Goal: Task Accomplishment & Management: Manage account settings

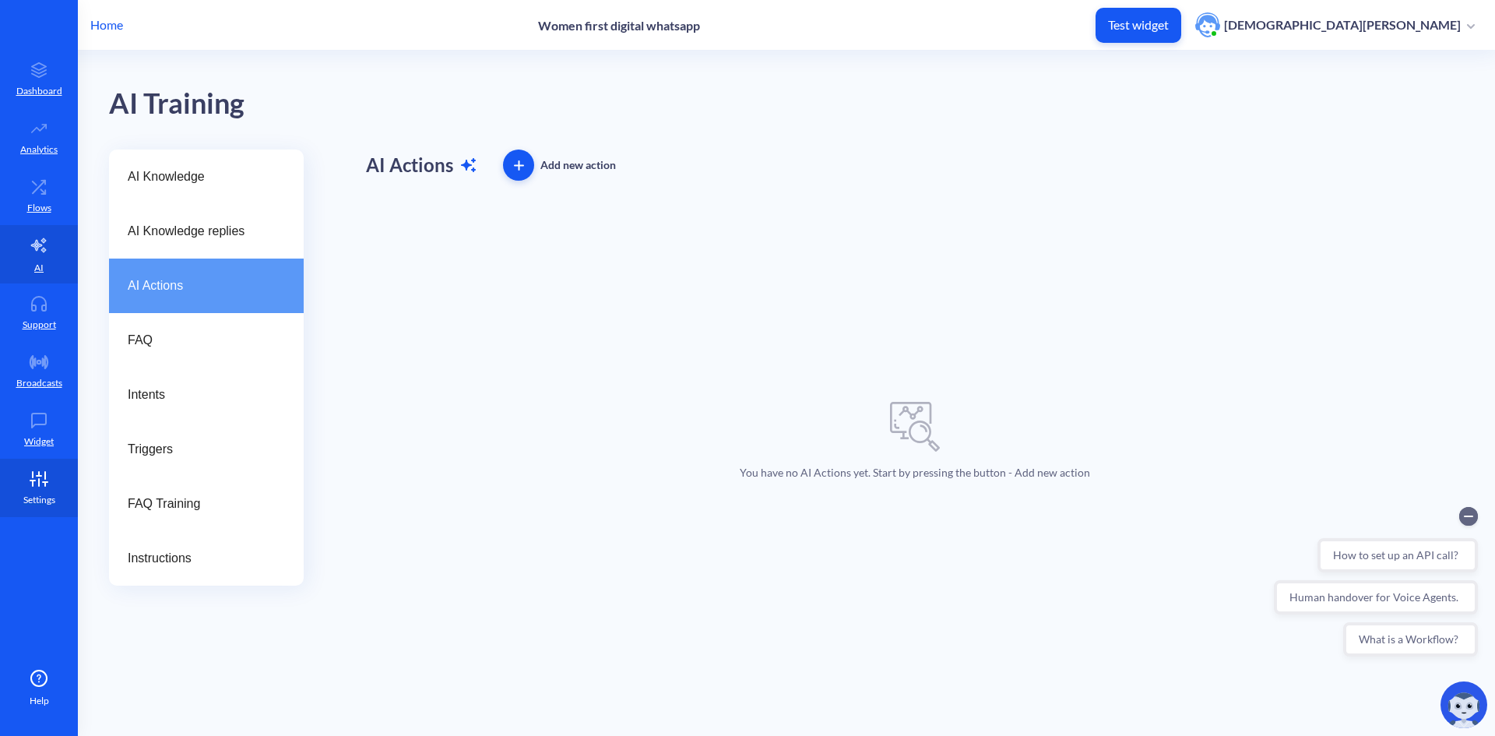
click at [44, 480] on icon at bounding box center [38, 479] width 31 height 16
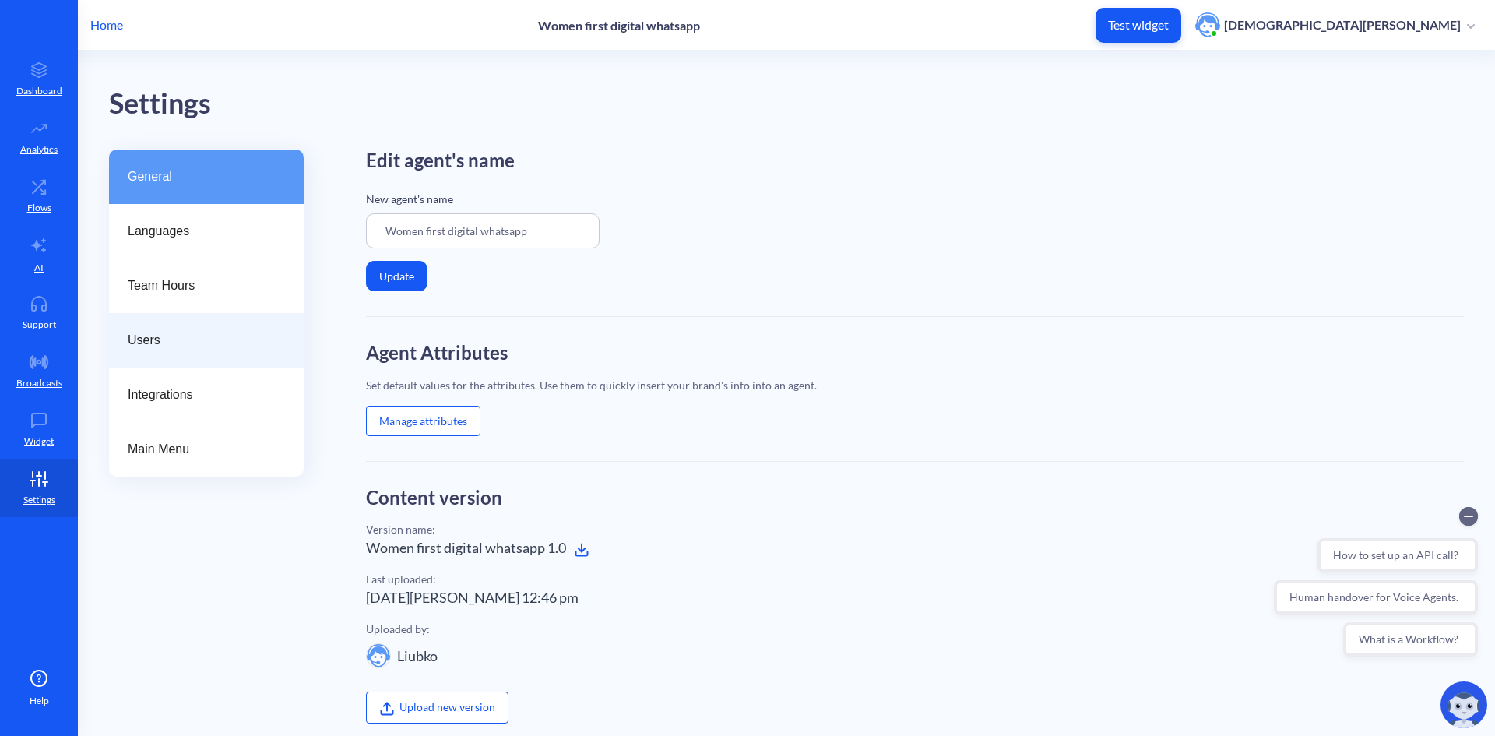
click at [149, 343] on span "Users" at bounding box center [200, 340] width 145 height 19
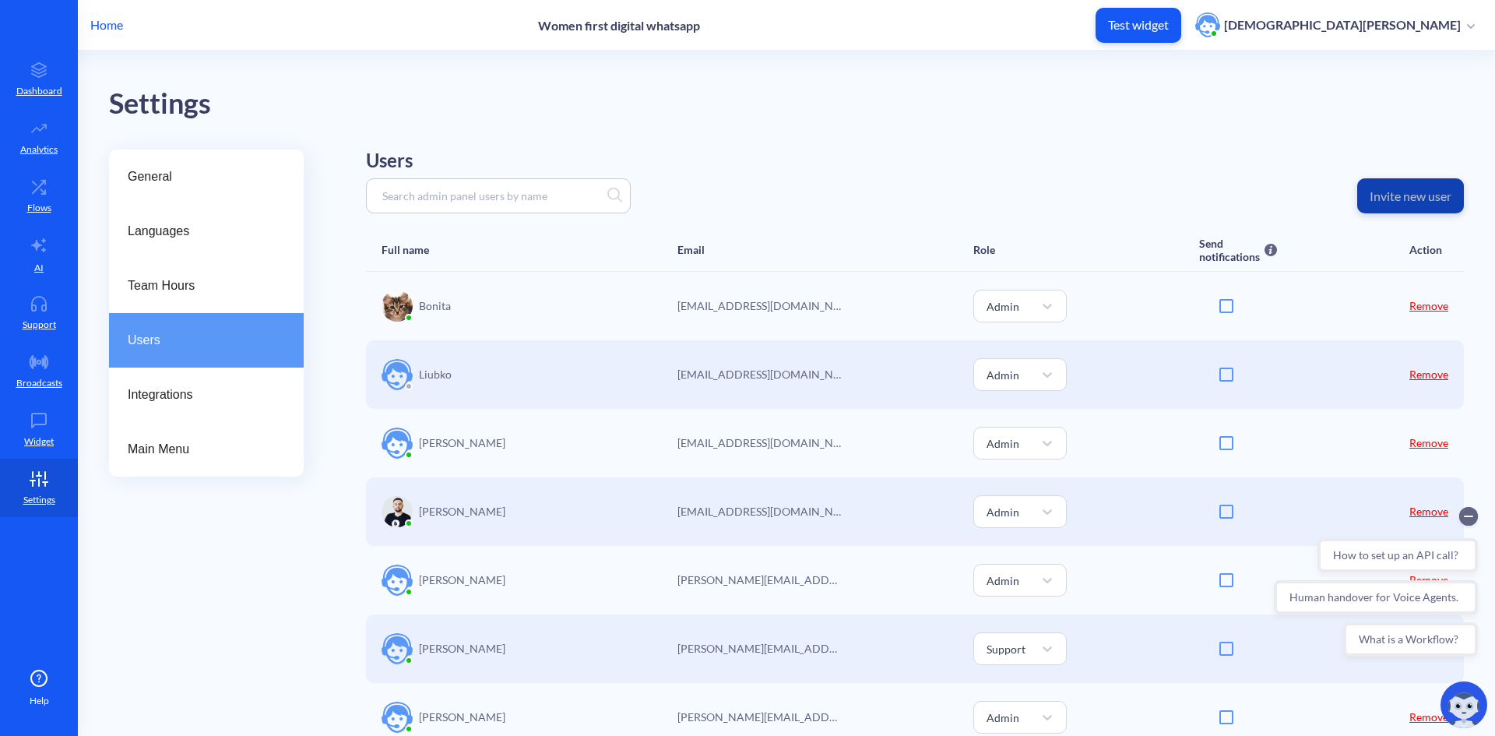
click at [1408, 193] on p "Invite new user" at bounding box center [1410, 196] width 82 height 16
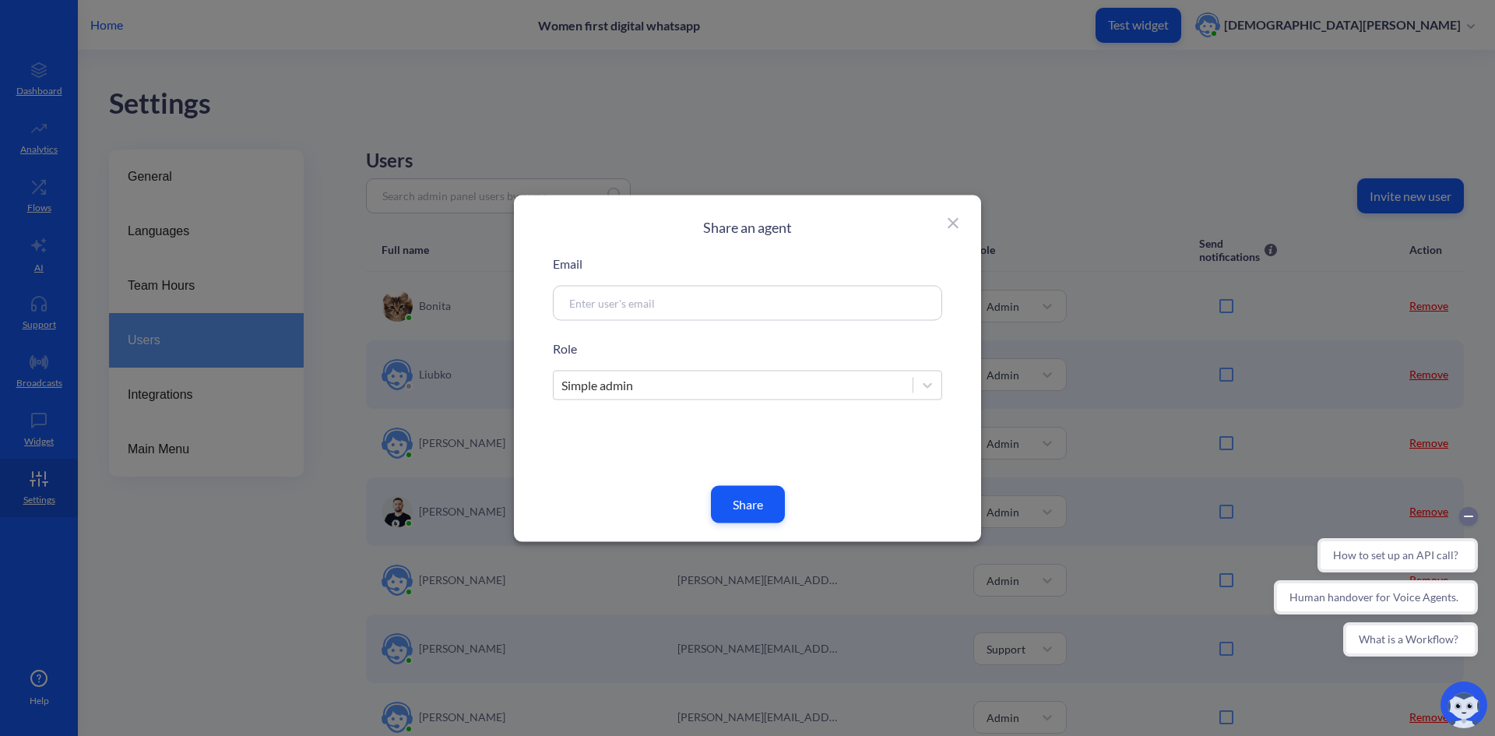
click at [628, 304] on input at bounding box center [728, 303] width 335 height 18
click at [759, 294] on input at bounding box center [728, 303] width 335 height 18
paste input "[EMAIL_ADDRESS][DOMAIN_NAME]"
type input "[EMAIL_ADDRESS][DOMAIN_NAME]"
click at [747, 348] on p "Role" at bounding box center [747, 348] width 389 height 19
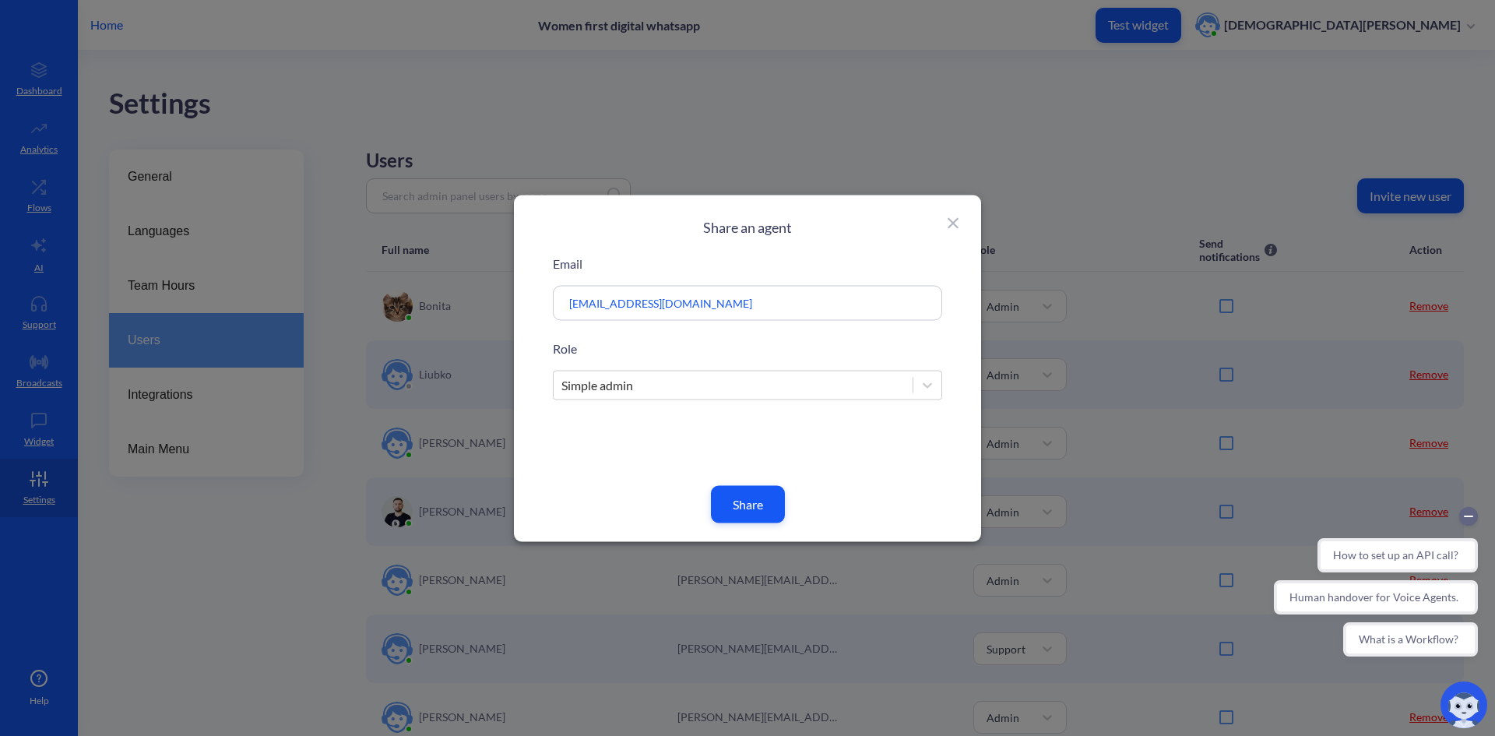
click at [705, 387] on div "Simple admin" at bounding box center [733, 385] width 359 height 28
click at [705, 352] on p "Role" at bounding box center [747, 348] width 389 height 19
click at [757, 503] on button "Share" at bounding box center [748, 503] width 74 height 37
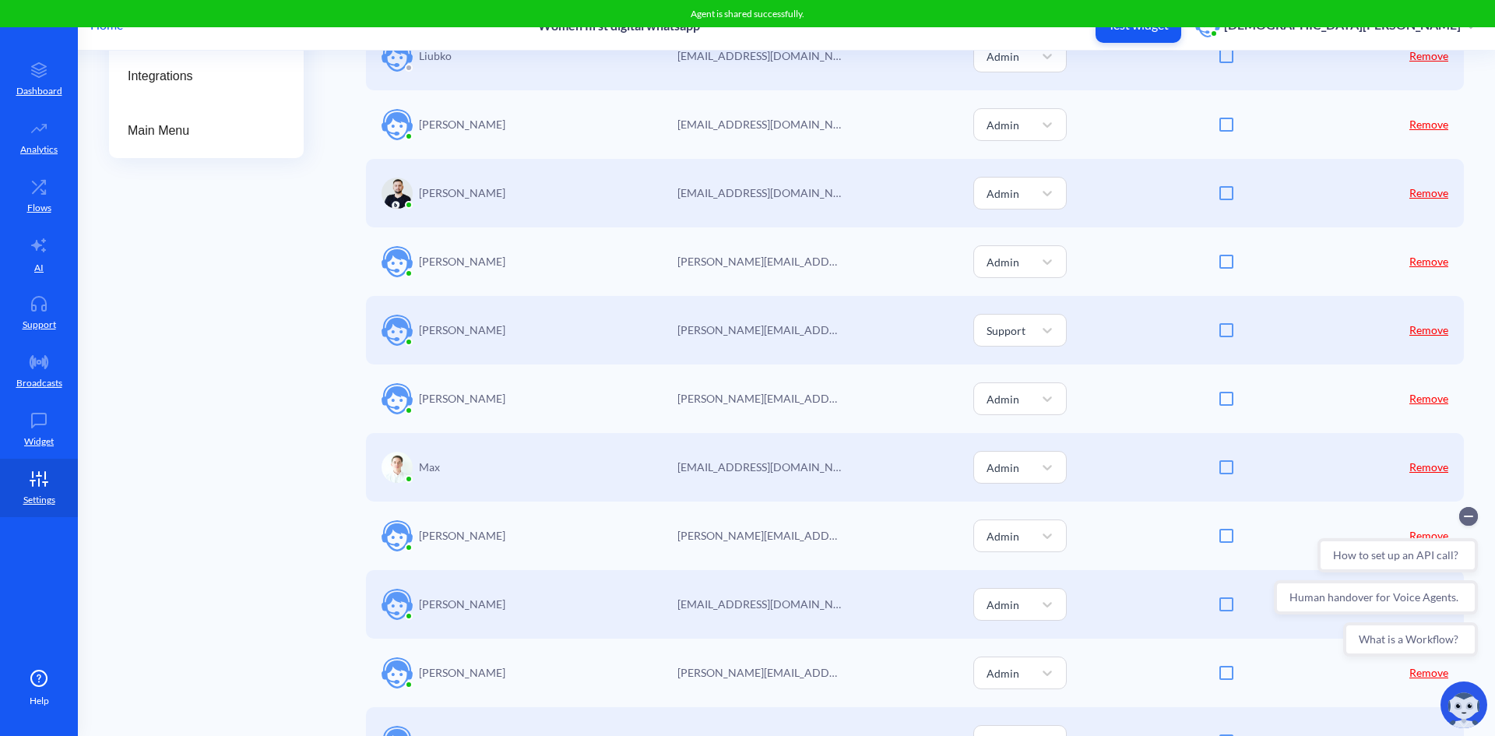
scroll to position [318, 0]
click at [1422, 399] on link "Remove" at bounding box center [1428, 398] width 39 height 13
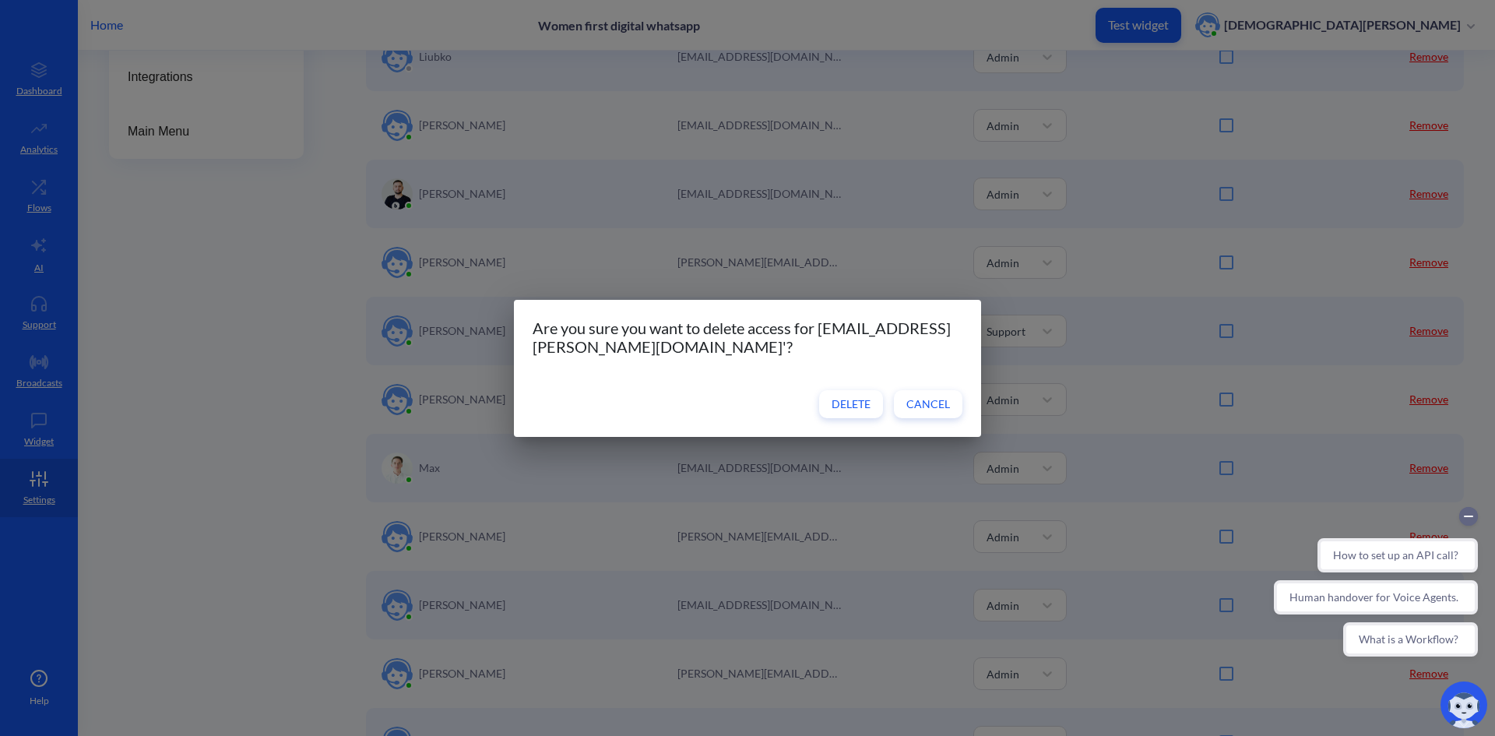
click at [853, 408] on span "Delete" at bounding box center [850, 404] width 39 height 16
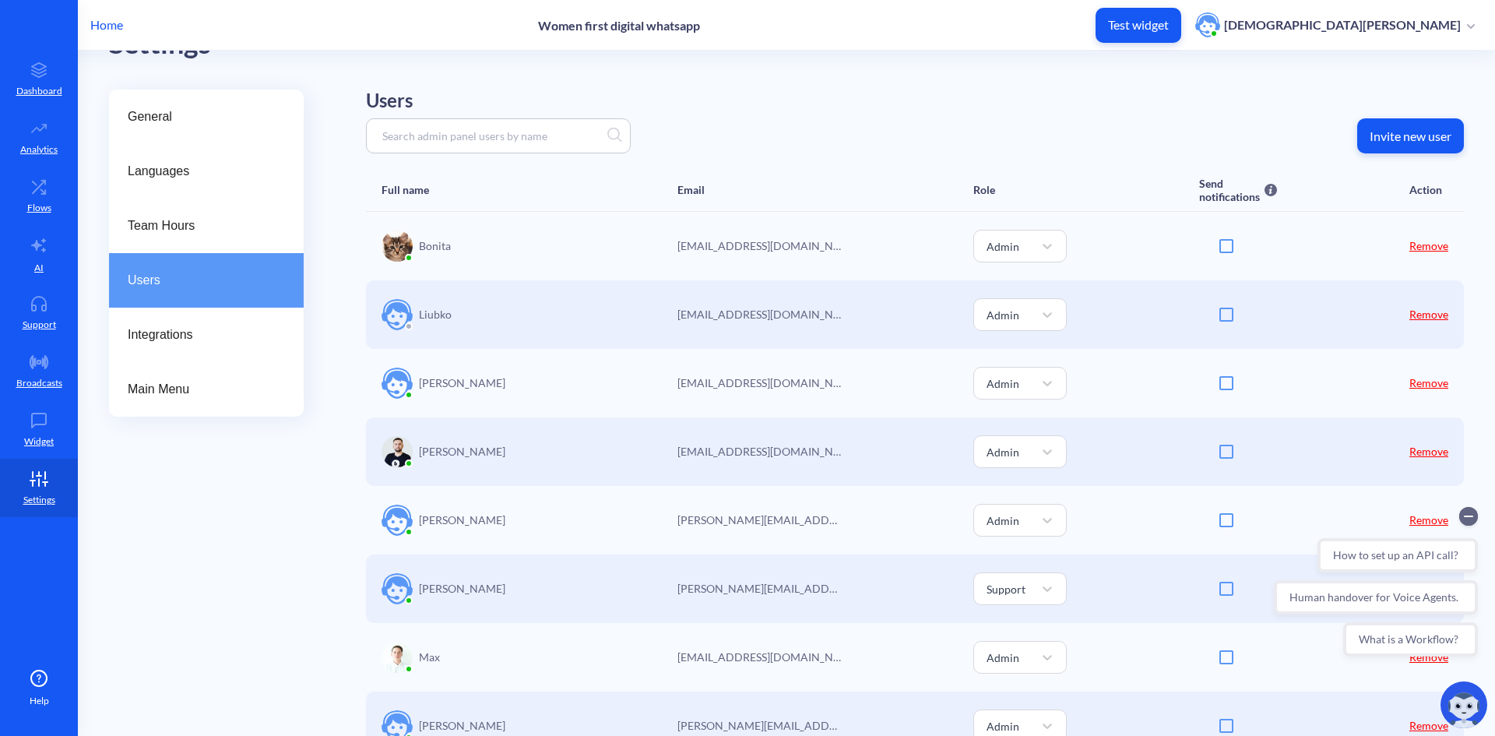
scroll to position [84, 0]
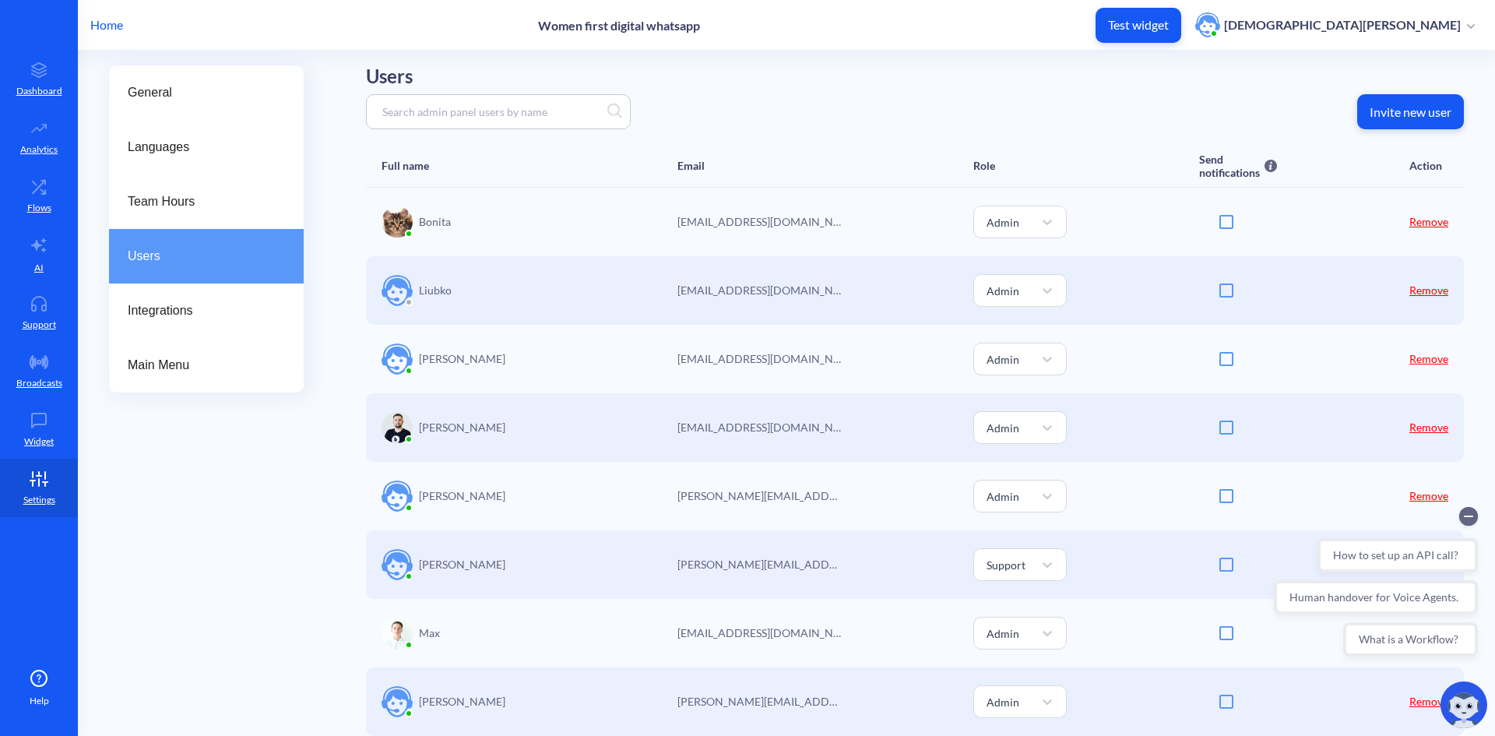
click at [1425, 357] on link "Remove" at bounding box center [1428, 358] width 39 height 13
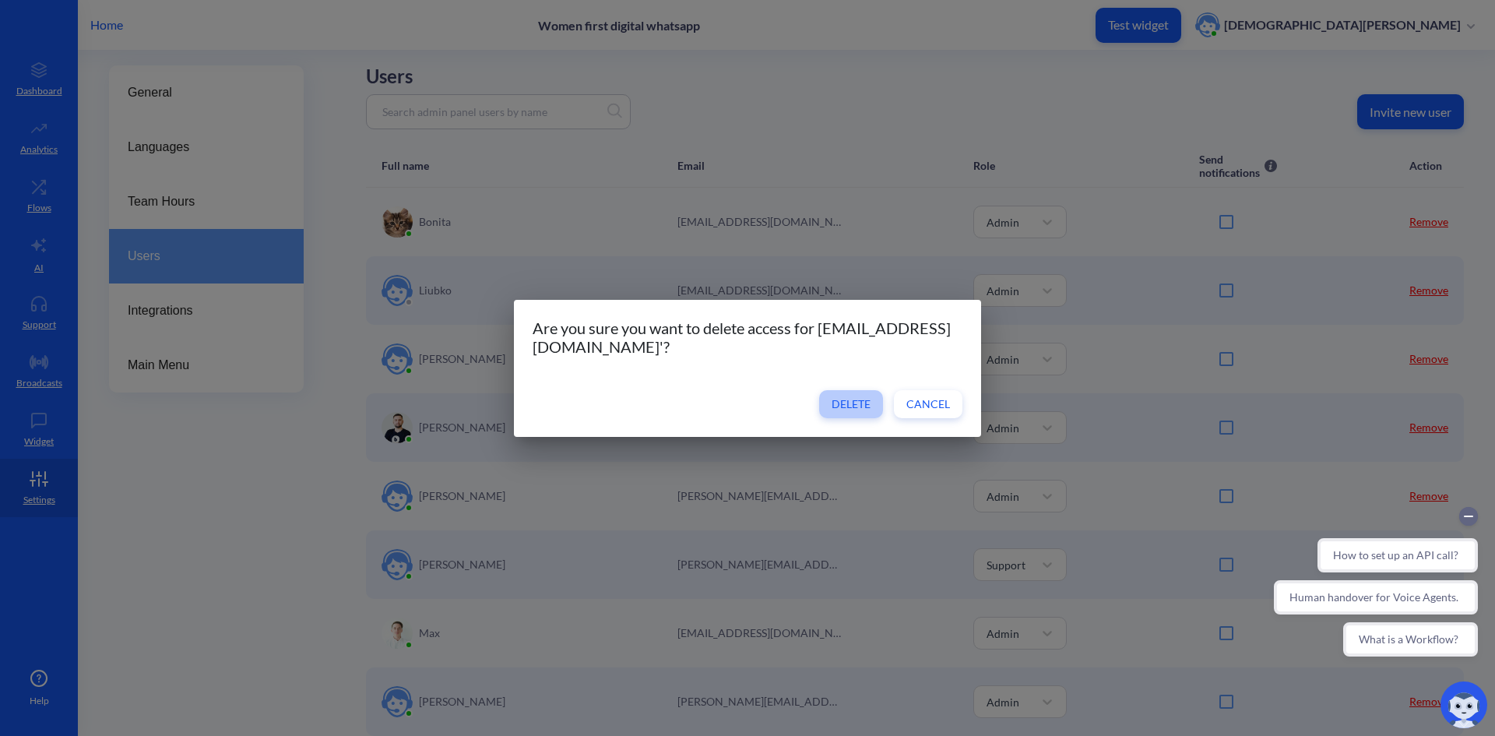
click at [839, 395] on button "Delete" at bounding box center [851, 404] width 64 height 28
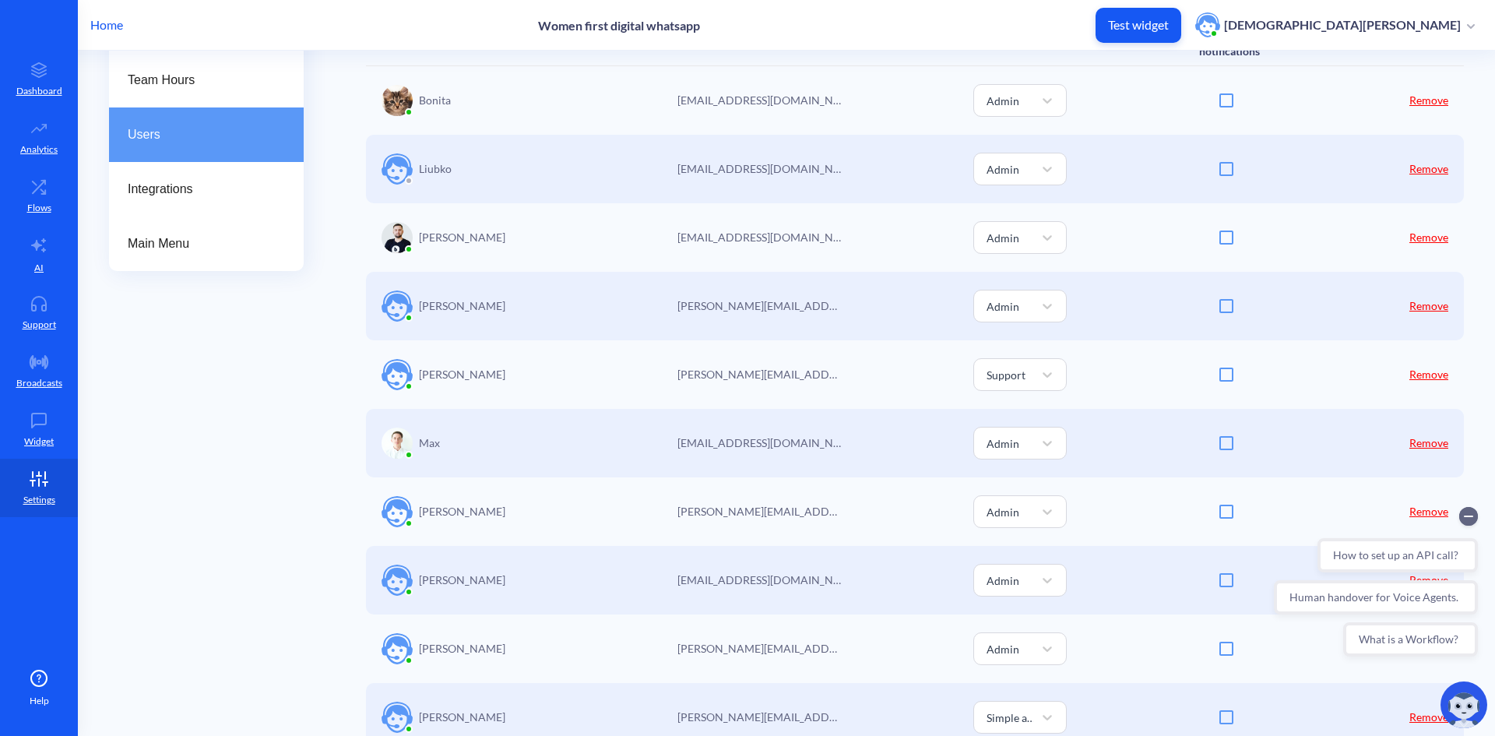
scroll to position [0, 0]
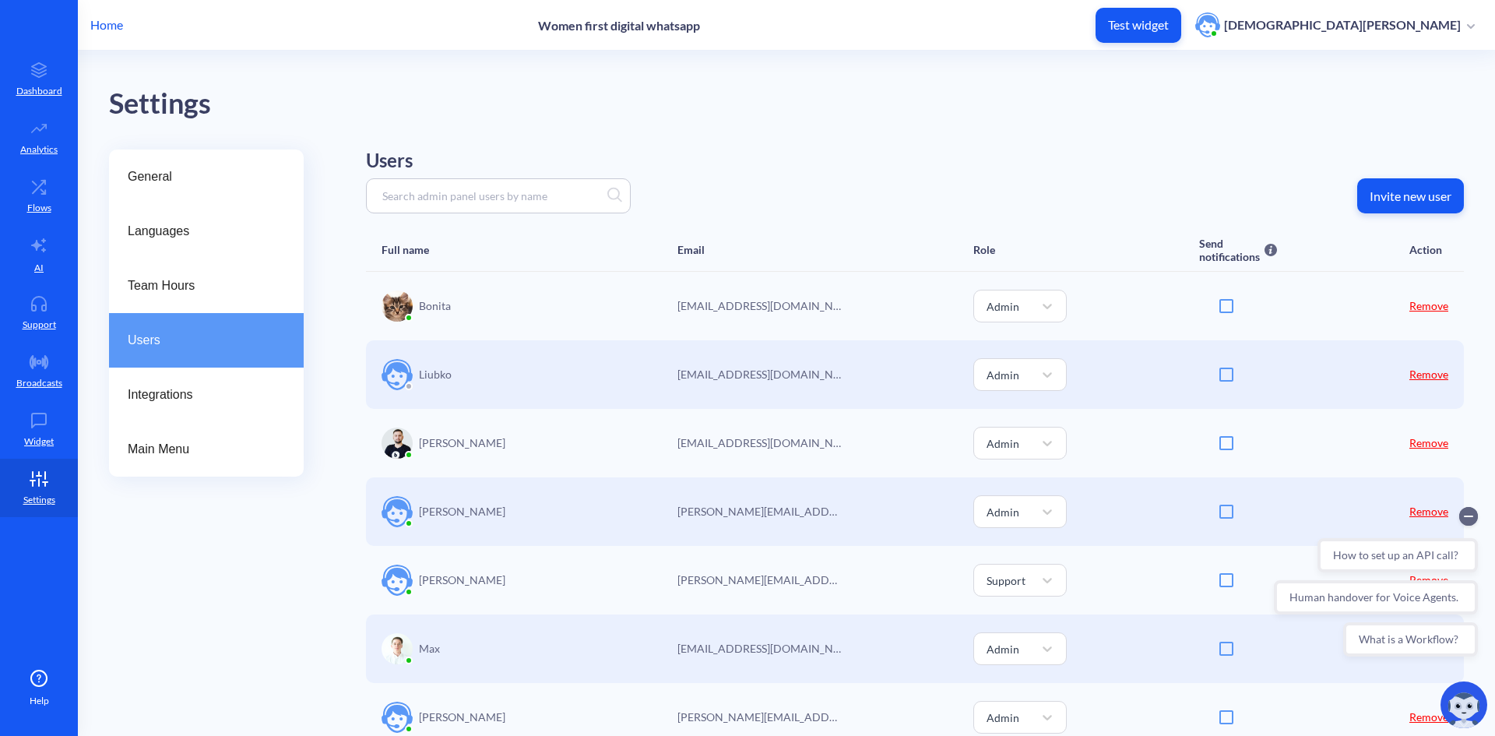
click at [100, 32] on p "Home" at bounding box center [106, 25] width 33 height 19
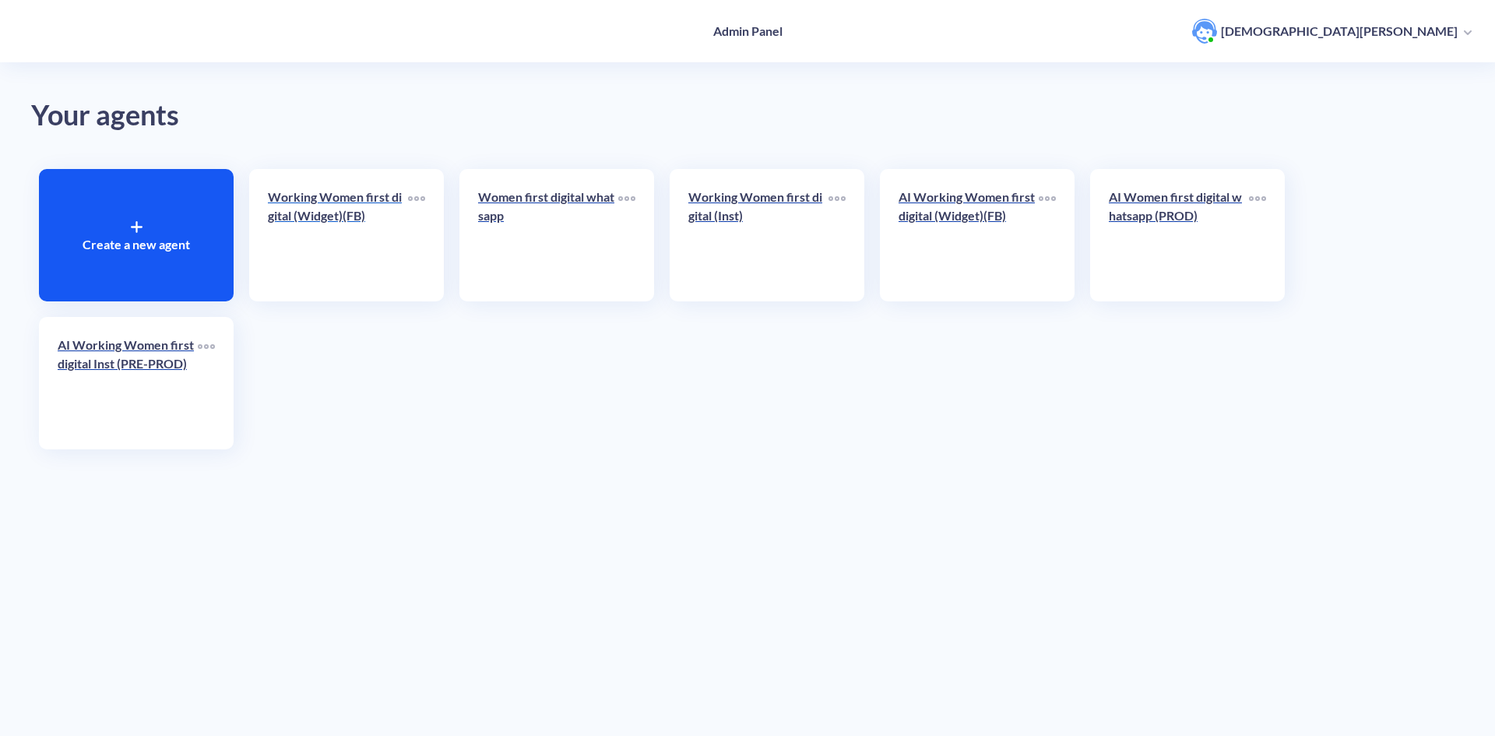
click at [370, 204] on p "Working Women first digital (Widget)(FB)" at bounding box center [338, 206] width 140 height 37
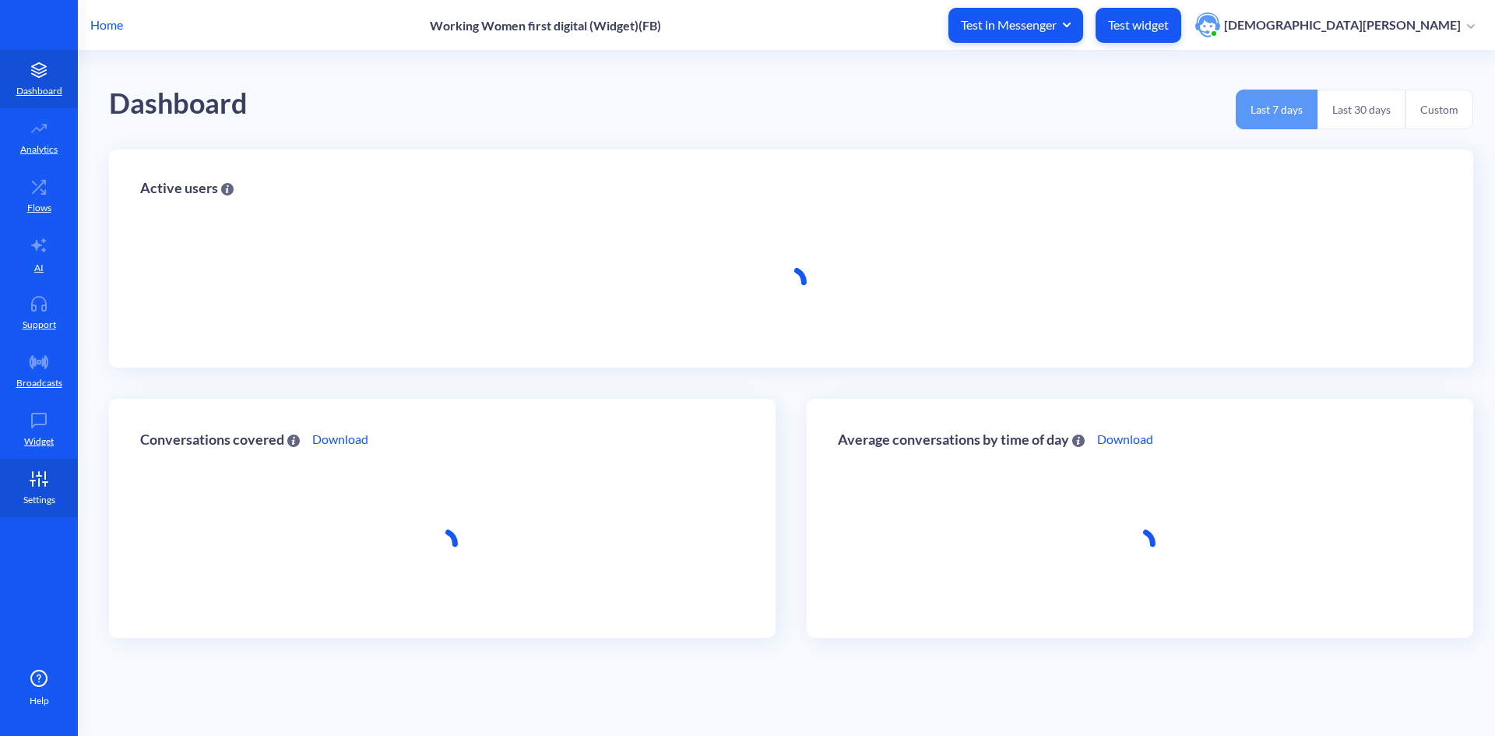
click at [41, 483] on icon at bounding box center [38, 479] width 31 height 16
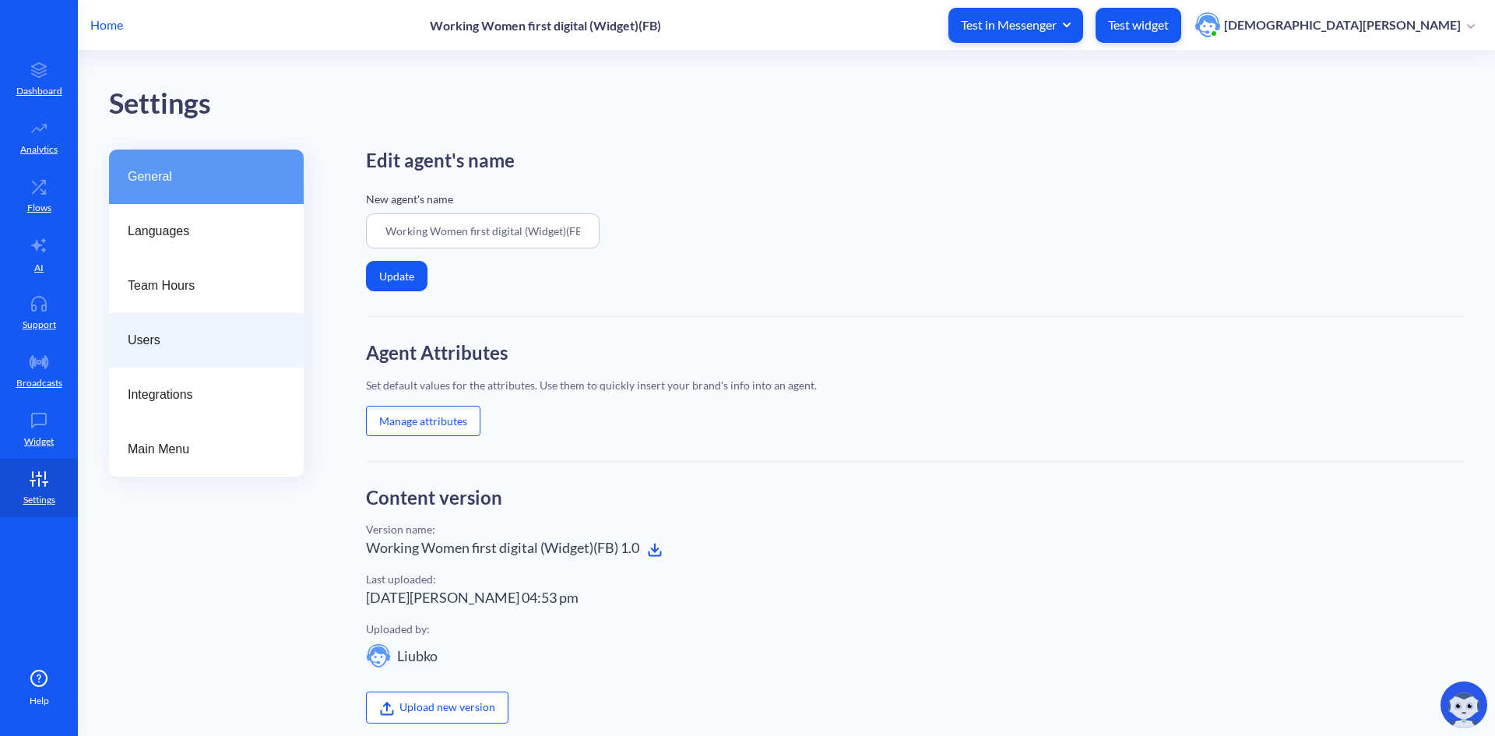
click at [147, 332] on span "Users" at bounding box center [200, 340] width 145 height 19
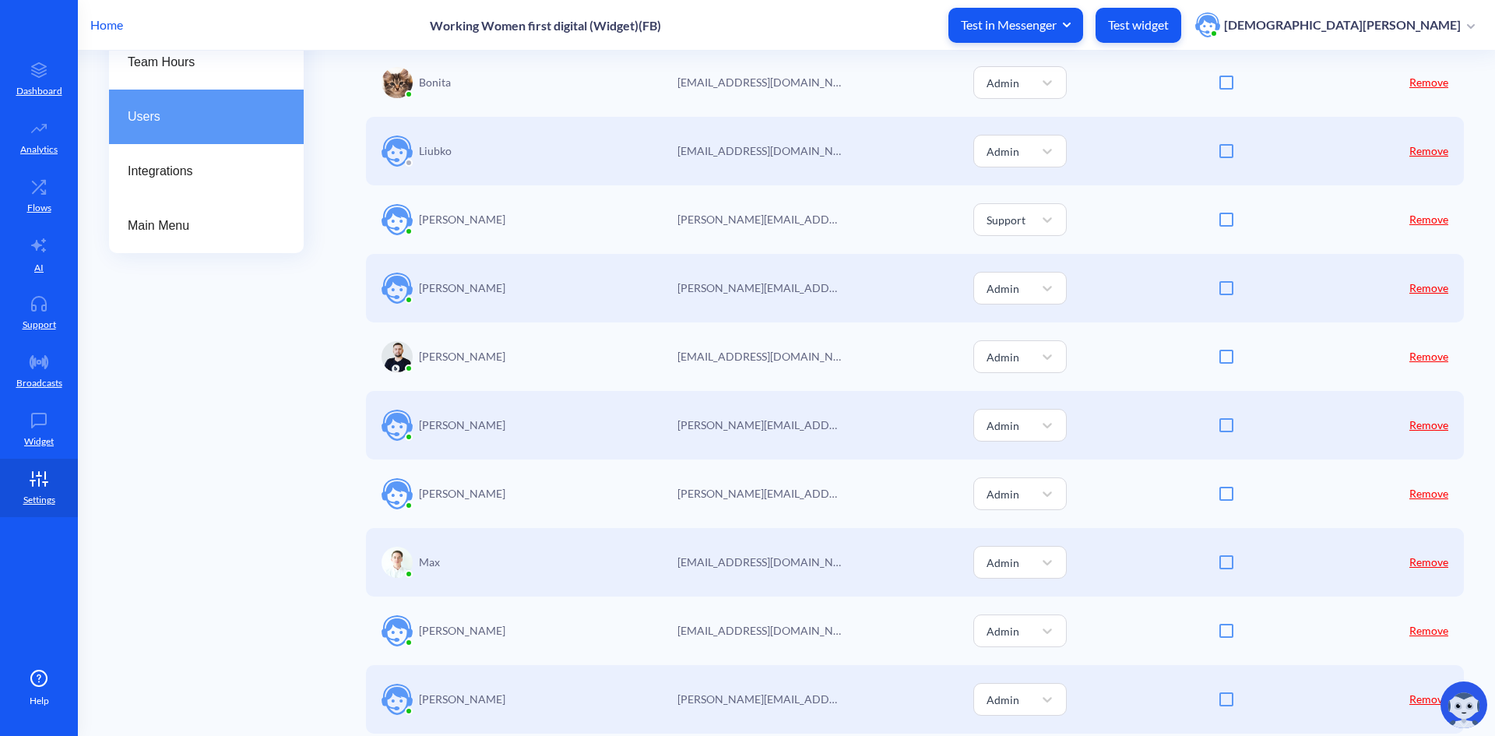
scroll to position [234, 0]
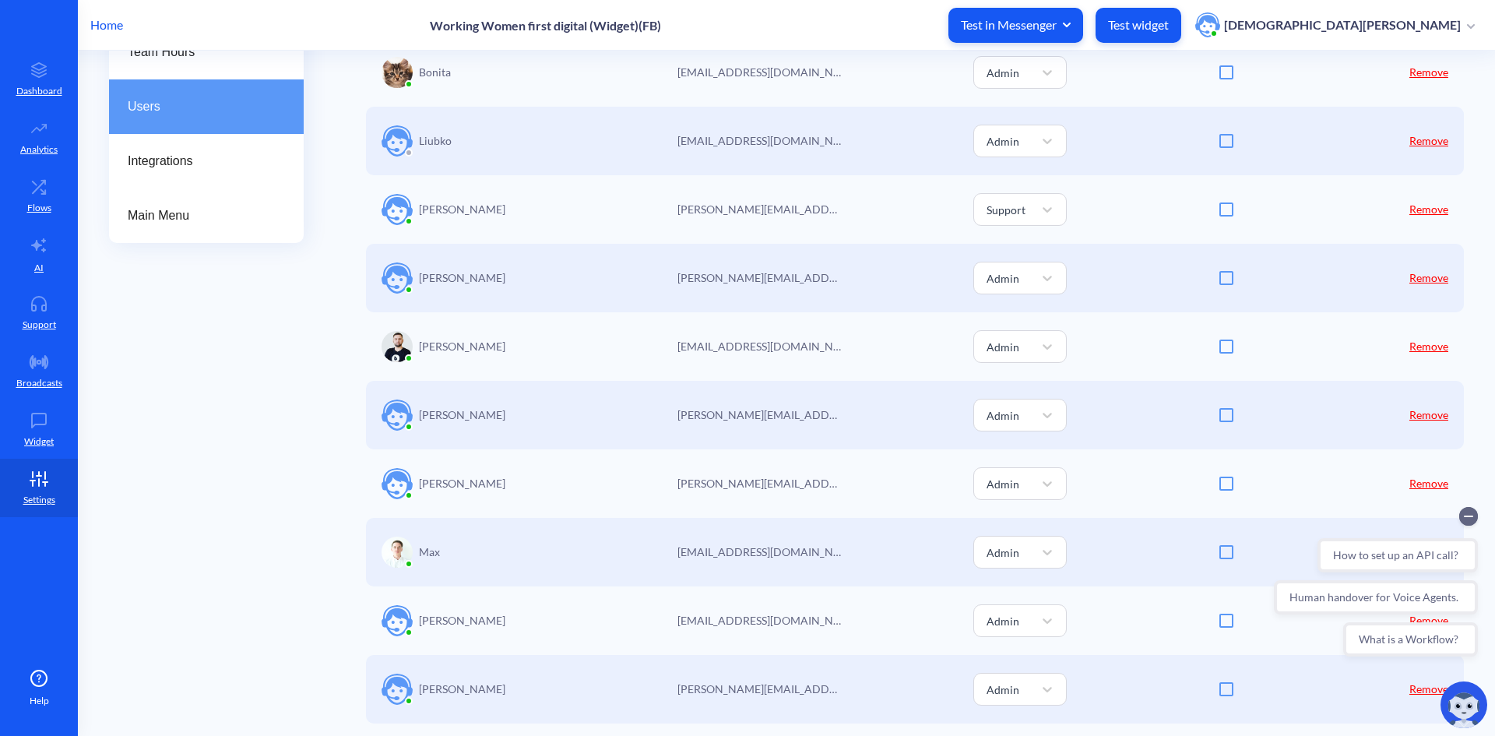
click at [1435, 417] on link "Remove" at bounding box center [1428, 414] width 39 height 13
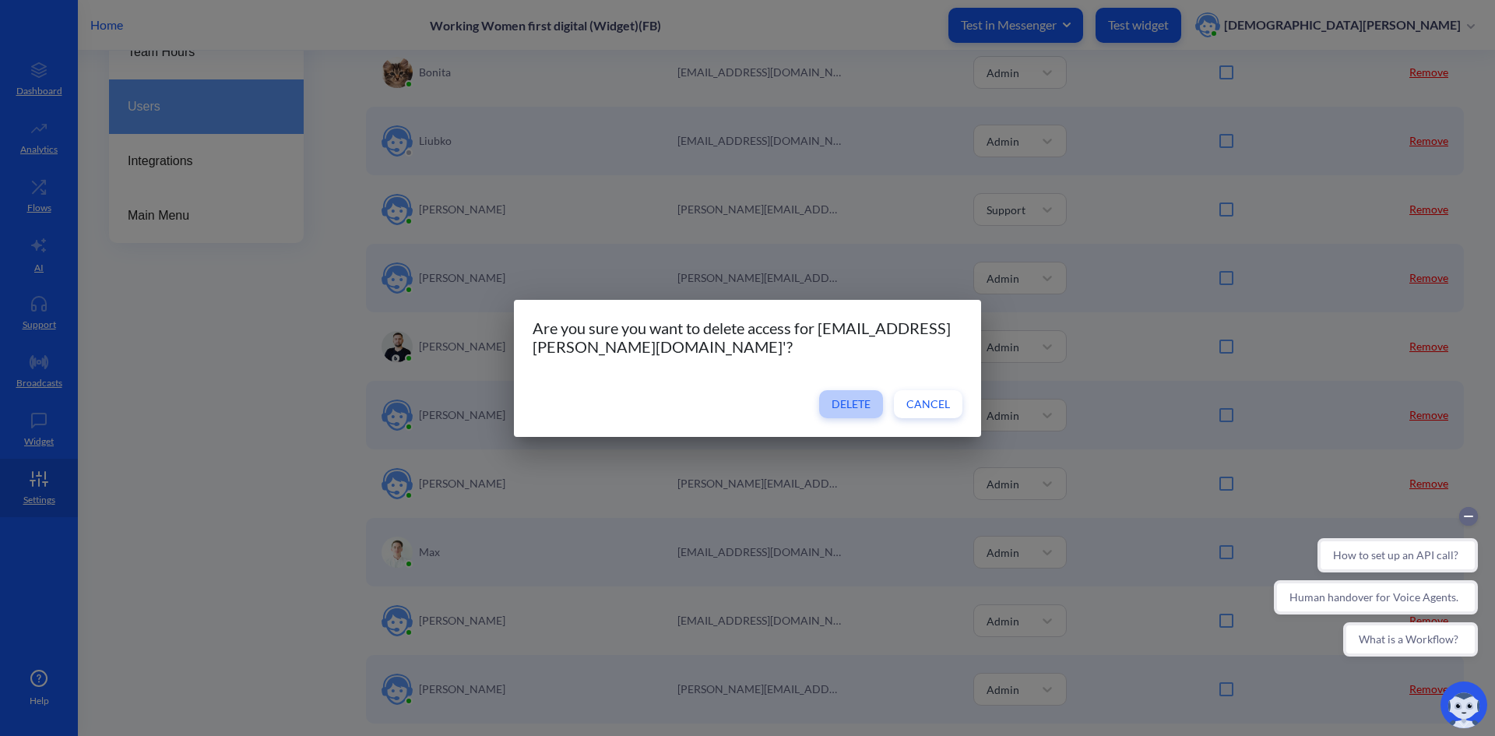
click at [843, 405] on span "Delete" at bounding box center [850, 404] width 39 height 16
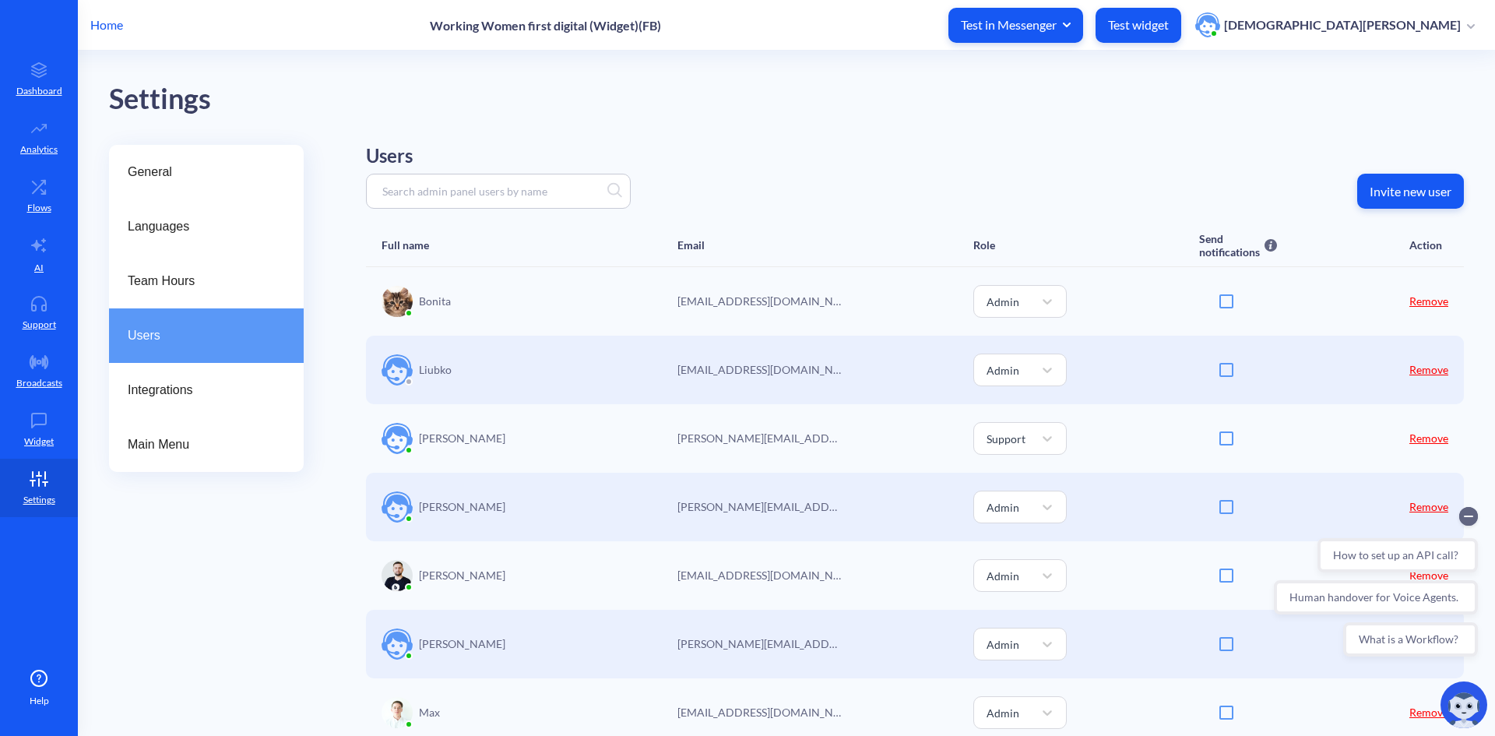
scroll to position [0, 0]
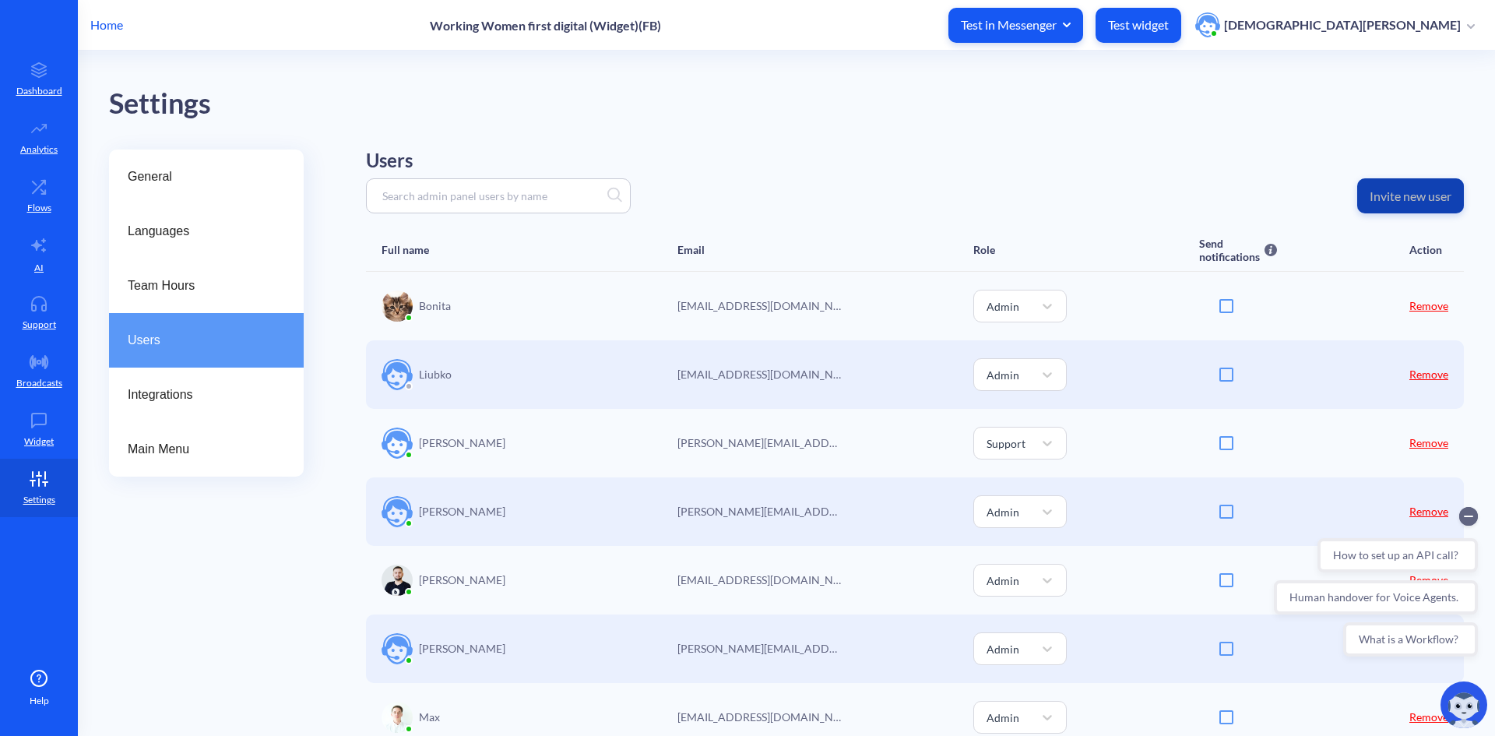
click at [1369, 200] on p "Invite new user" at bounding box center [1410, 196] width 82 height 16
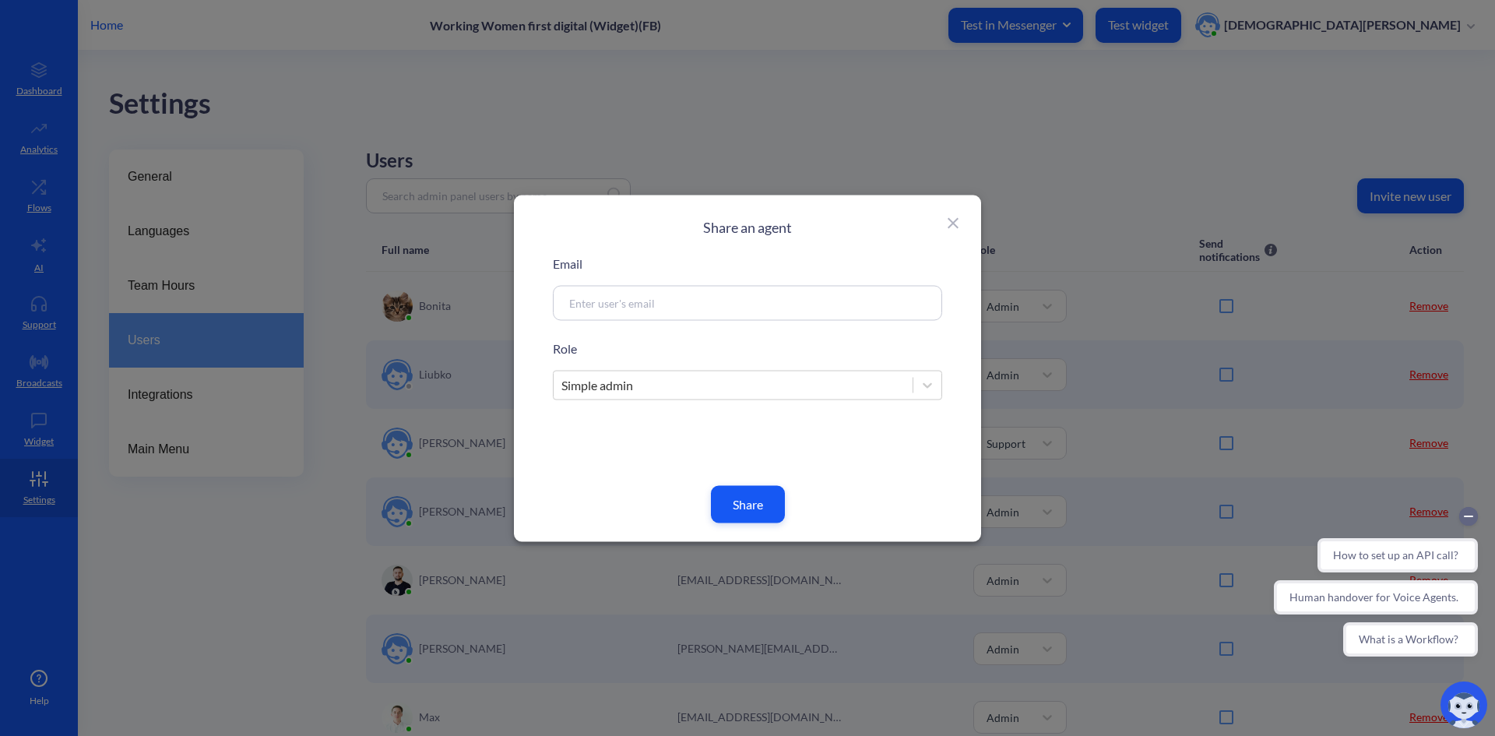
click at [720, 295] on input at bounding box center [728, 303] width 335 height 18
type input "m"
click at [592, 308] on input at bounding box center [728, 303] width 335 height 18
paste input "[EMAIL_ADDRESS][DOMAIN_NAME]"
type input "[EMAIL_ADDRESS][DOMAIN_NAME]"
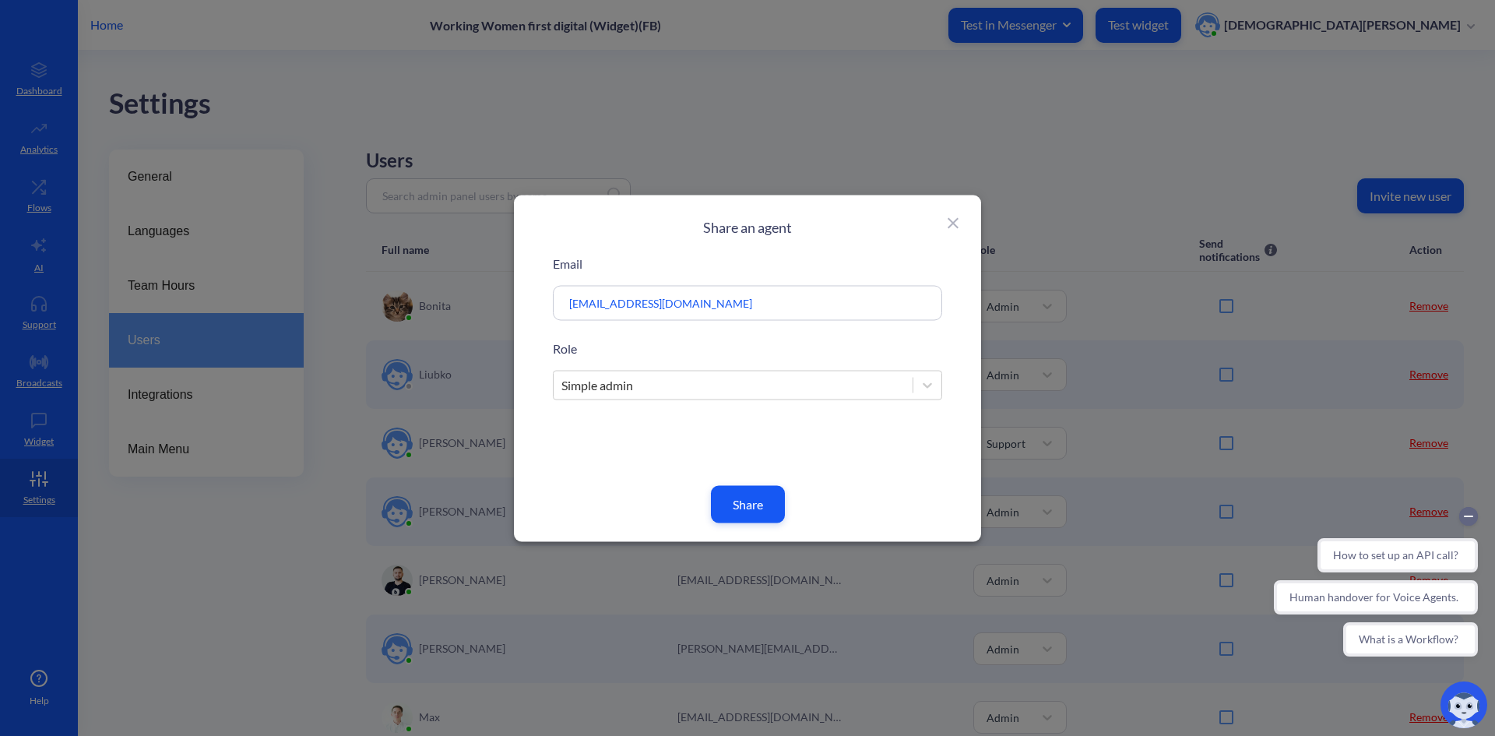
click at [740, 508] on button "Share" at bounding box center [748, 503] width 74 height 37
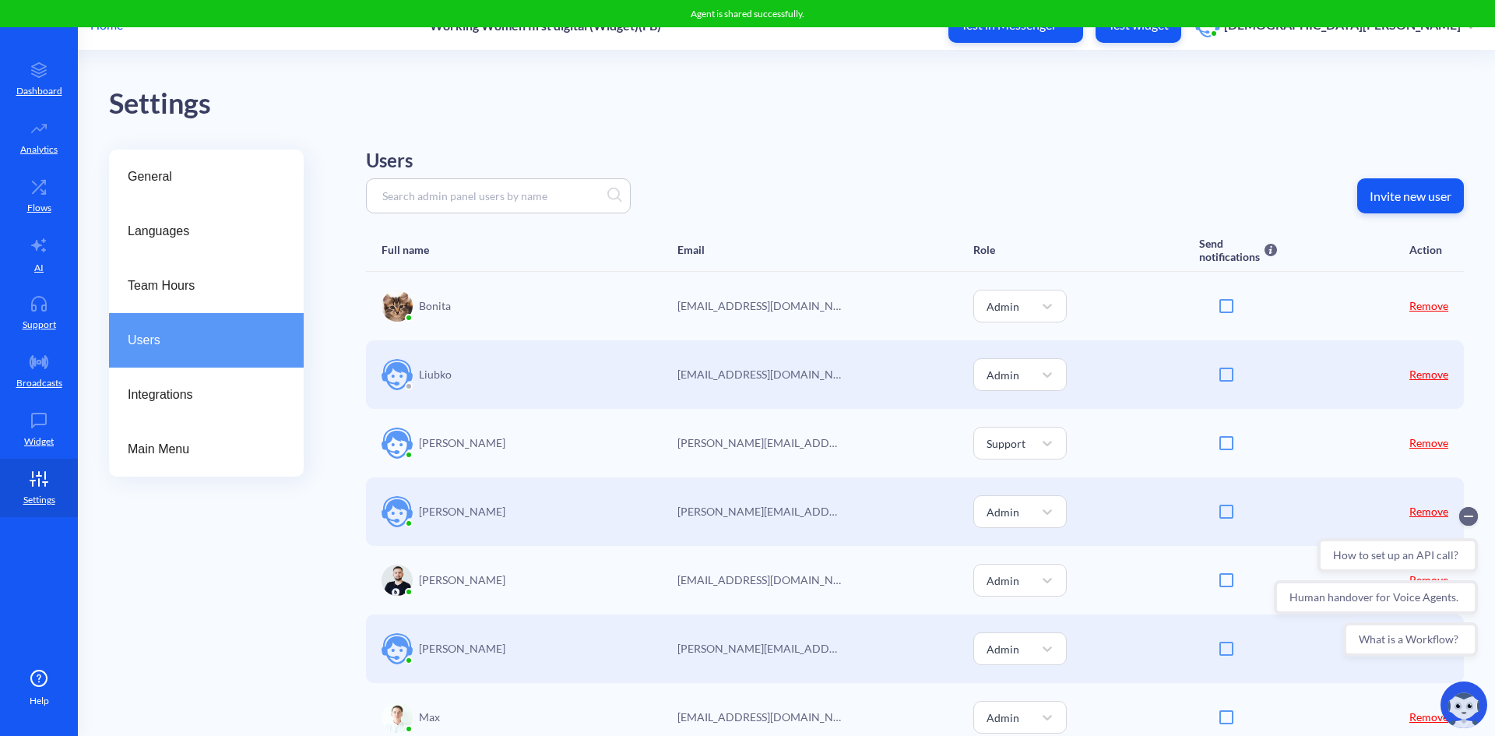
click at [114, 27] on p "Home" at bounding box center [106, 25] width 33 height 19
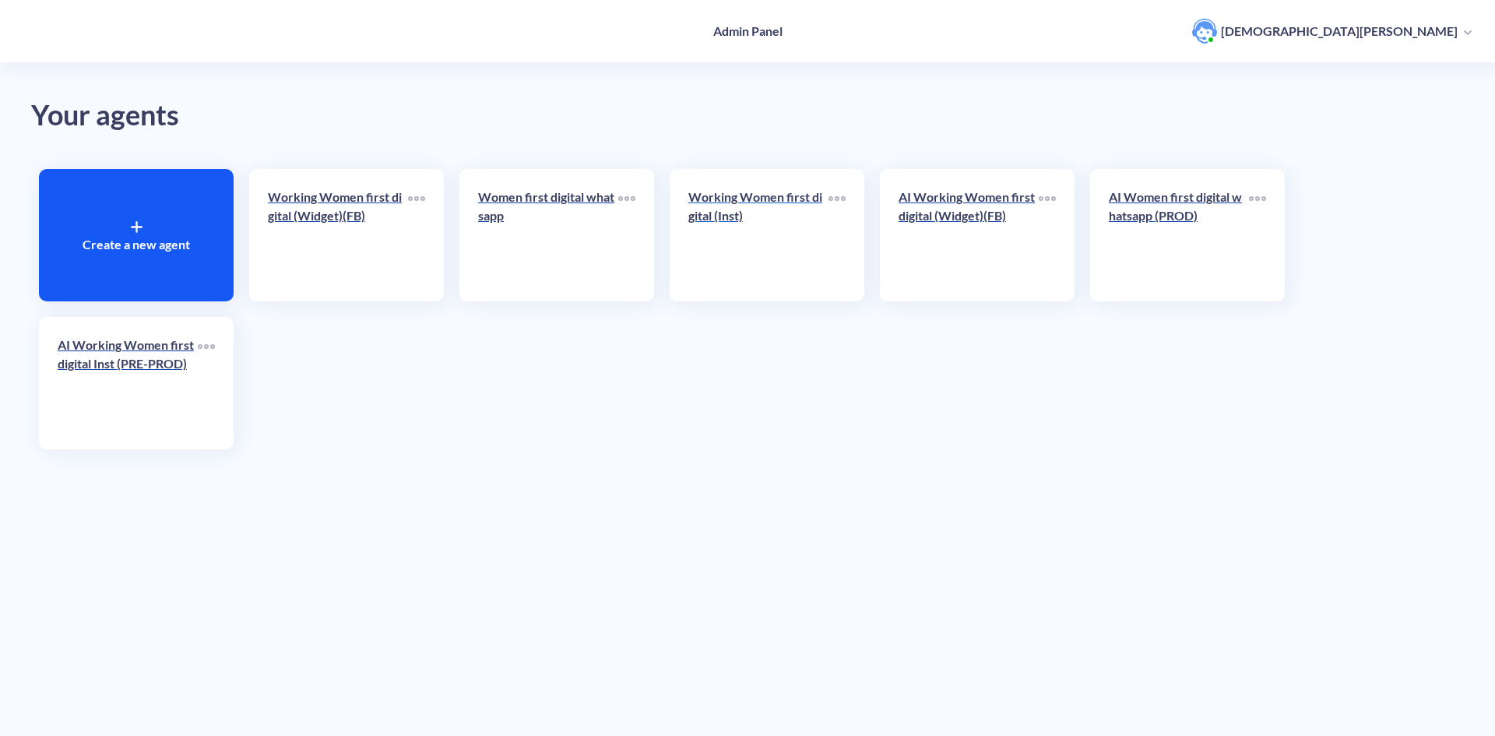
click at [737, 216] on p "Working Women first digital (Inst)" at bounding box center [758, 206] width 140 height 37
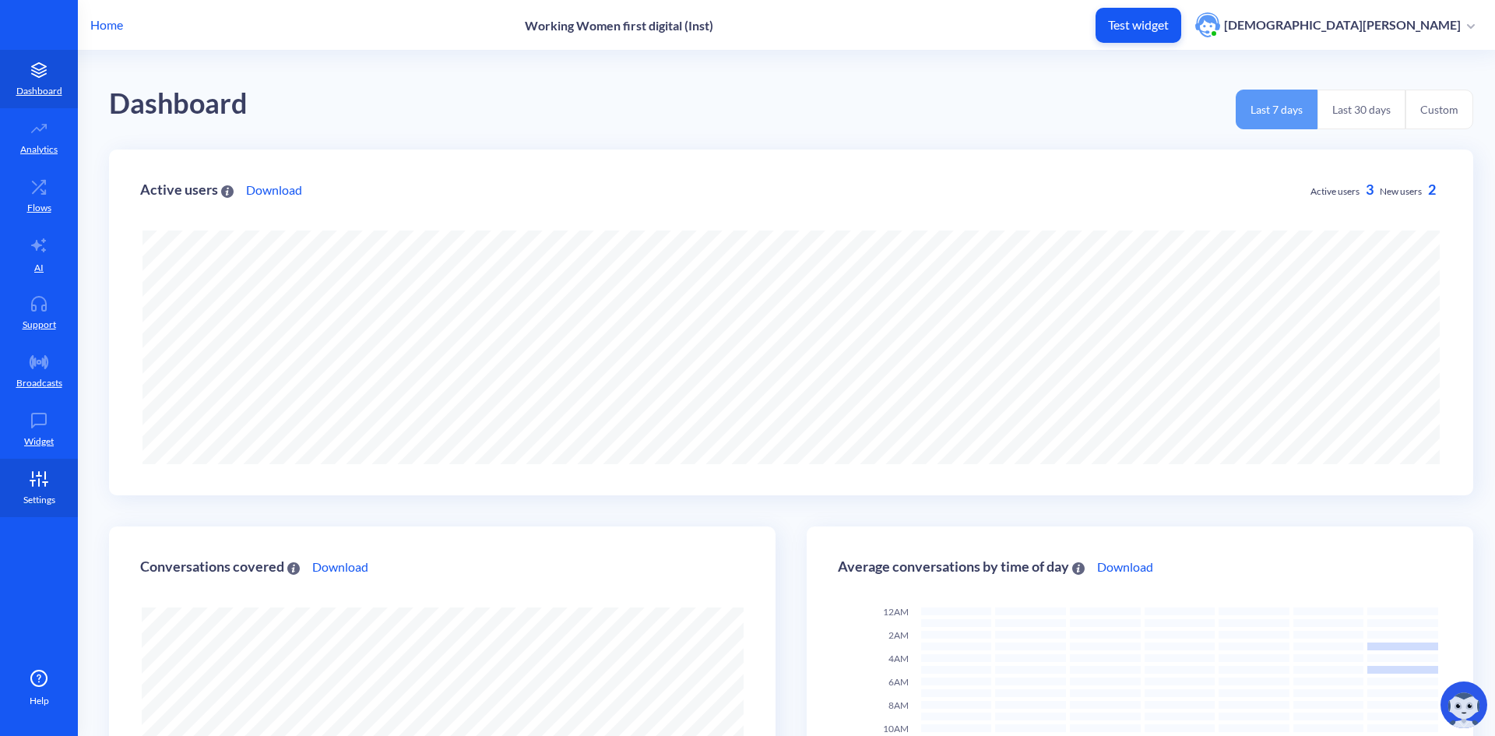
click at [44, 471] on icon at bounding box center [38, 479] width 31 height 16
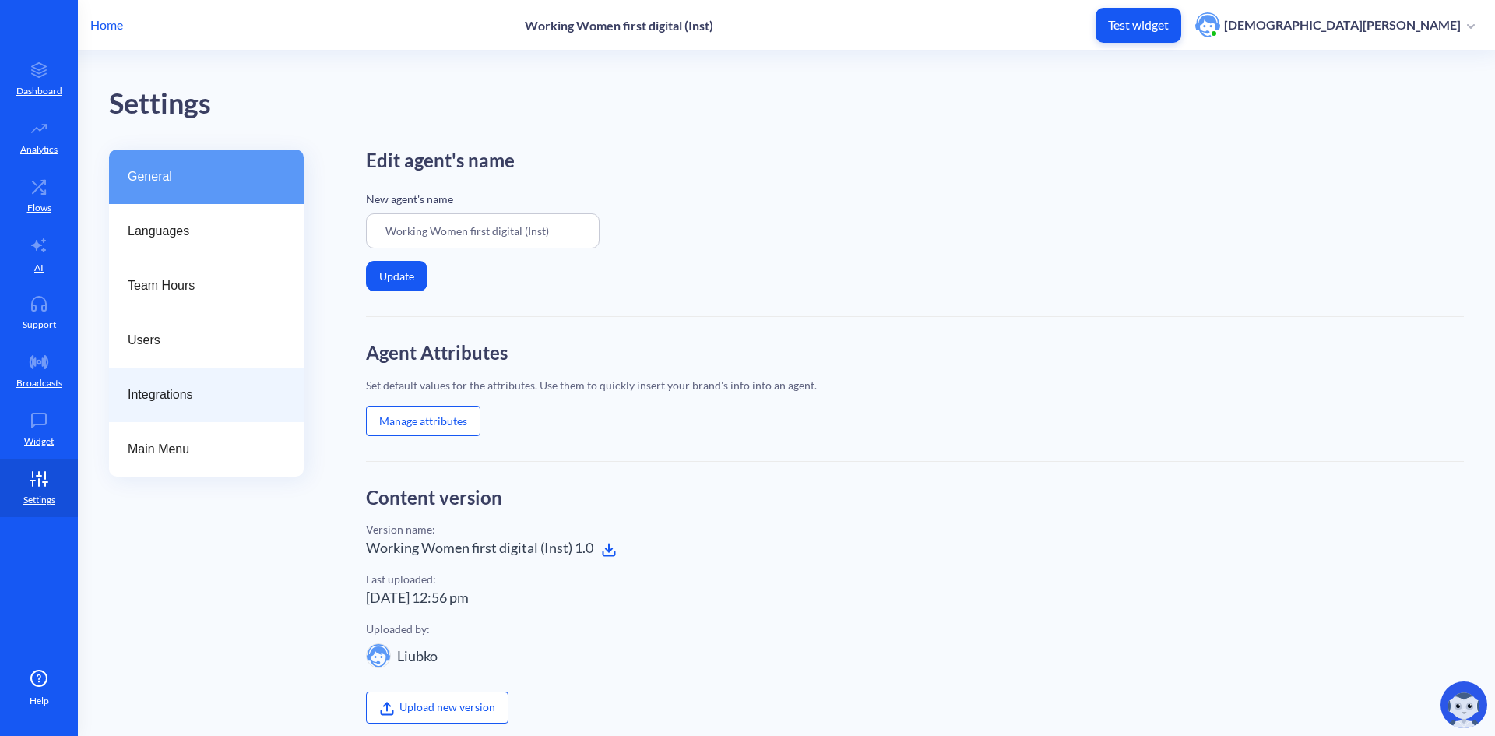
click at [166, 388] on span "Integrations" at bounding box center [200, 394] width 145 height 19
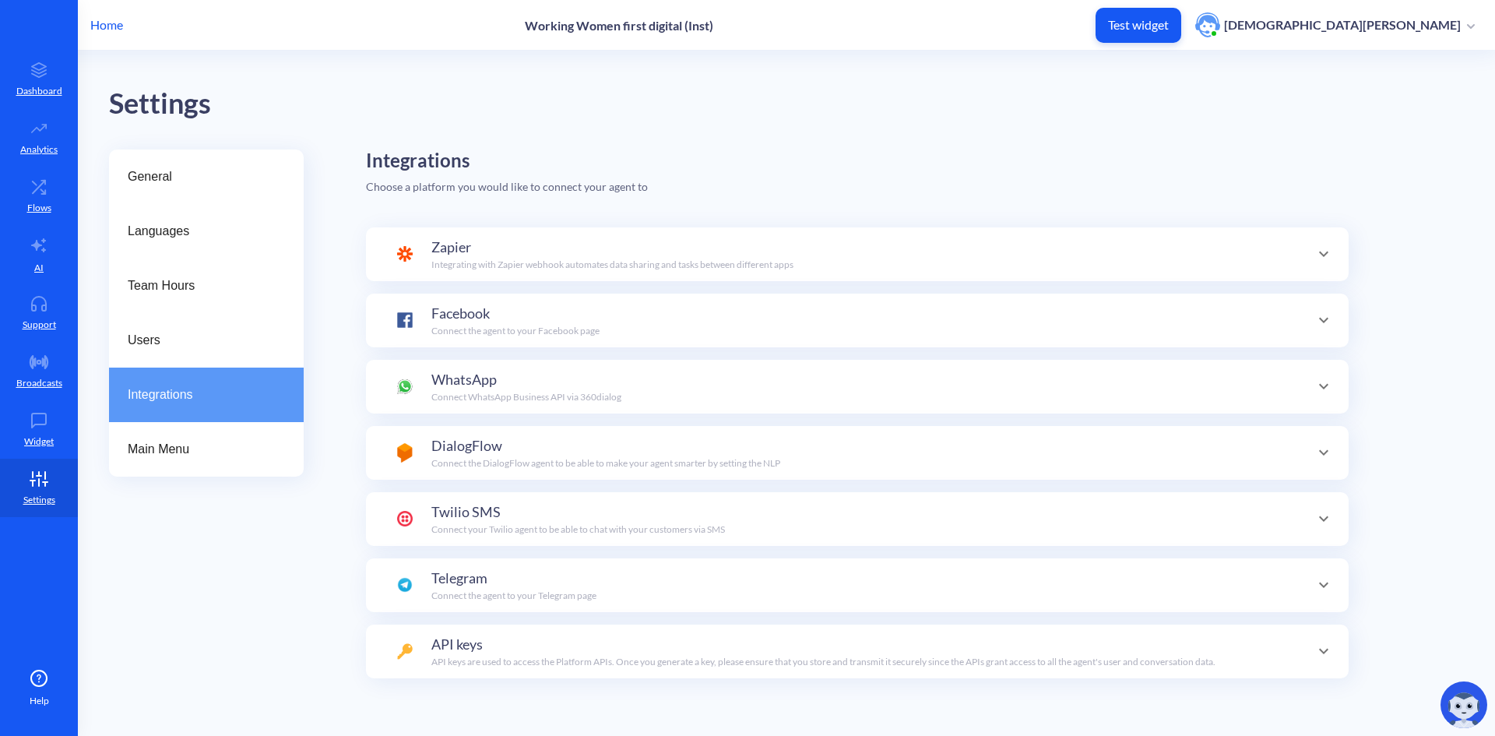
scroll to position [152, 0]
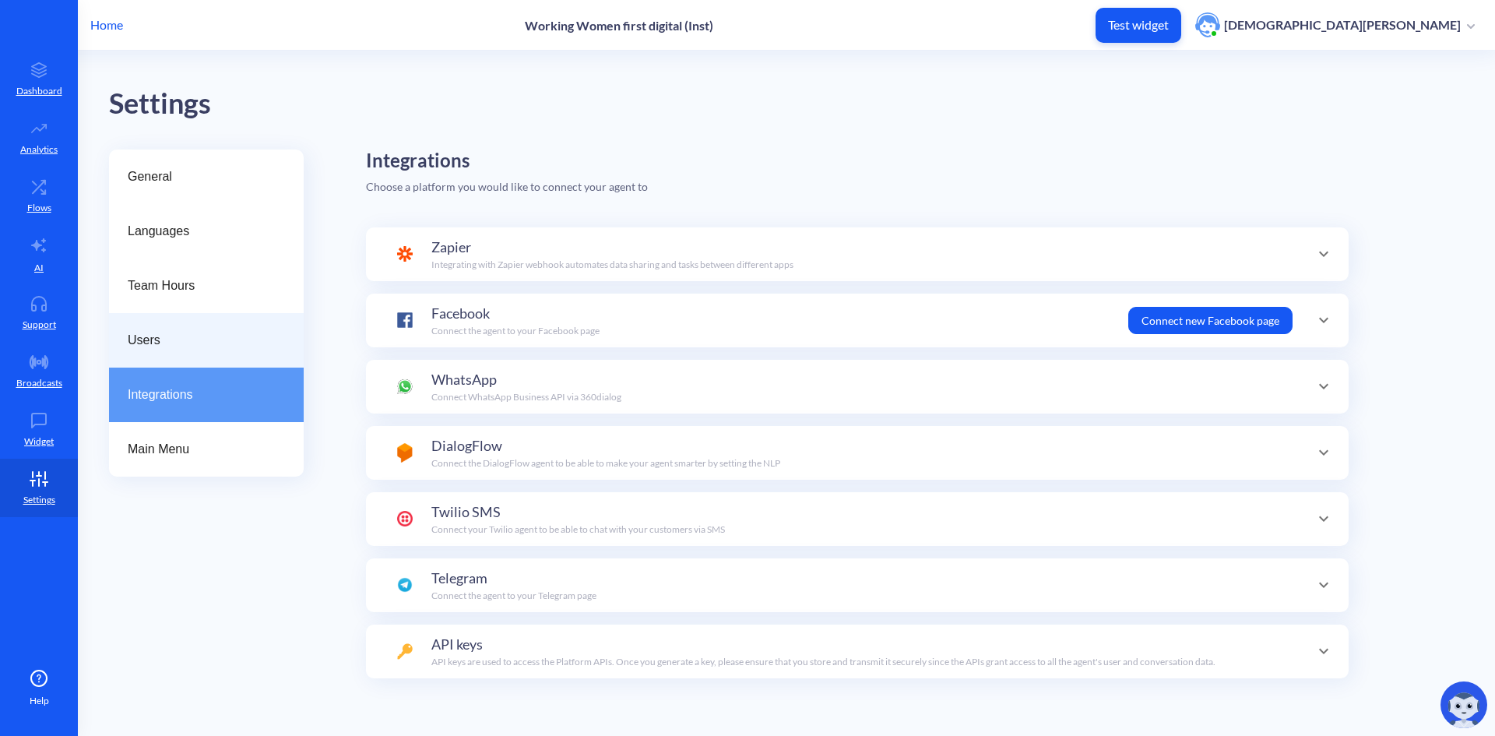
click at [151, 344] on span "Users" at bounding box center [200, 340] width 145 height 19
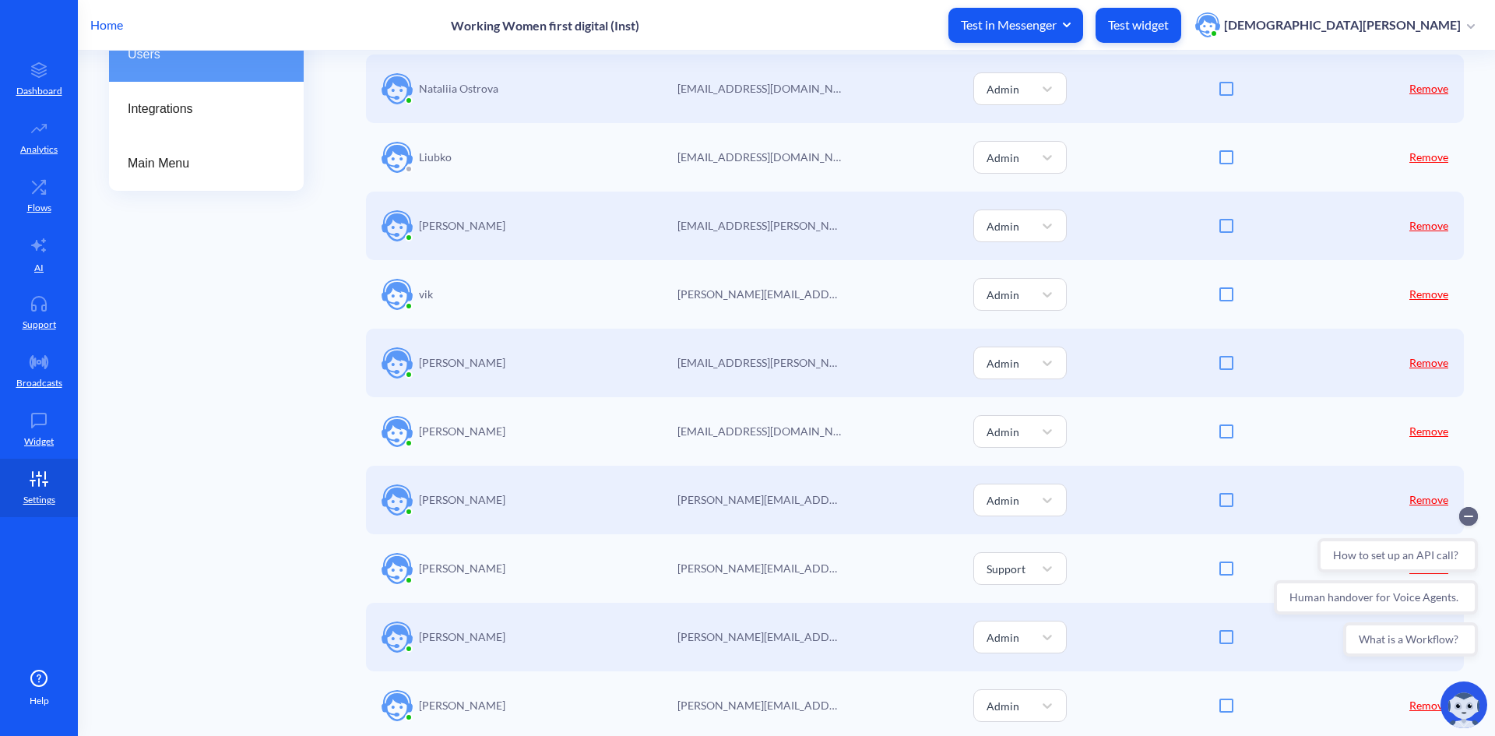
scroll to position [311, 0]
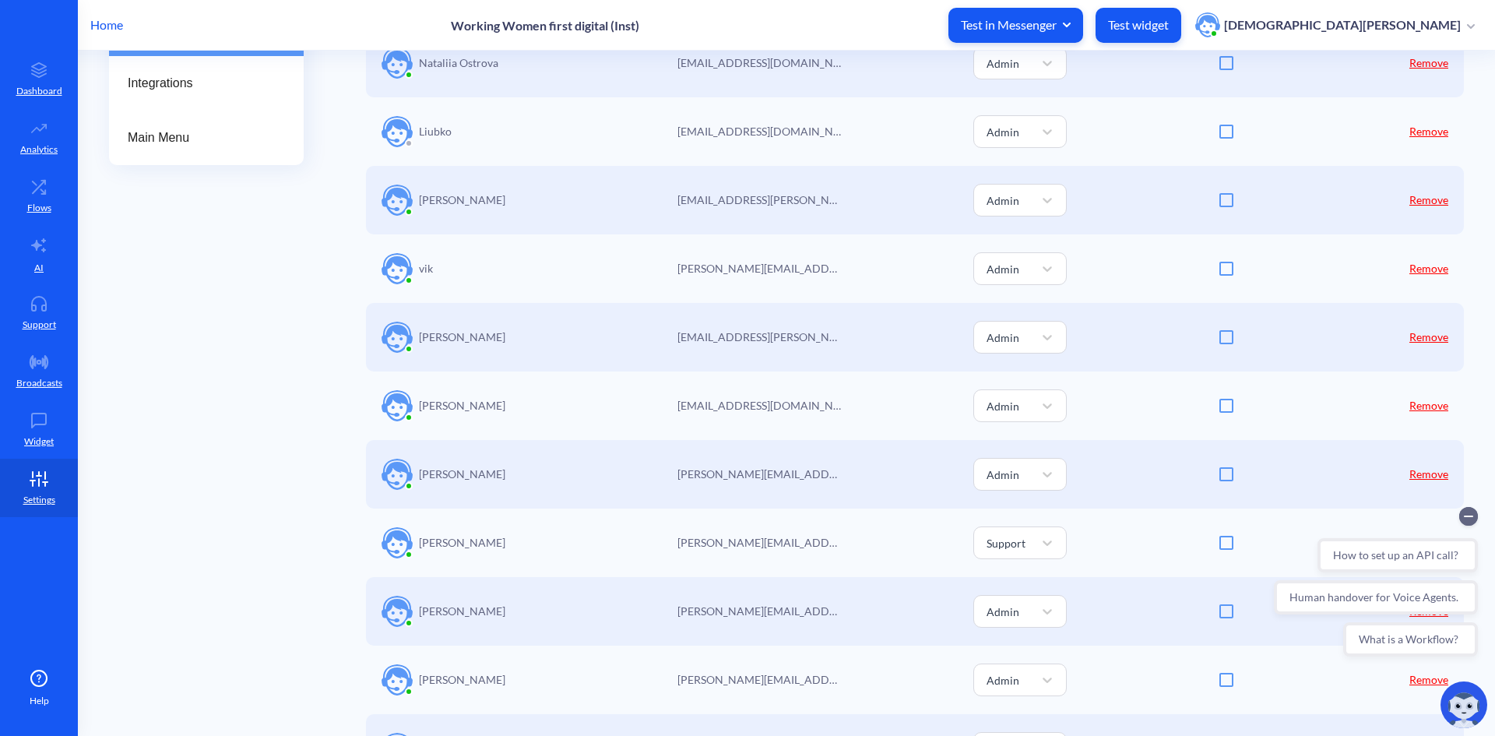
click at [1424, 406] on link "Remove" at bounding box center [1428, 405] width 39 height 13
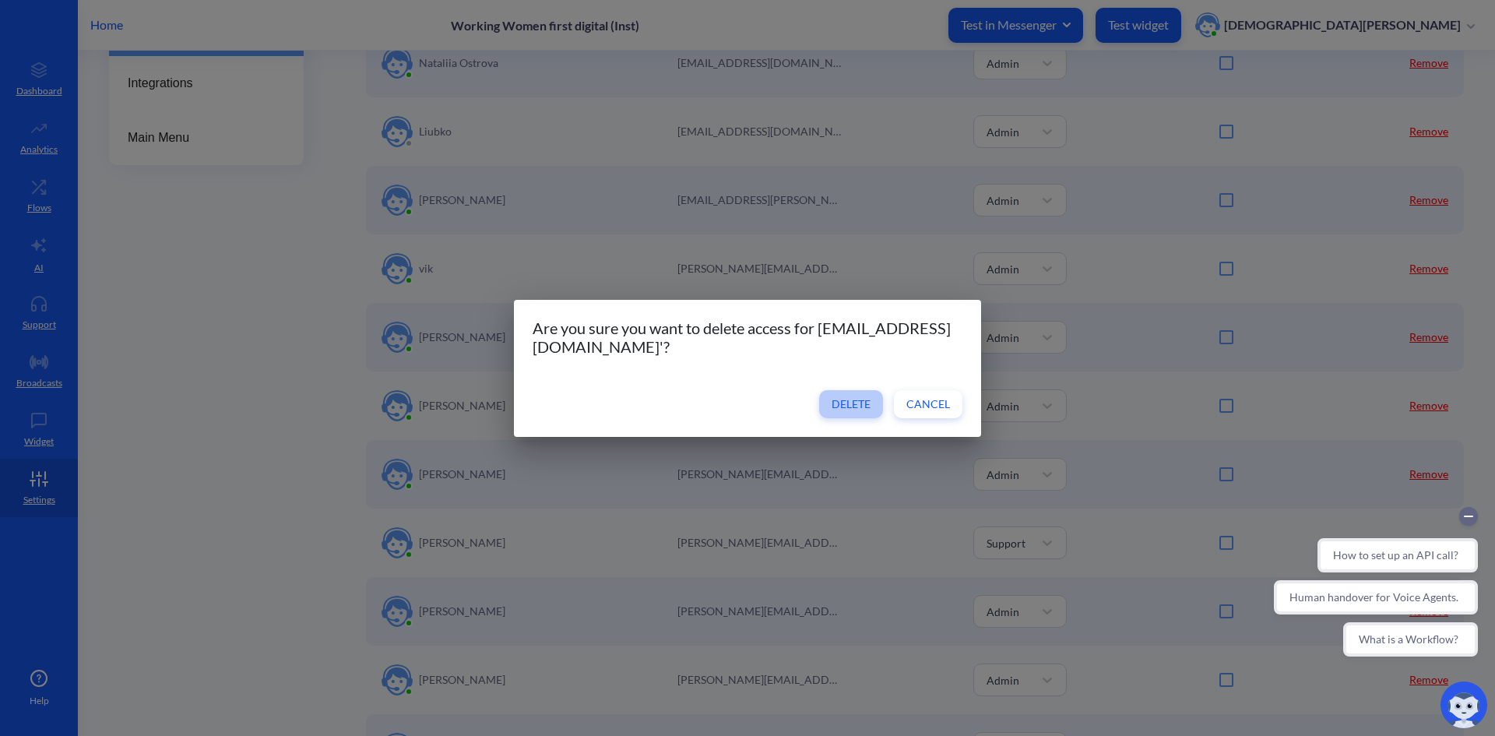
click at [858, 406] on span "Delete" at bounding box center [850, 404] width 39 height 16
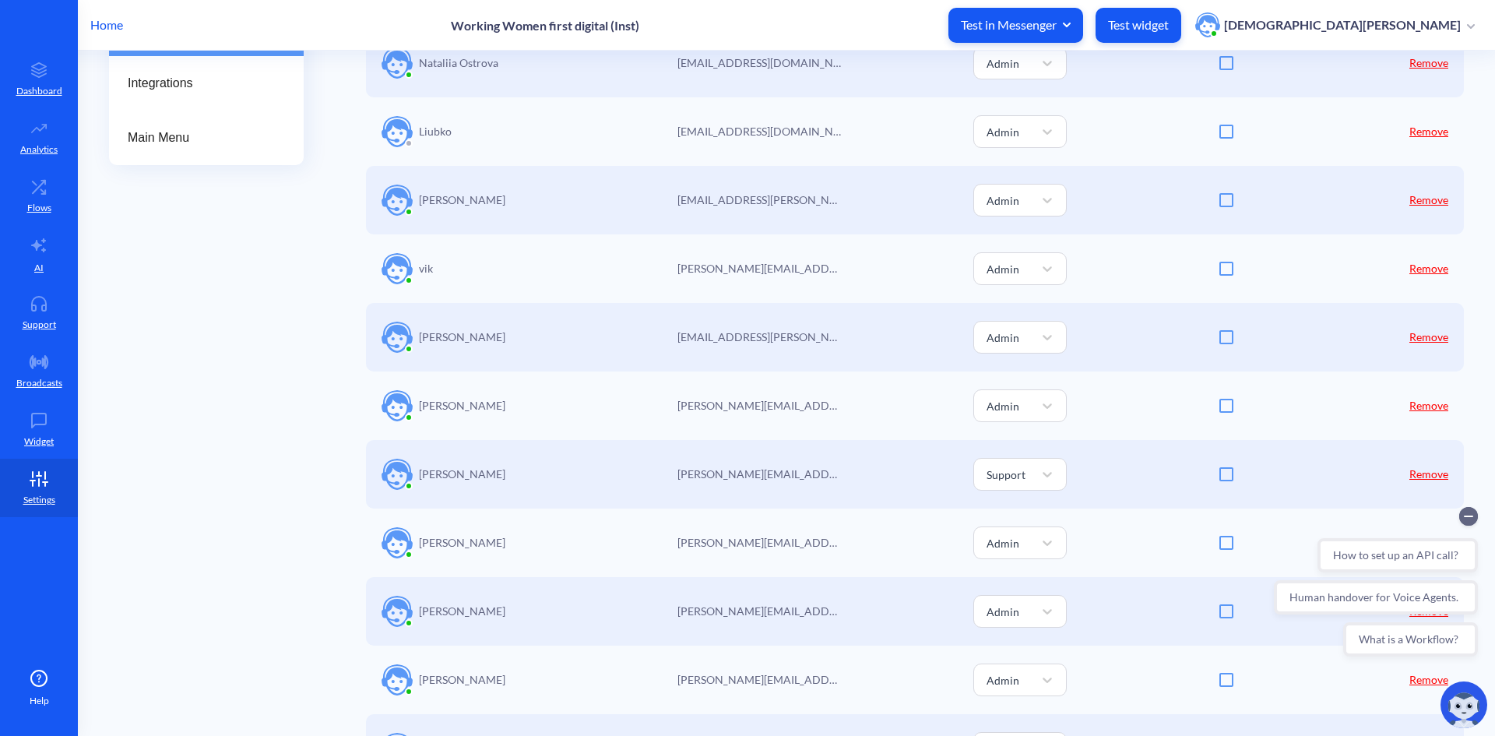
click at [1435, 406] on link "Remove" at bounding box center [1428, 405] width 39 height 13
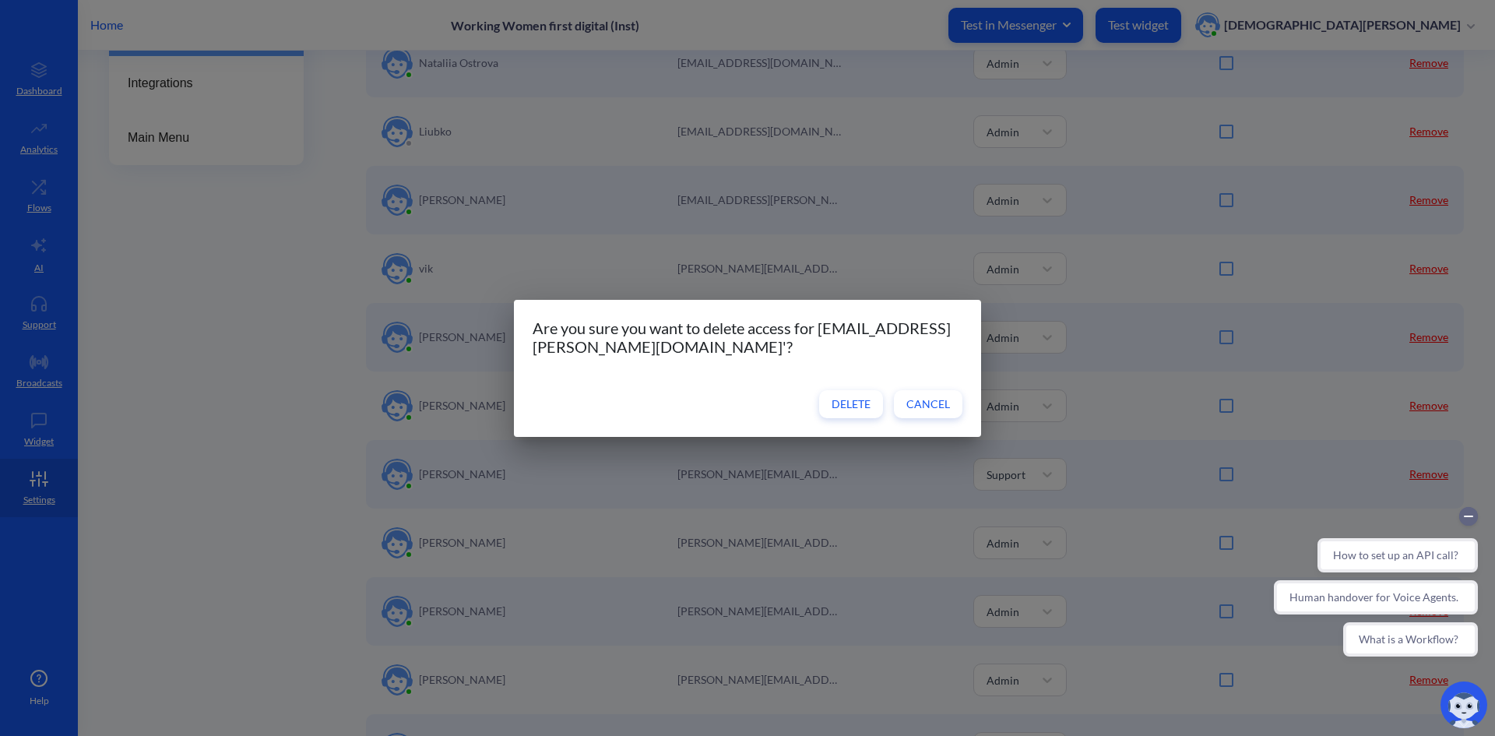
click at [847, 407] on span "Delete" at bounding box center [850, 404] width 39 height 16
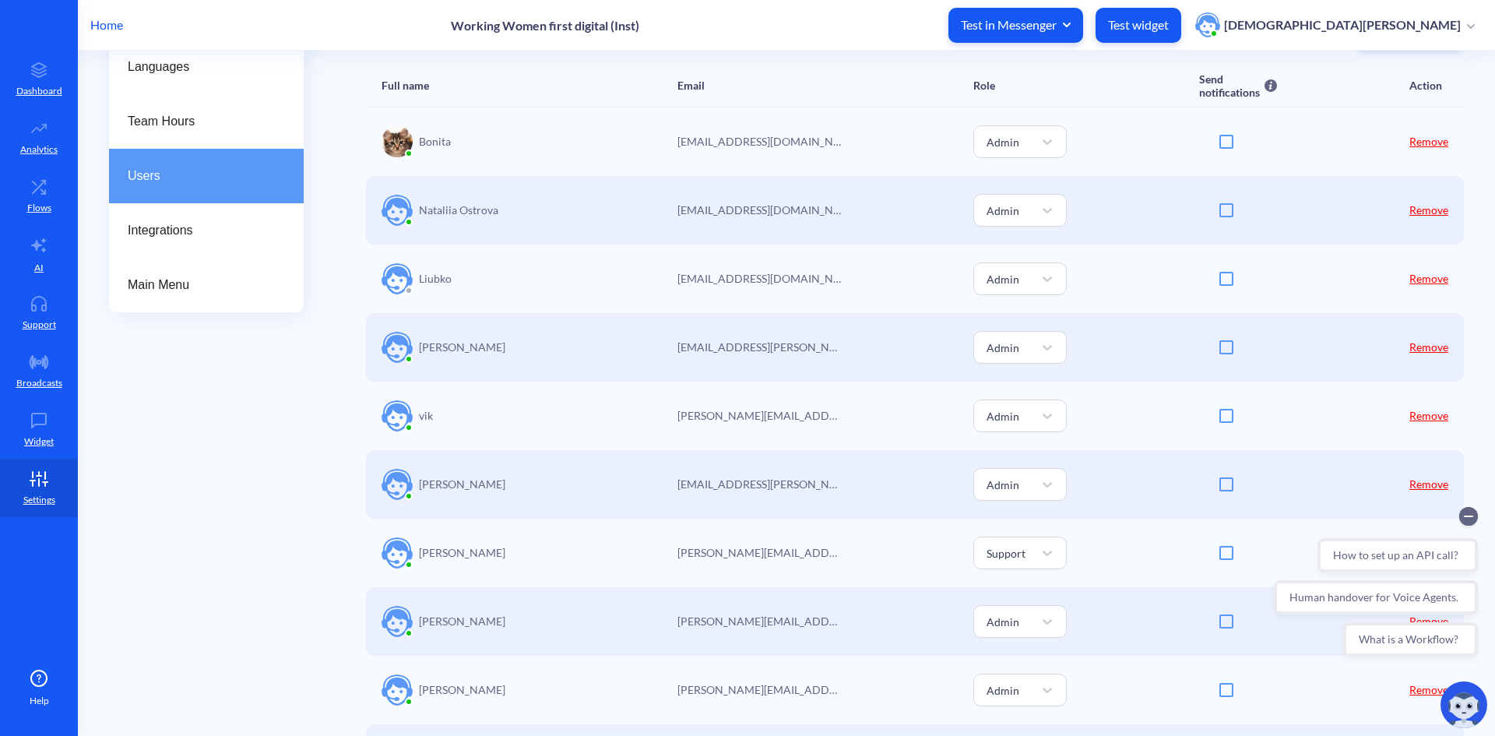
scroll to position [0, 0]
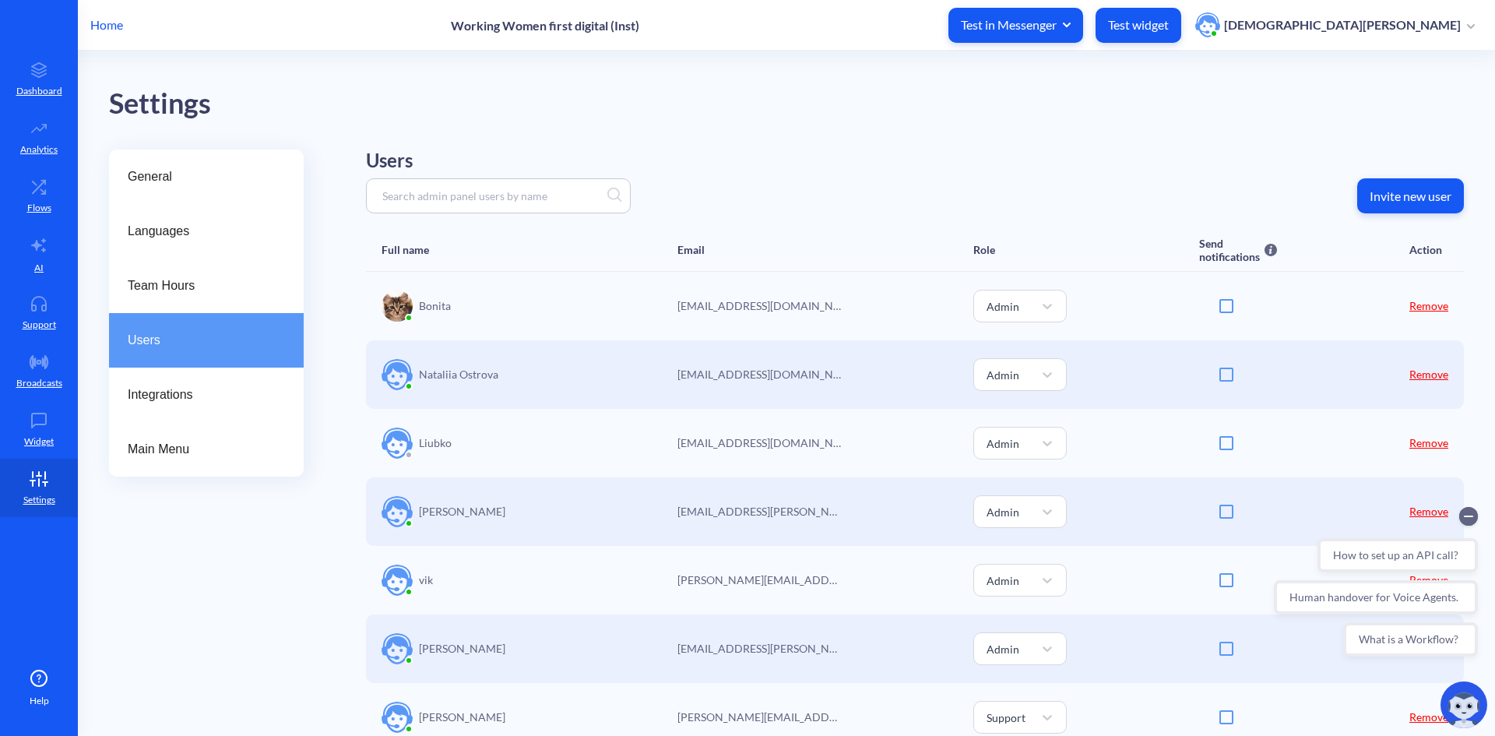
click at [557, 205] on div at bounding box center [498, 195] width 265 height 35
click at [1405, 202] on p "Invite new user" at bounding box center [1410, 196] width 82 height 16
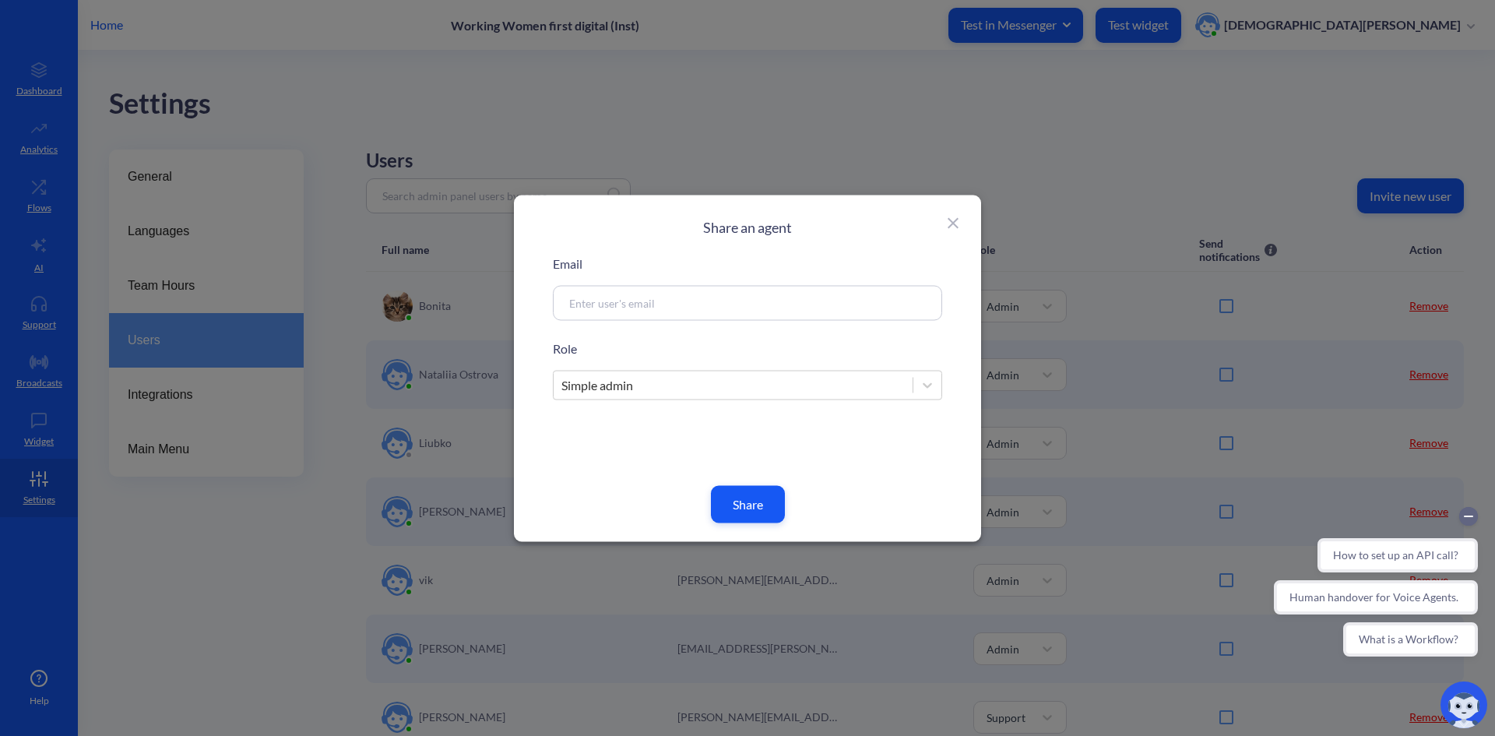
click at [683, 290] on div at bounding box center [747, 302] width 389 height 35
click at [590, 299] on input at bounding box center [728, 303] width 335 height 18
paste input "[EMAIL_ADDRESS][DOMAIN_NAME]"
type input "[EMAIL_ADDRESS][DOMAIN_NAME]"
click at [755, 495] on button "Share" at bounding box center [748, 503] width 74 height 37
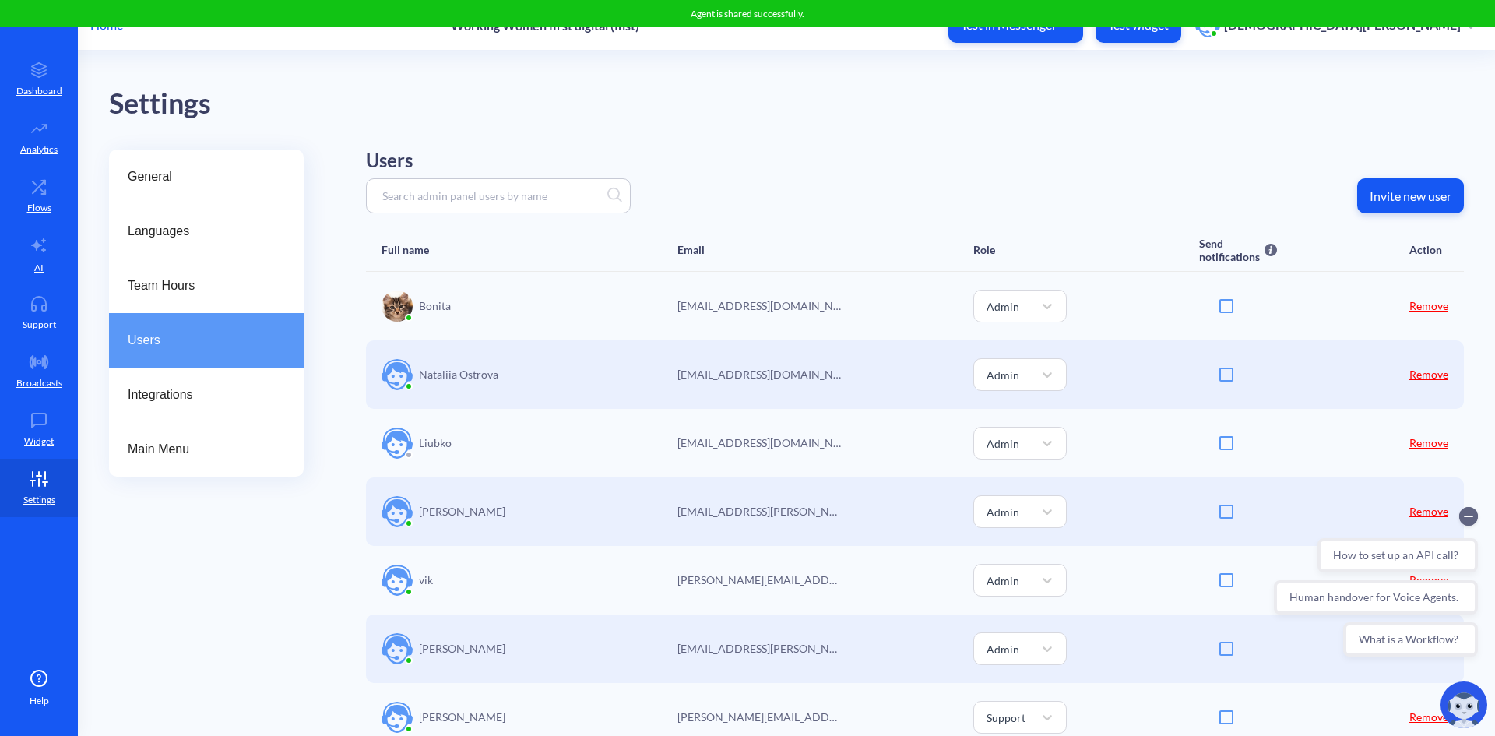
click at [113, 23] on div "Agent is shared successfully." at bounding box center [747, 13] width 1495 height 27
click at [114, 32] on p "Home" at bounding box center [106, 25] width 33 height 19
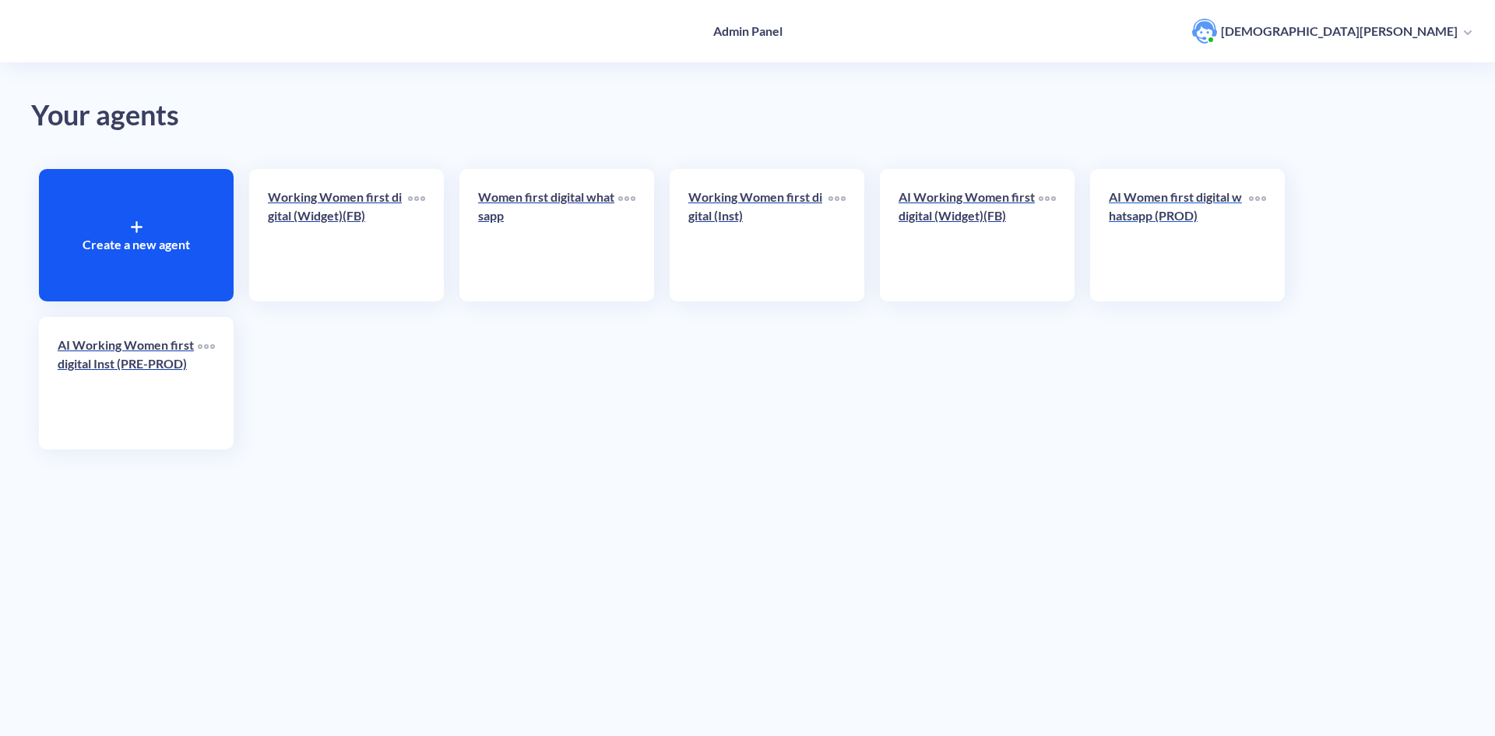
click at [1158, 207] on p "AI Women first digital whatsapp (PROD)" at bounding box center [1179, 206] width 140 height 37
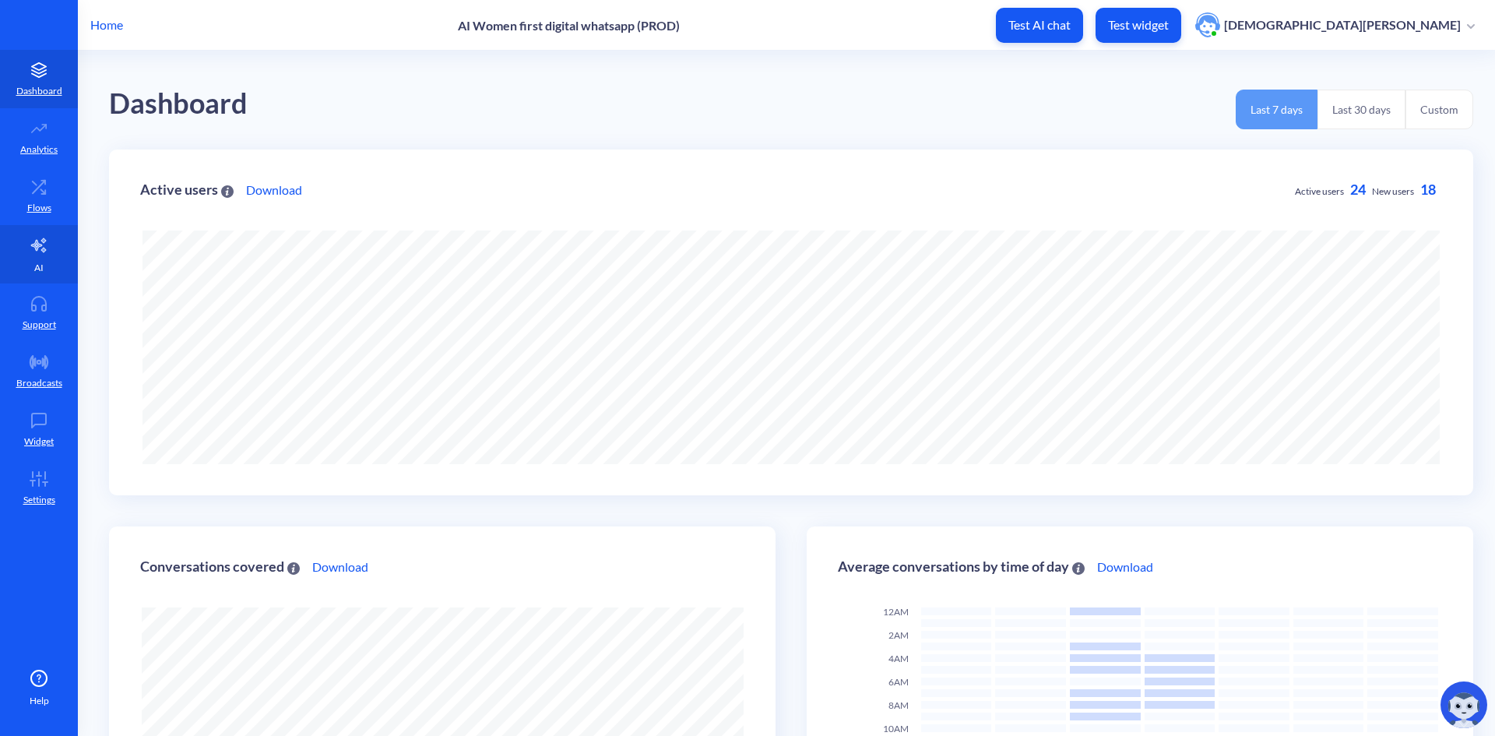
scroll to position [736, 1495]
click at [39, 244] on icon at bounding box center [38, 245] width 15 height 14
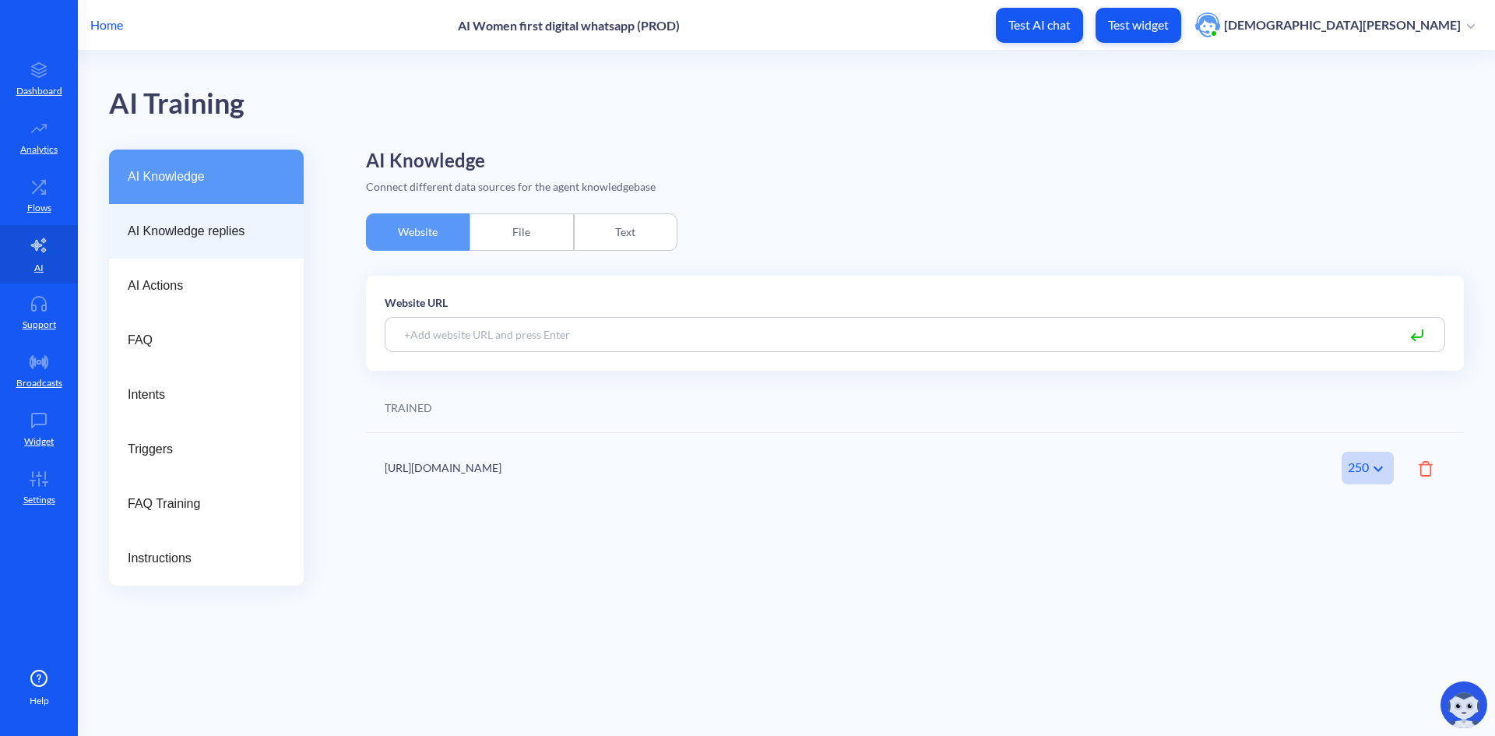
click at [177, 241] on div "AI Knowledge replies" at bounding box center [206, 231] width 195 height 54
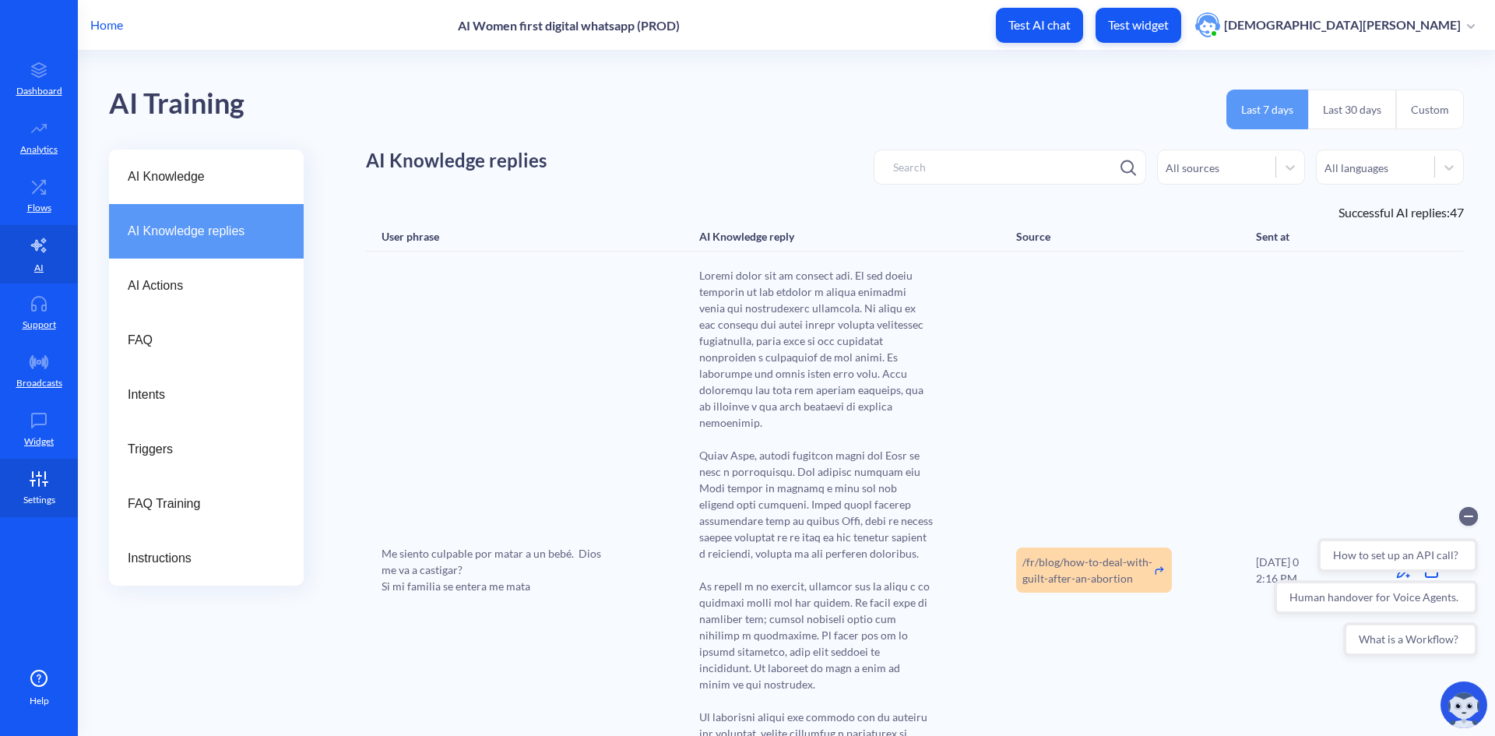
click at [39, 472] on icon at bounding box center [39, 474] width 0 height 4
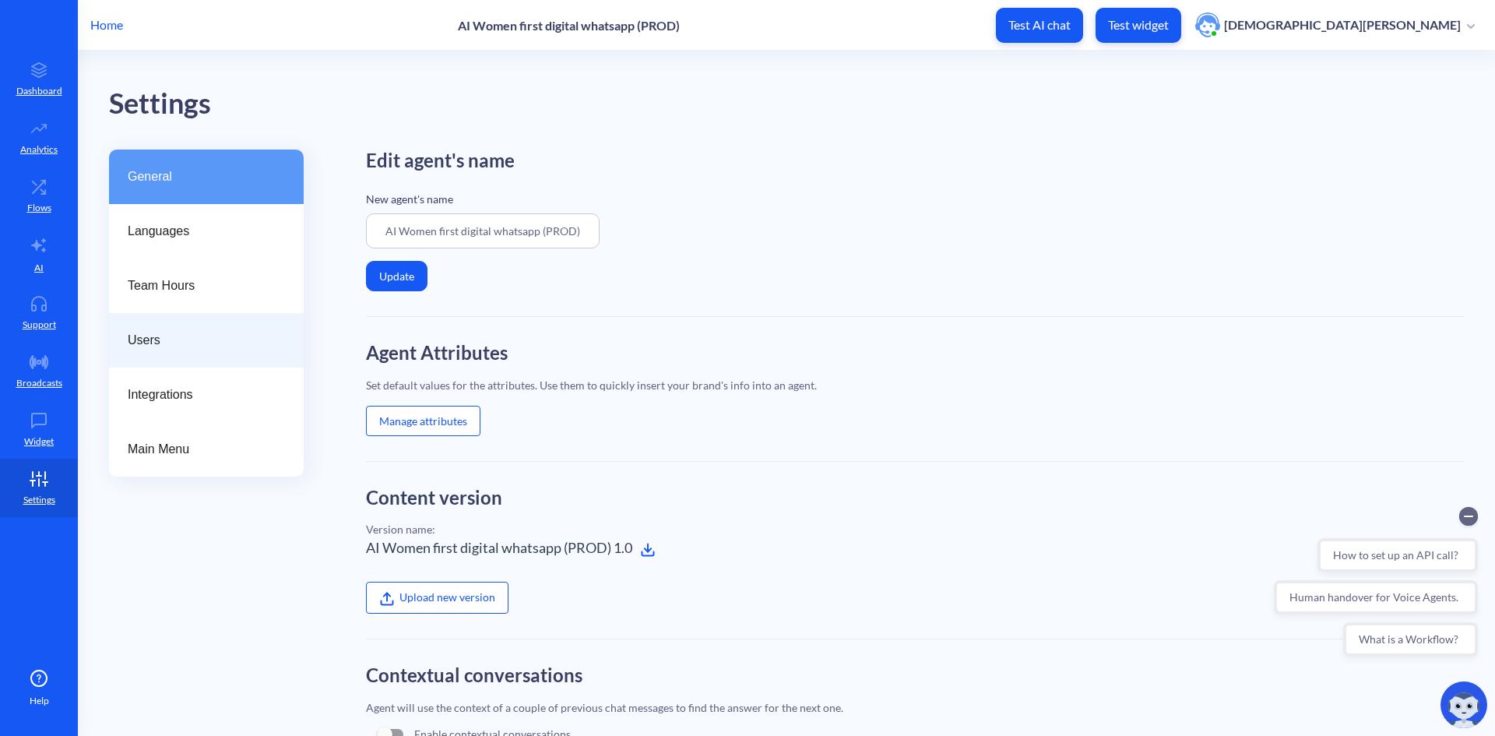
click at [132, 336] on span "Users" at bounding box center [200, 340] width 145 height 19
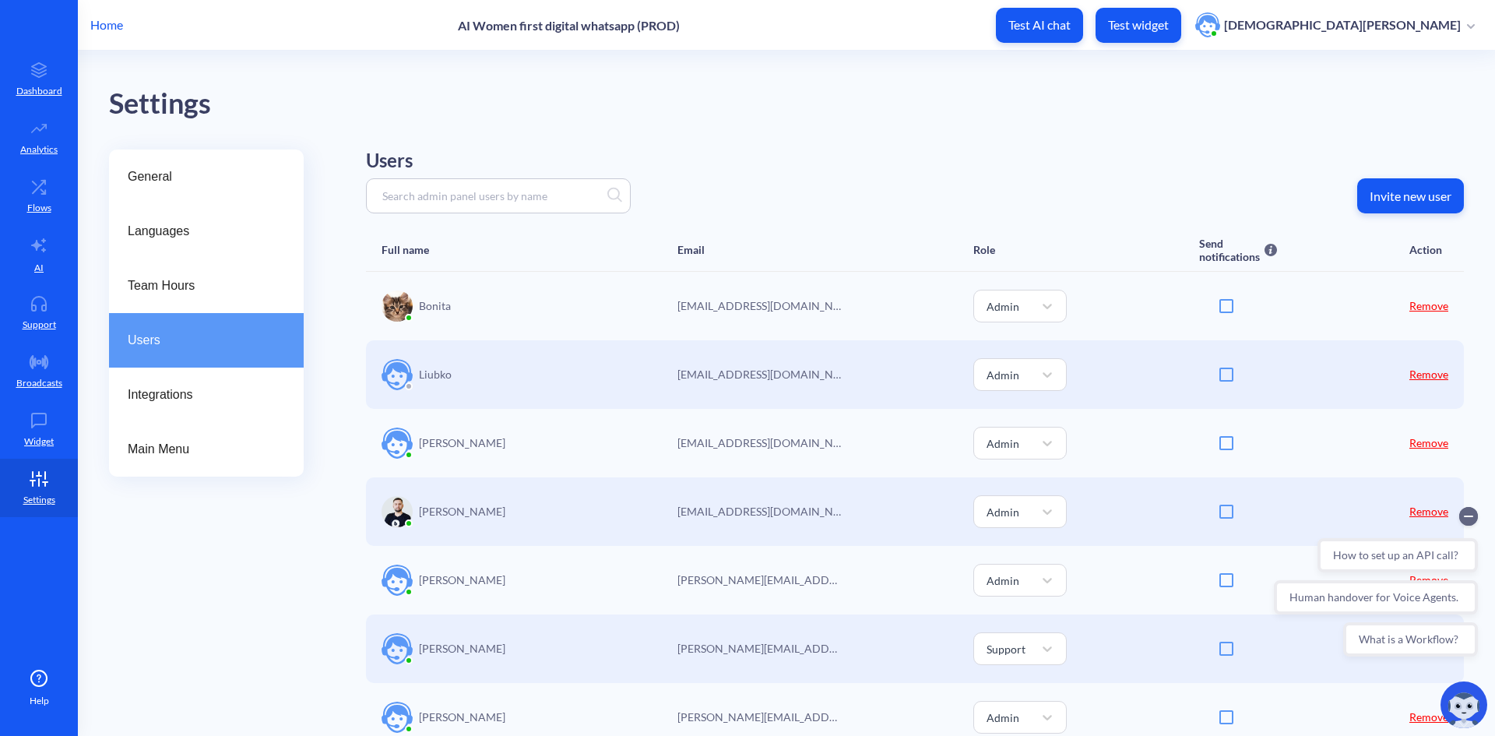
click at [1369, 195] on p "Invite new user" at bounding box center [1410, 196] width 82 height 16
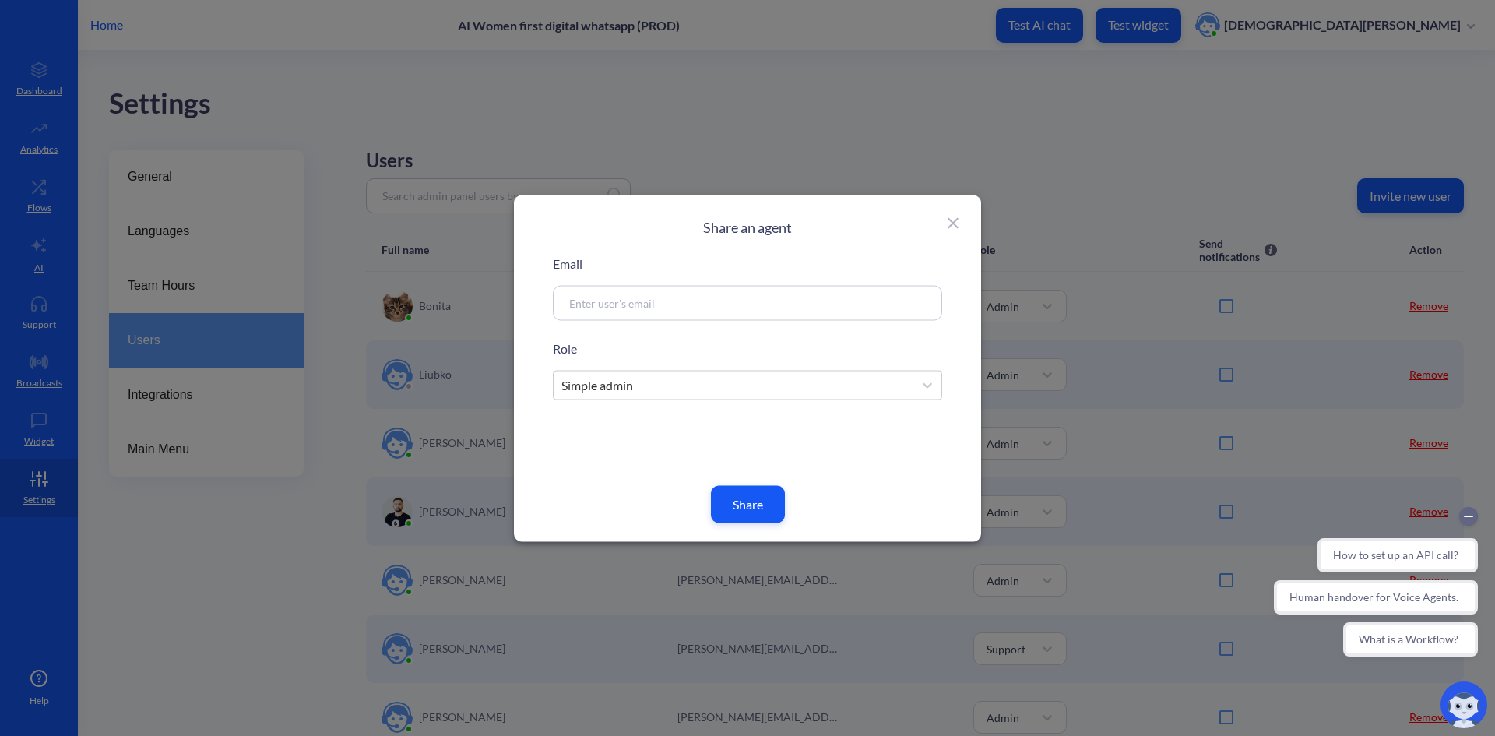
click at [582, 302] on input at bounding box center [728, 303] width 335 height 18
paste input "[EMAIL_ADDRESS][DOMAIN_NAME]"
type input "[EMAIL_ADDRESS][DOMAIN_NAME]"
click at [734, 508] on button "Share" at bounding box center [748, 503] width 74 height 37
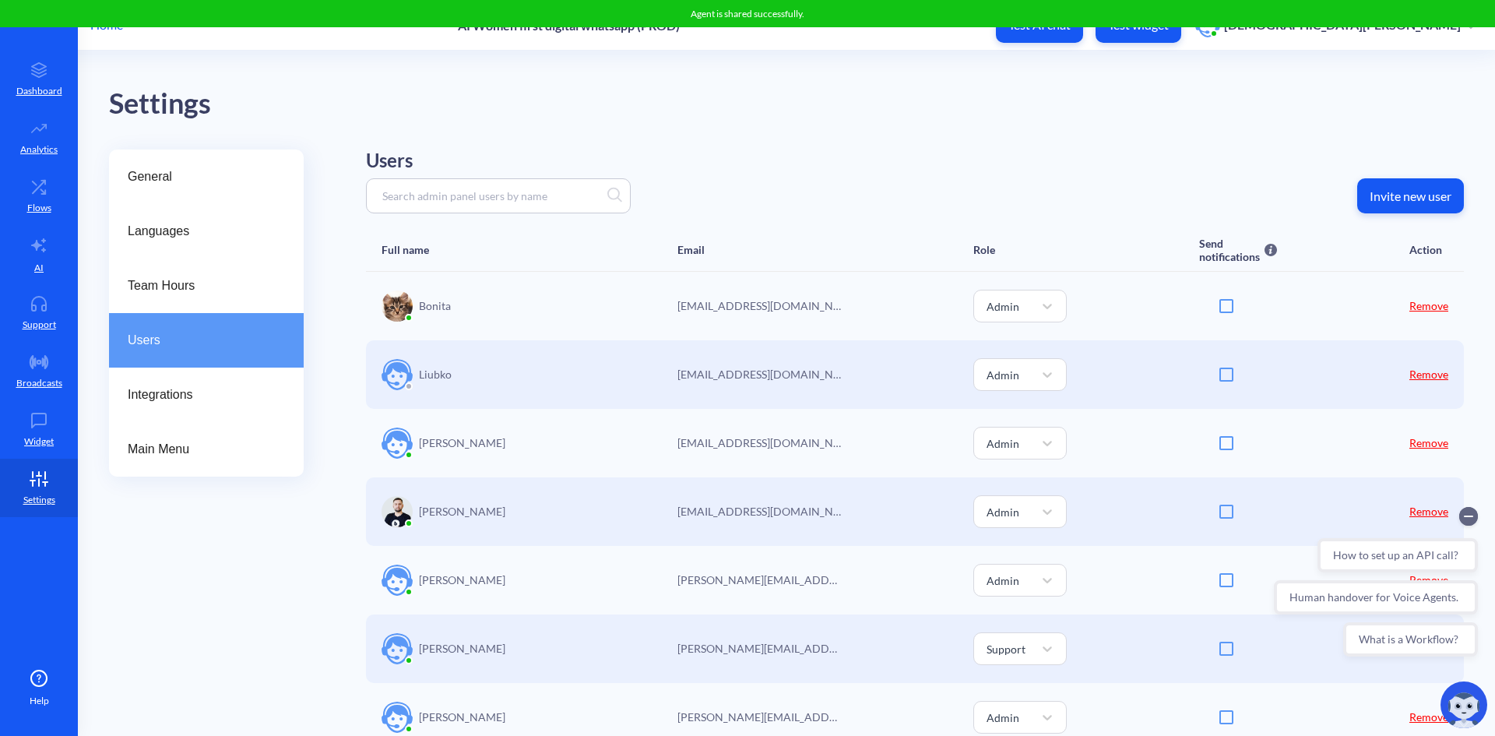
scroll to position [78, 0]
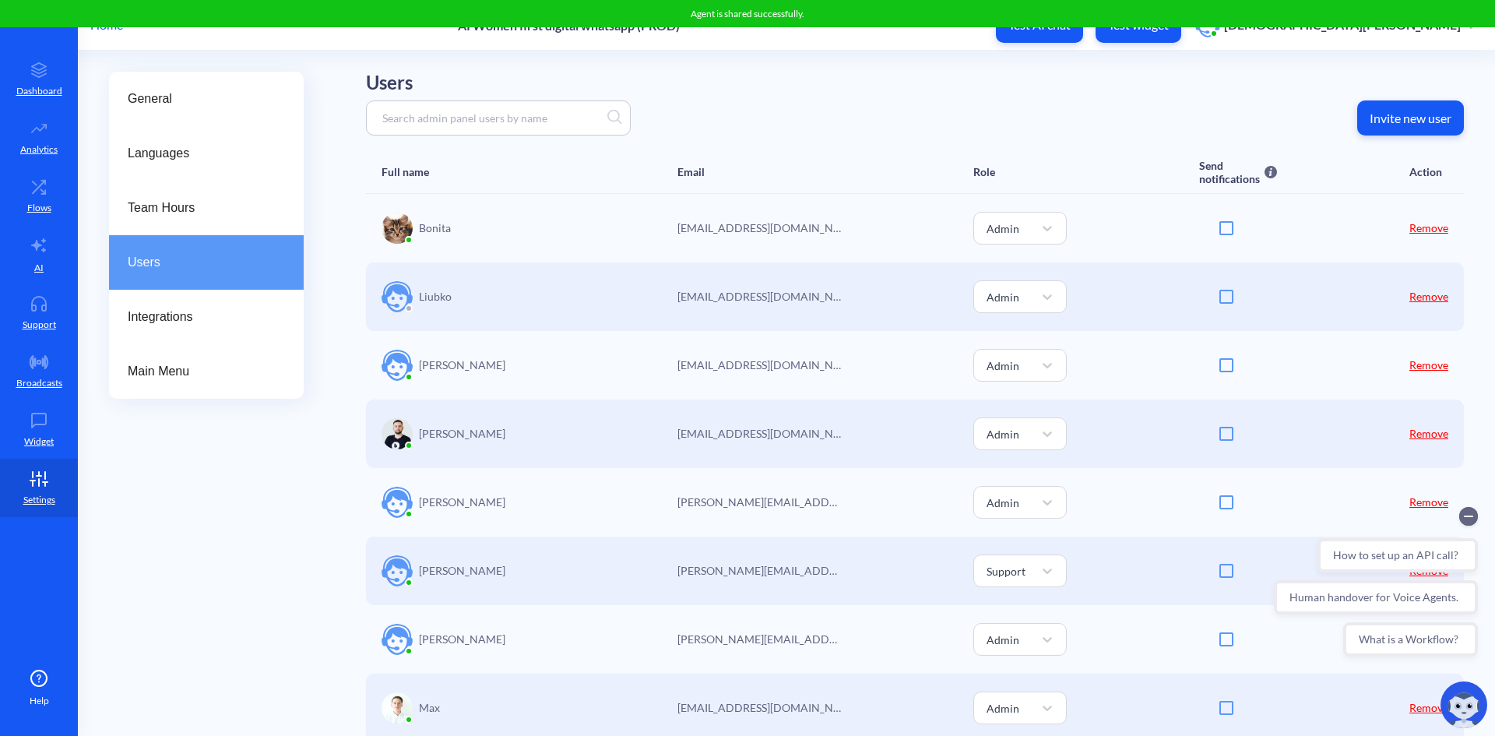
click at [1413, 365] on link "Remove" at bounding box center [1428, 364] width 39 height 13
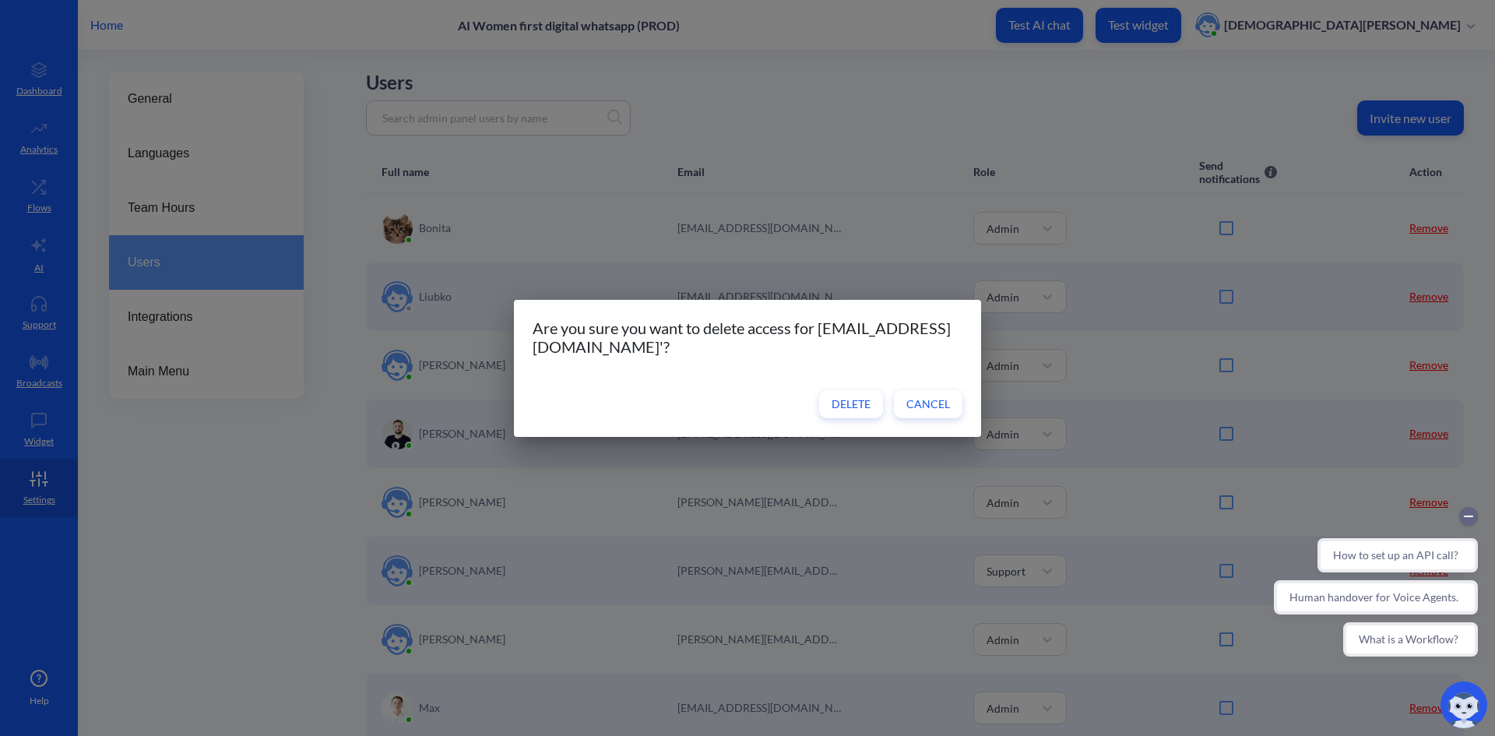
click at [847, 409] on span "Delete" at bounding box center [850, 404] width 39 height 16
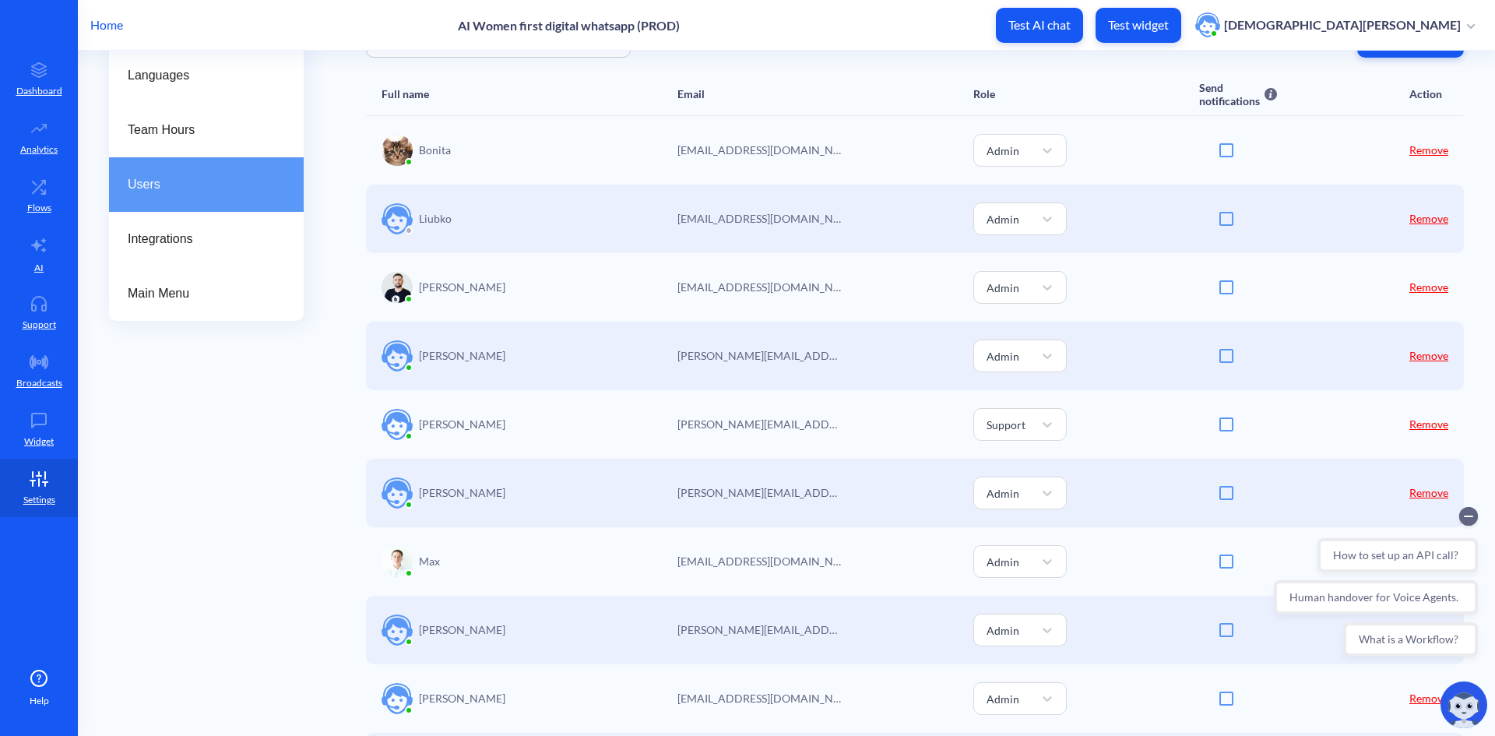
scroll to position [234, 0]
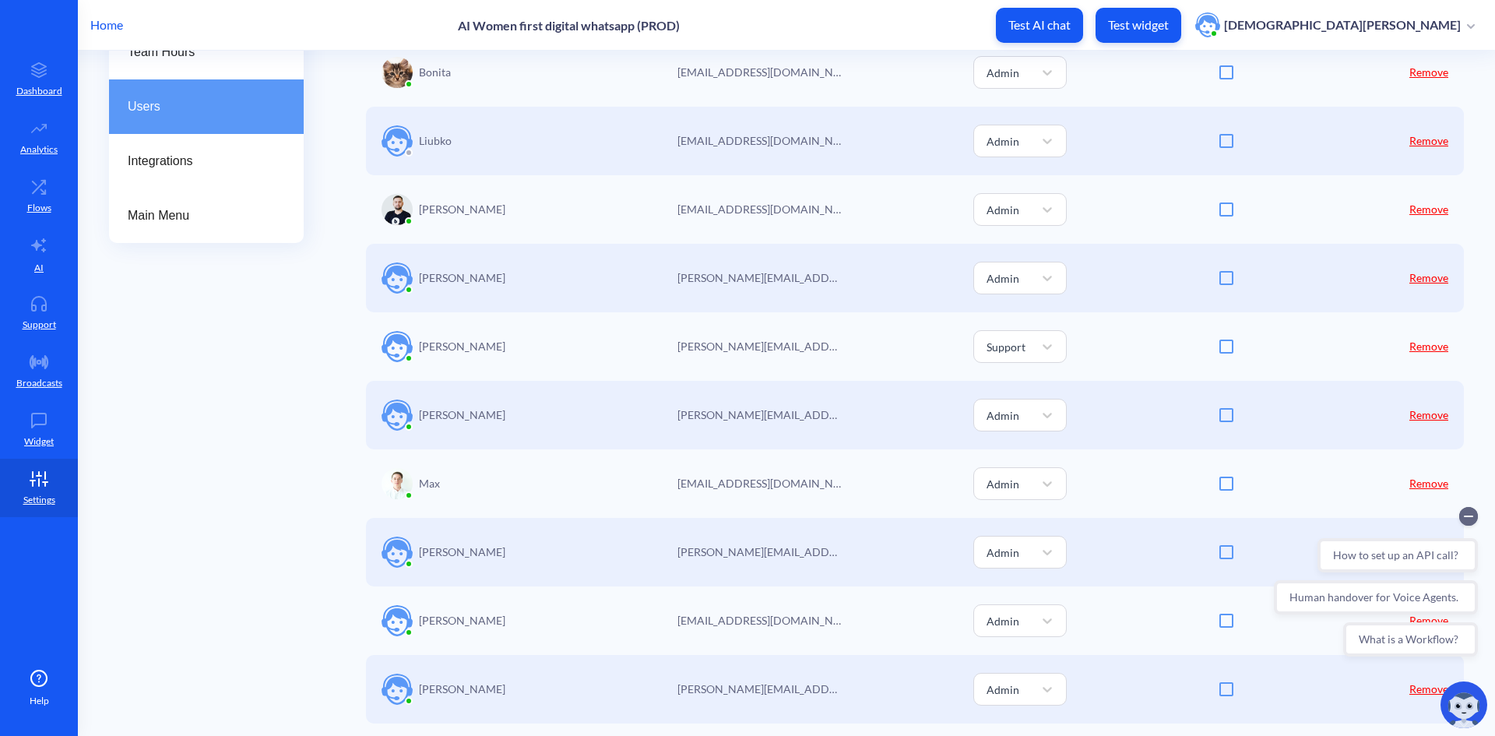
click at [1422, 415] on link "Remove" at bounding box center [1428, 414] width 39 height 13
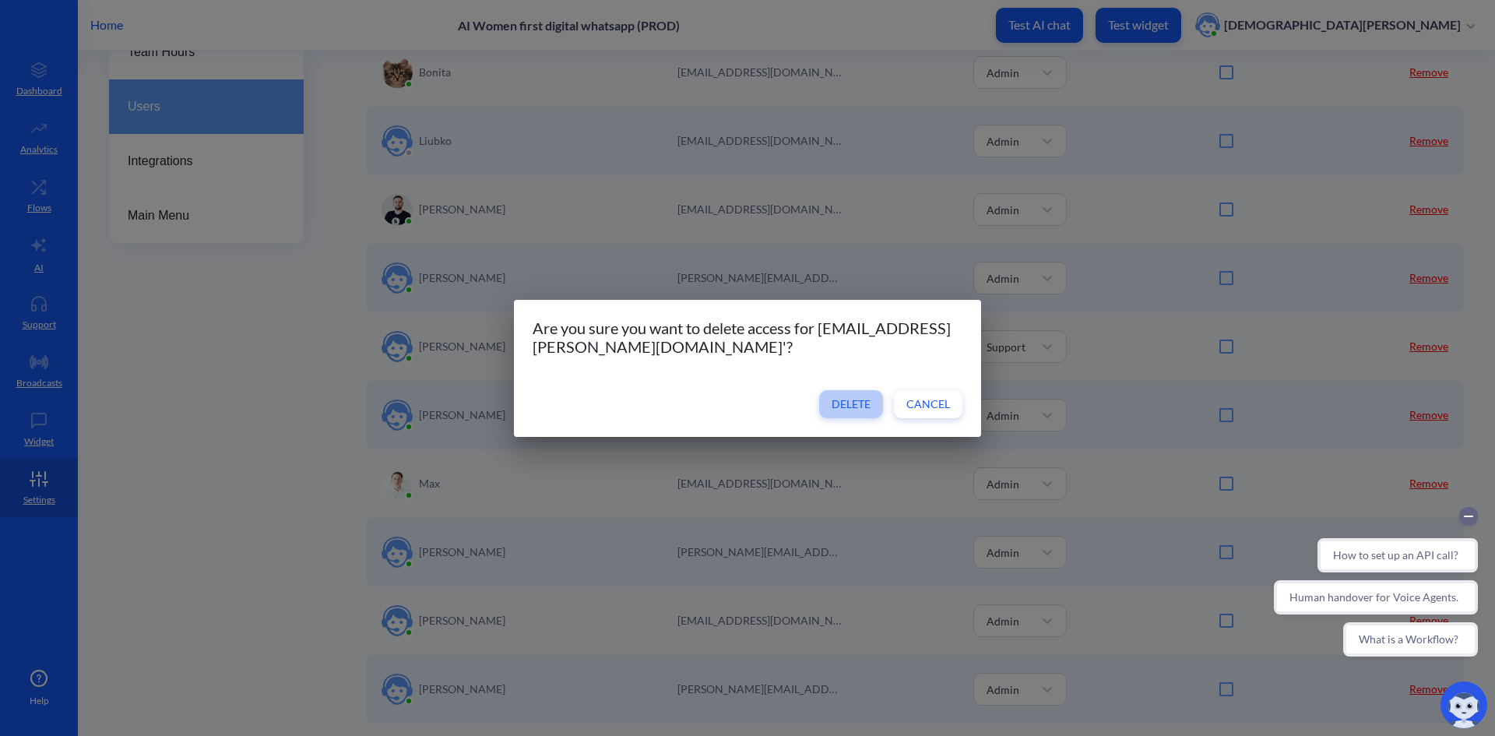
click at [870, 412] on button "Delete" at bounding box center [851, 404] width 64 height 28
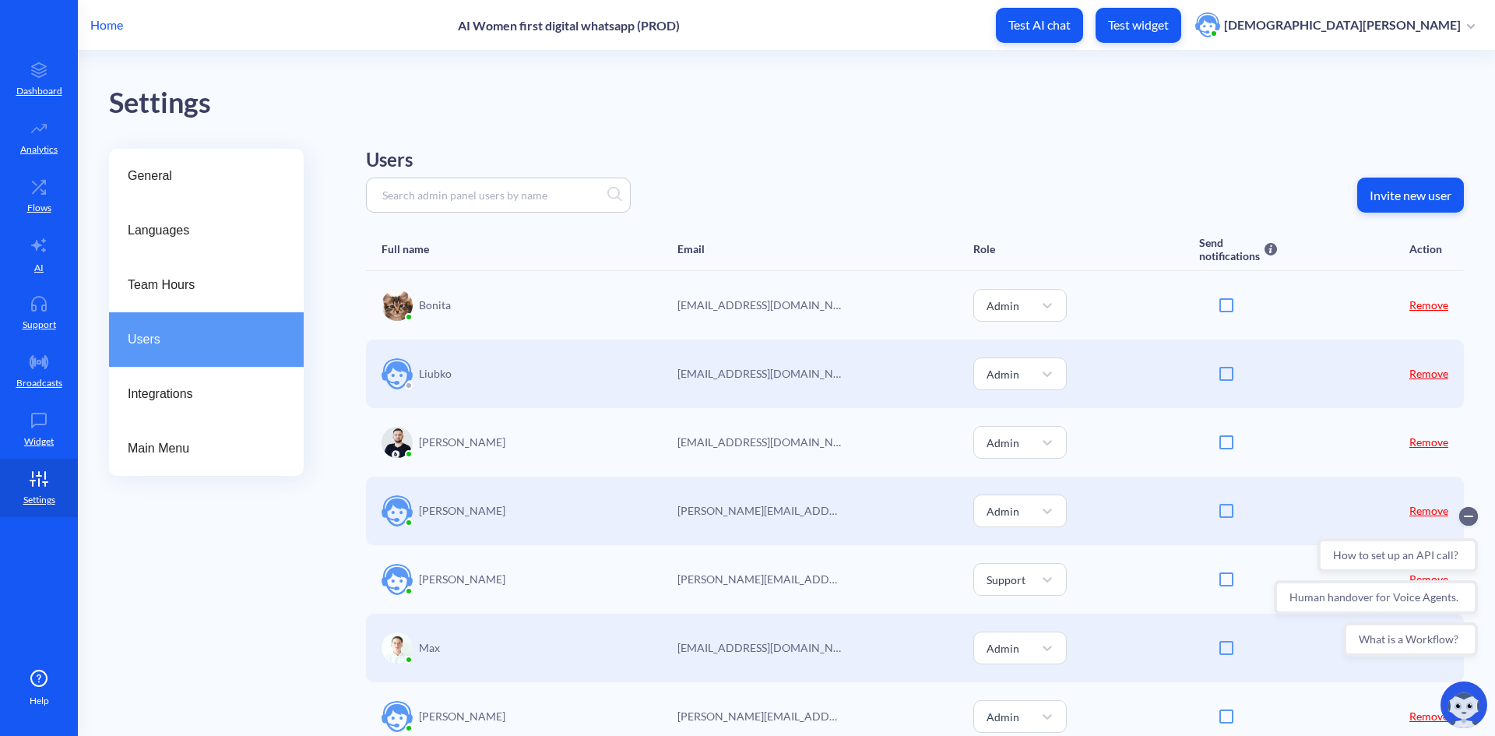
scroll to position [0, 0]
click at [106, 18] on p "Home" at bounding box center [106, 25] width 33 height 19
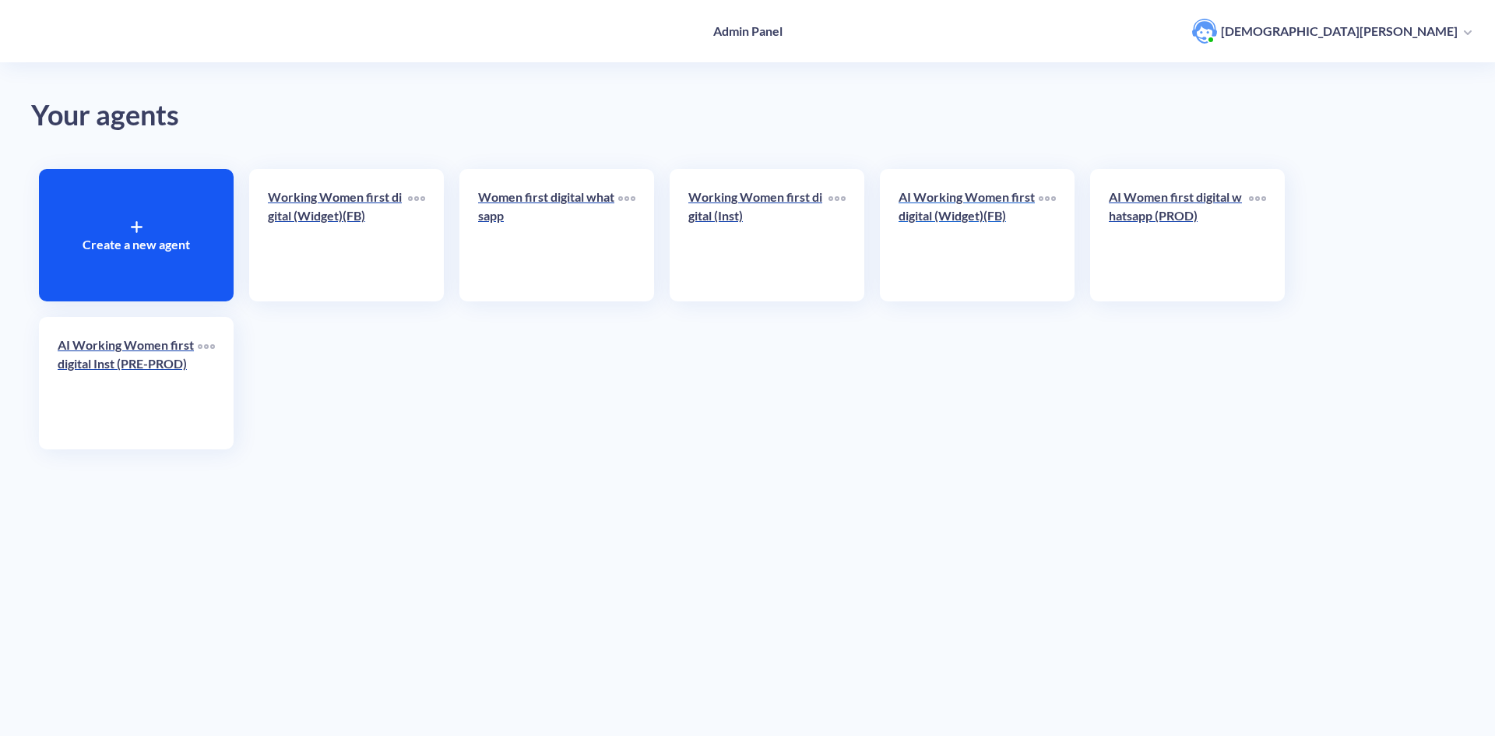
click at [972, 213] on p "AI Working Women first digital (Widget)(FB)" at bounding box center [968, 206] width 140 height 37
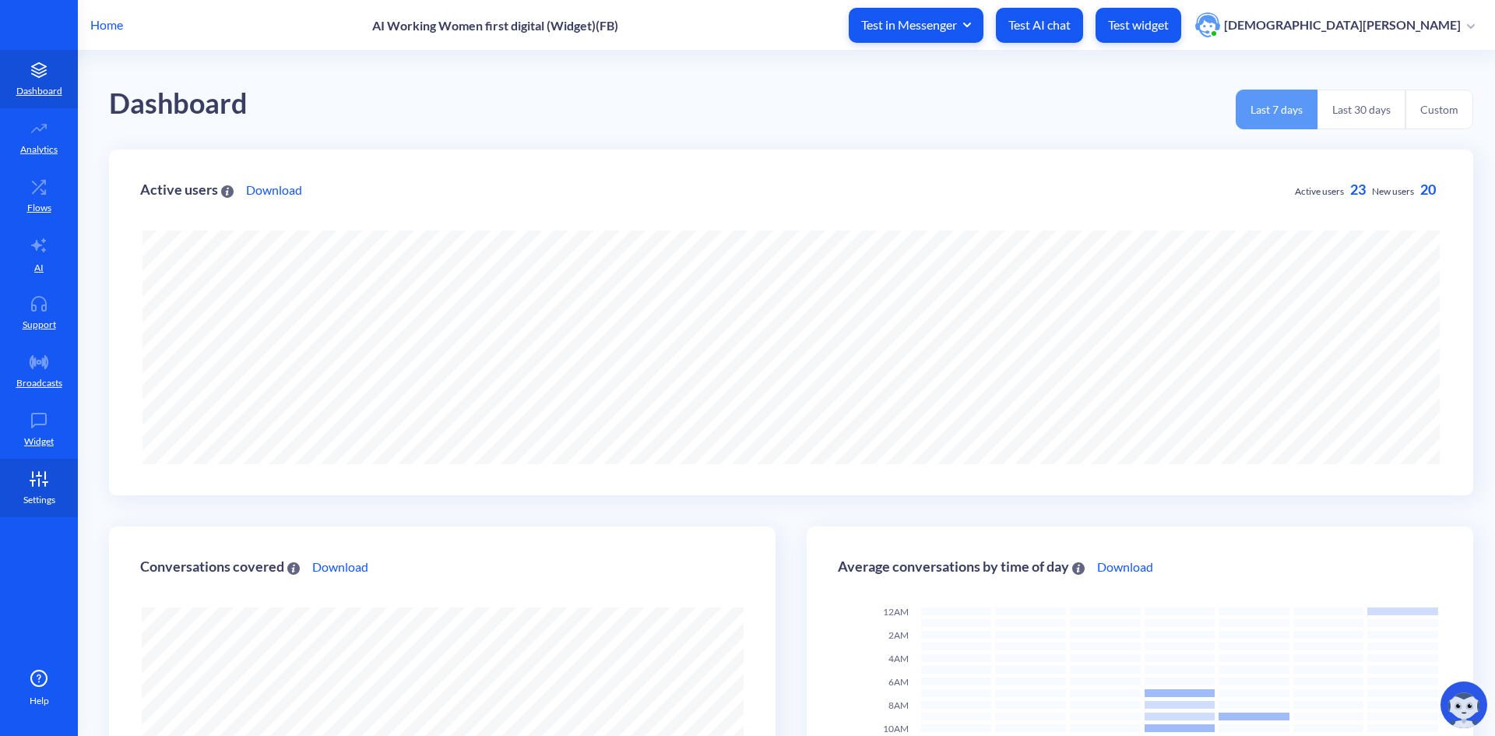
click at [29, 476] on icon at bounding box center [38, 479] width 31 height 16
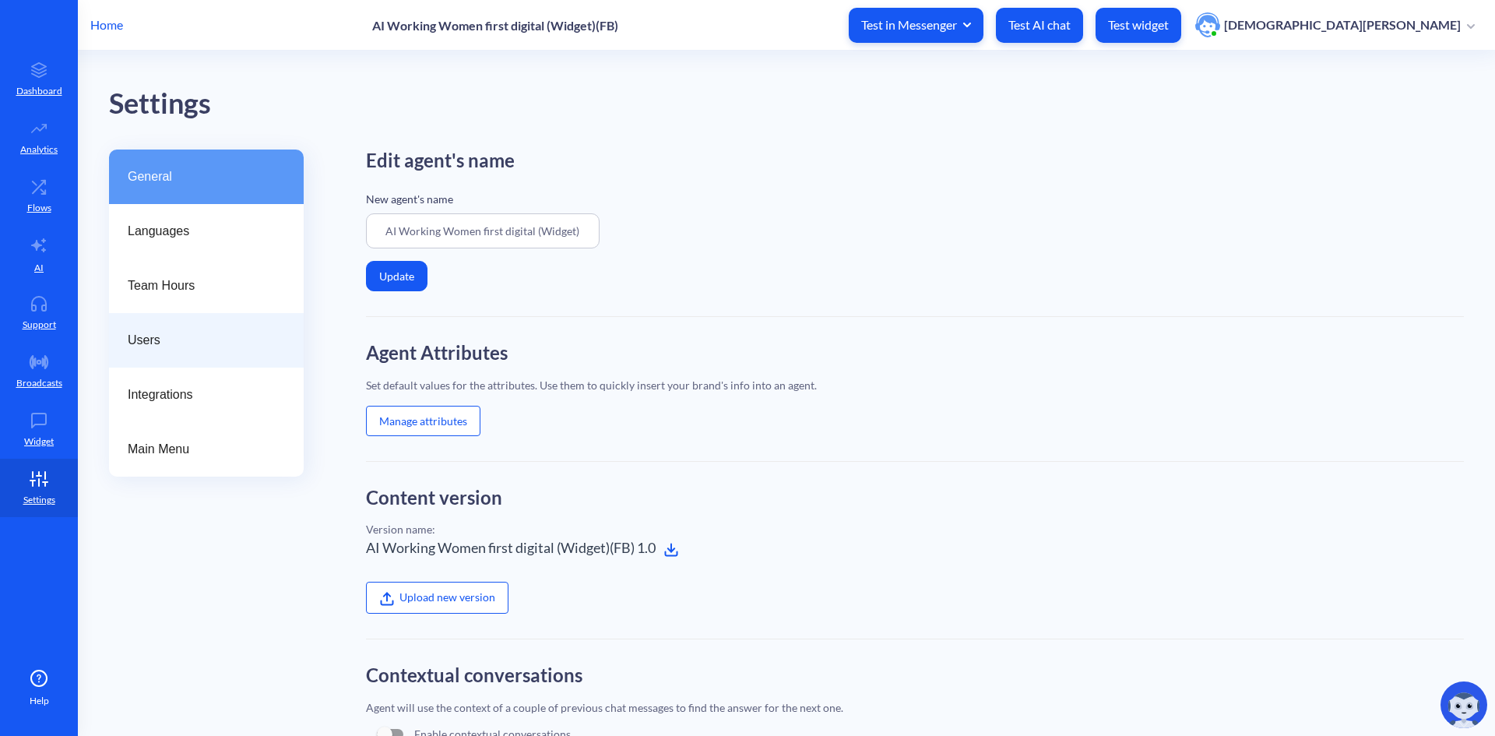
click at [167, 335] on span "Users" at bounding box center [200, 340] width 145 height 19
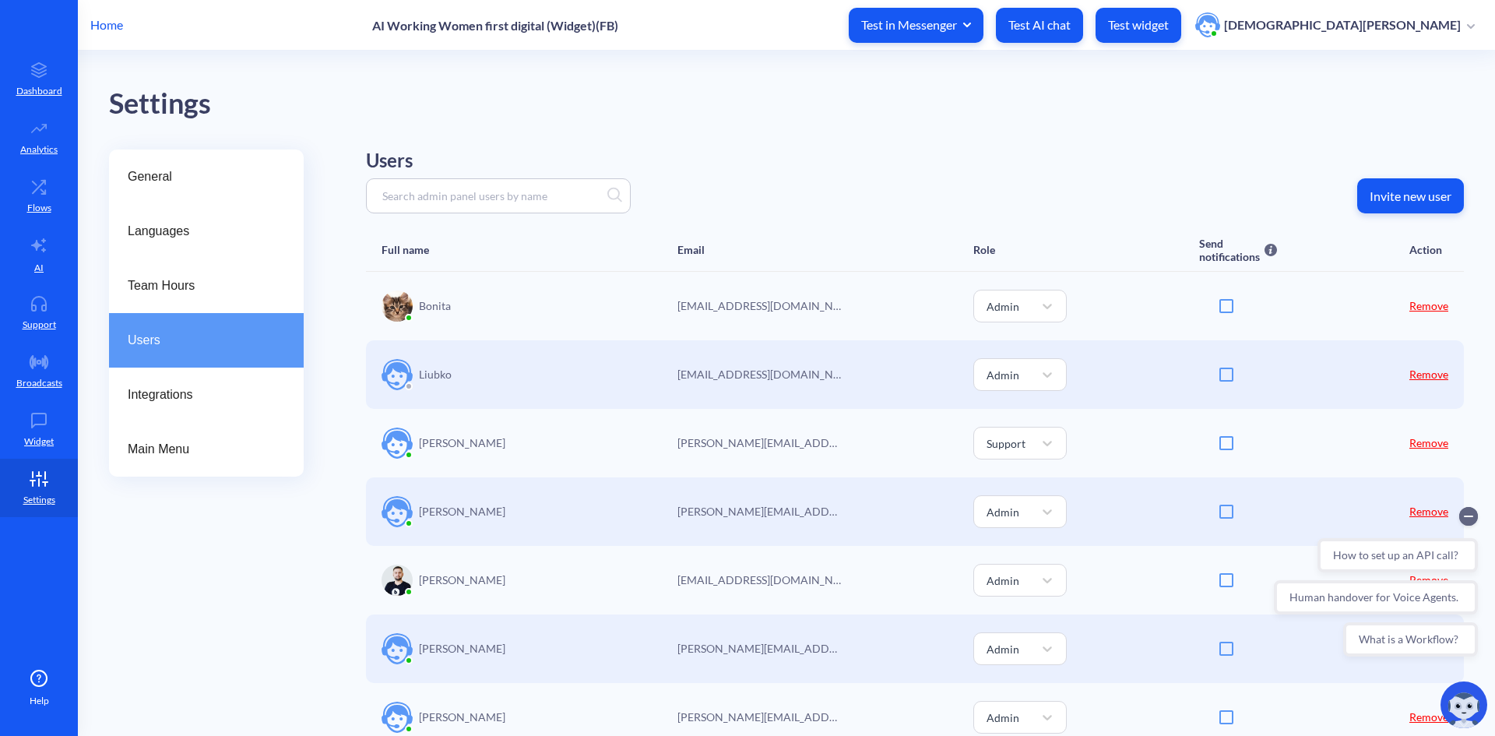
click at [1406, 208] on button "Invite new user" at bounding box center [1410, 195] width 107 height 35
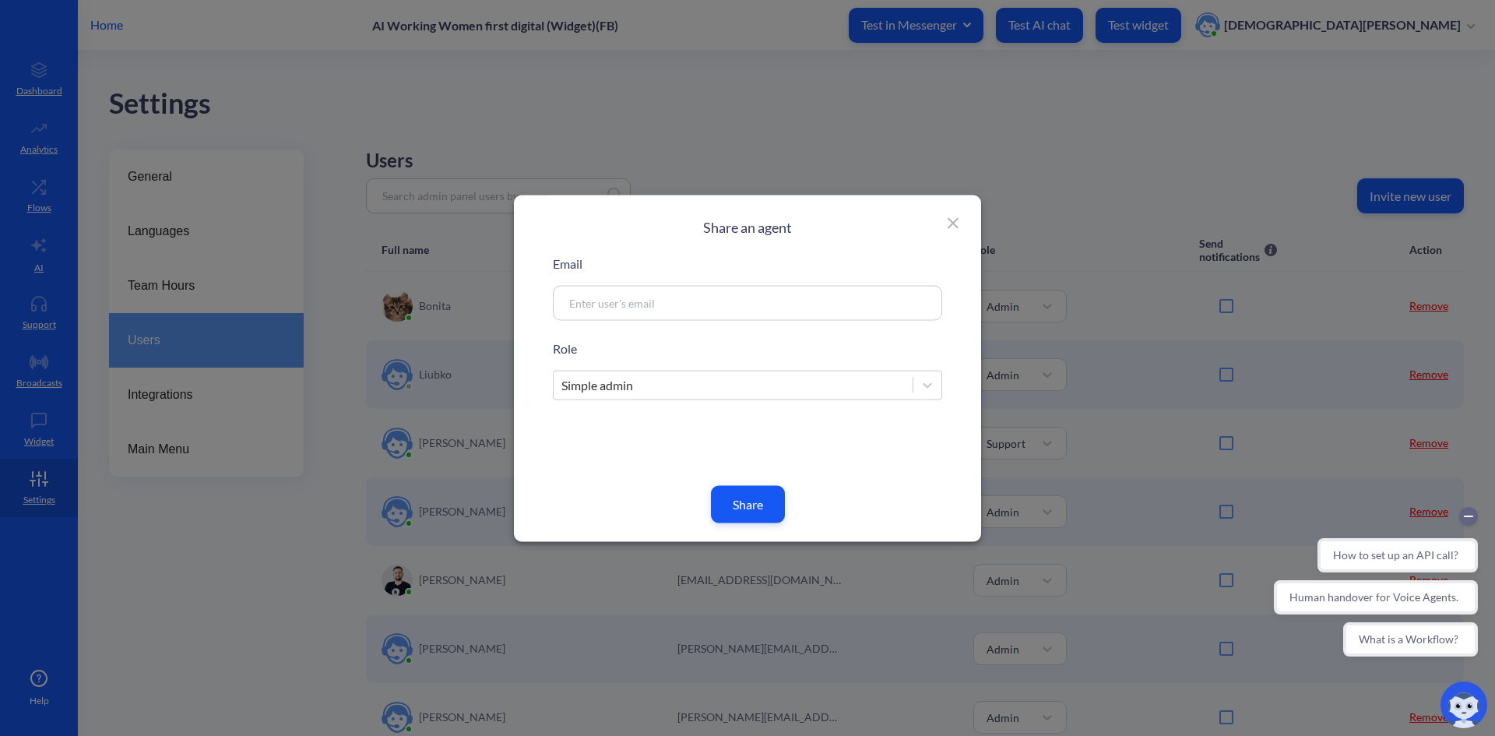
click at [676, 294] on input at bounding box center [728, 303] width 335 height 18
paste input "[EMAIL_ADDRESS][DOMAIN_NAME]"
type input "[EMAIL_ADDRESS][DOMAIN_NAME]"
click at [740, 503] on button "Share" at bounding box center [748, 503] width 74 height 37
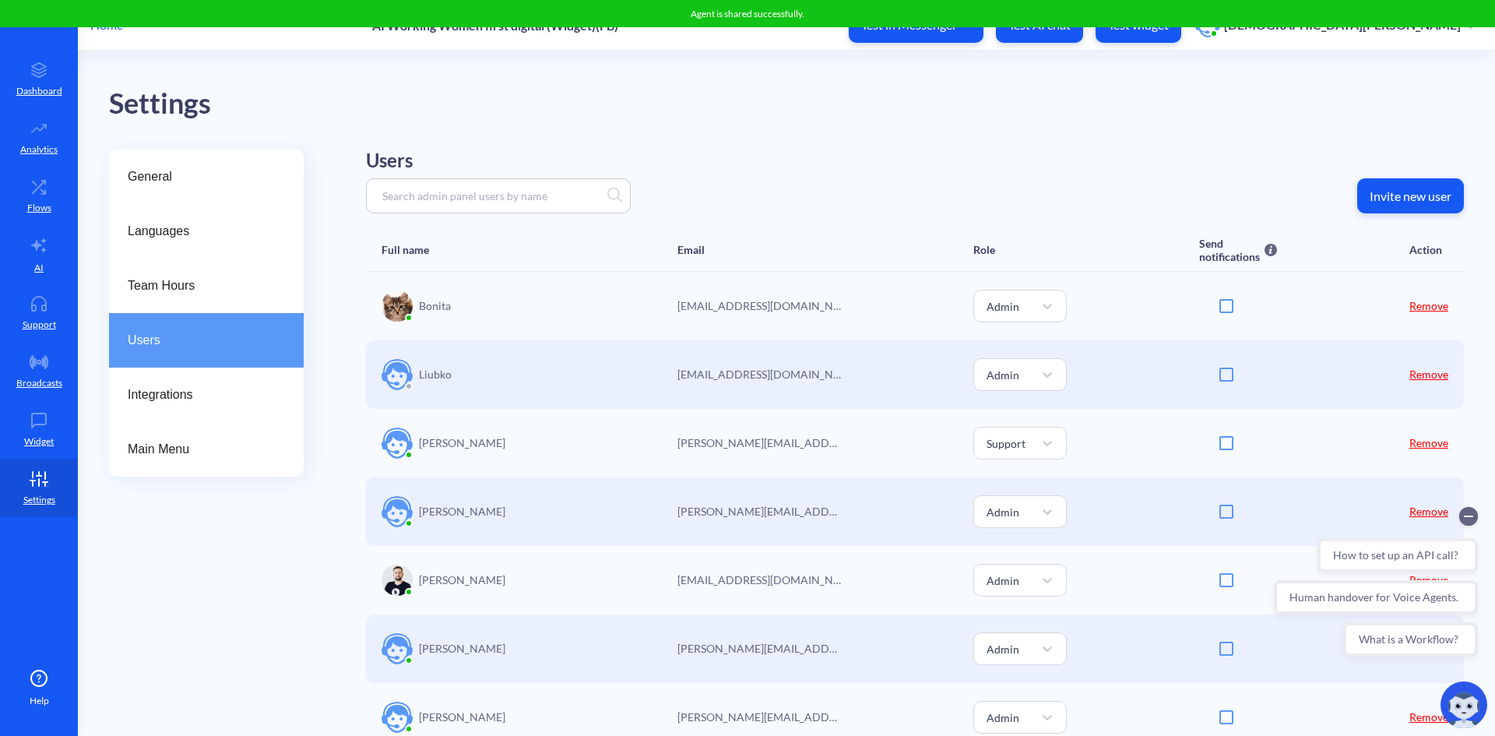
click at [121, 35] on div "Home AI Working Women first digital (Widget)(FB) Test in Messenger Test AI chat…" at bounding box center [747, 25] width 1495 height 50
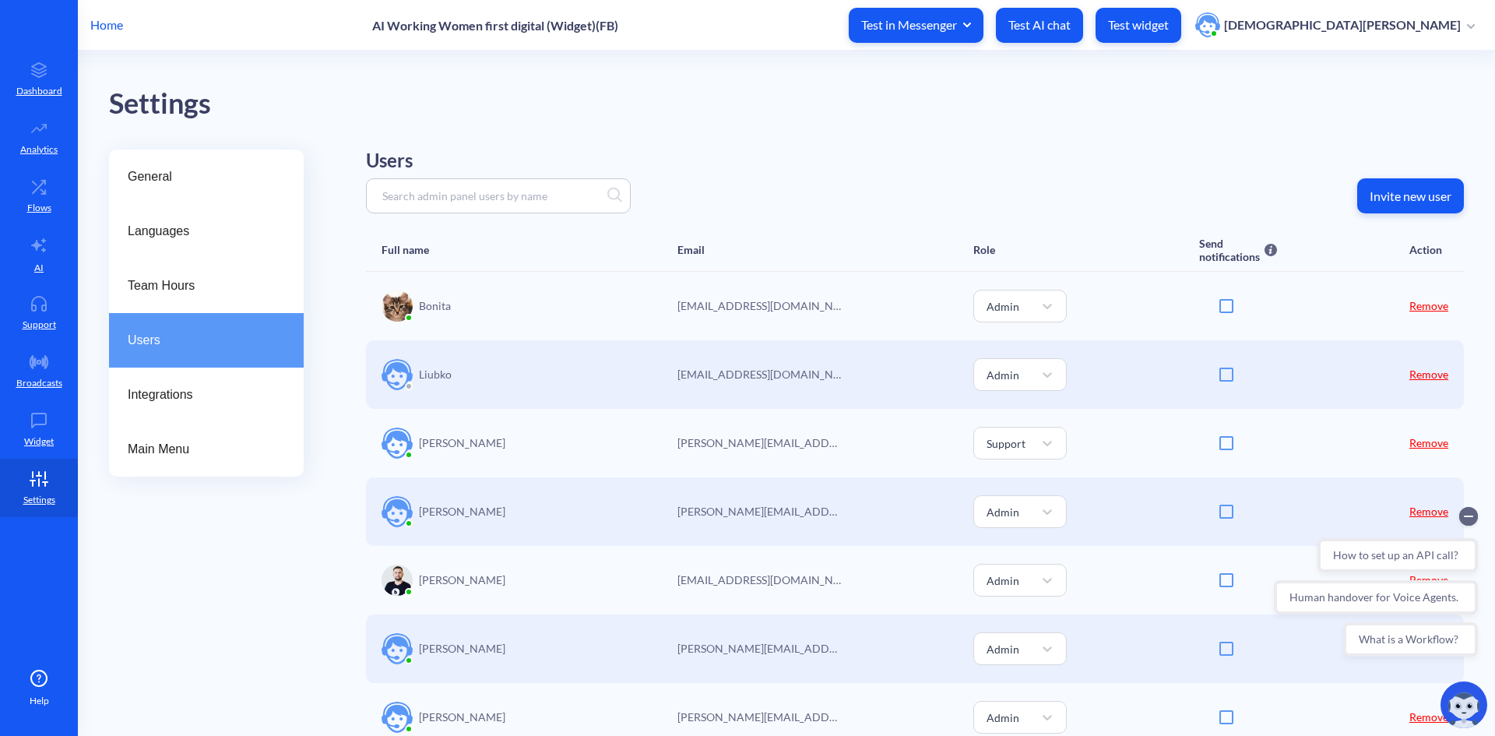
click at [113, 26] on p "Home" at bounding box center [106, 25] width 33 height 19
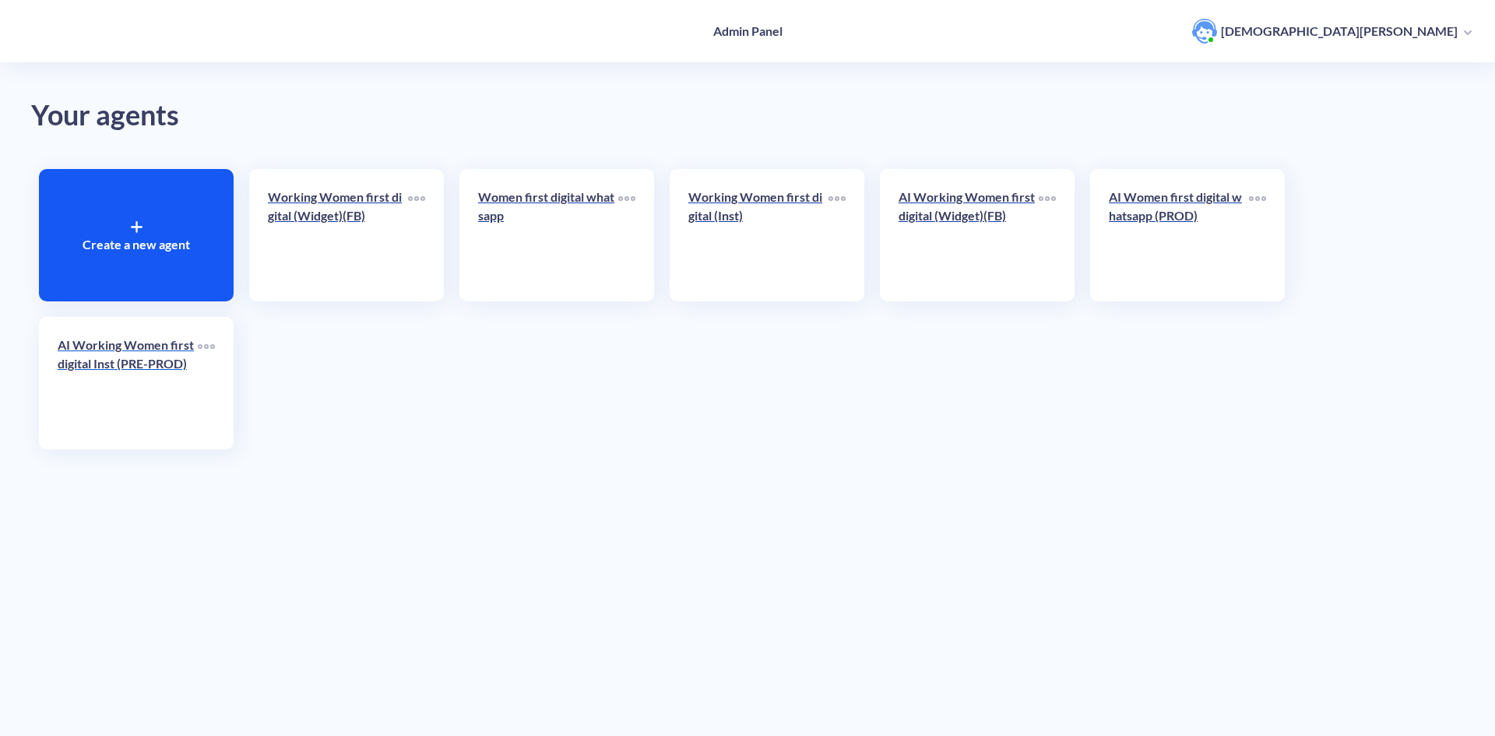
click at [101, 354] on p "AI Working Women first digital Inst (PRE-PROD)" at bounding box center [128, 354] width 140 height 37
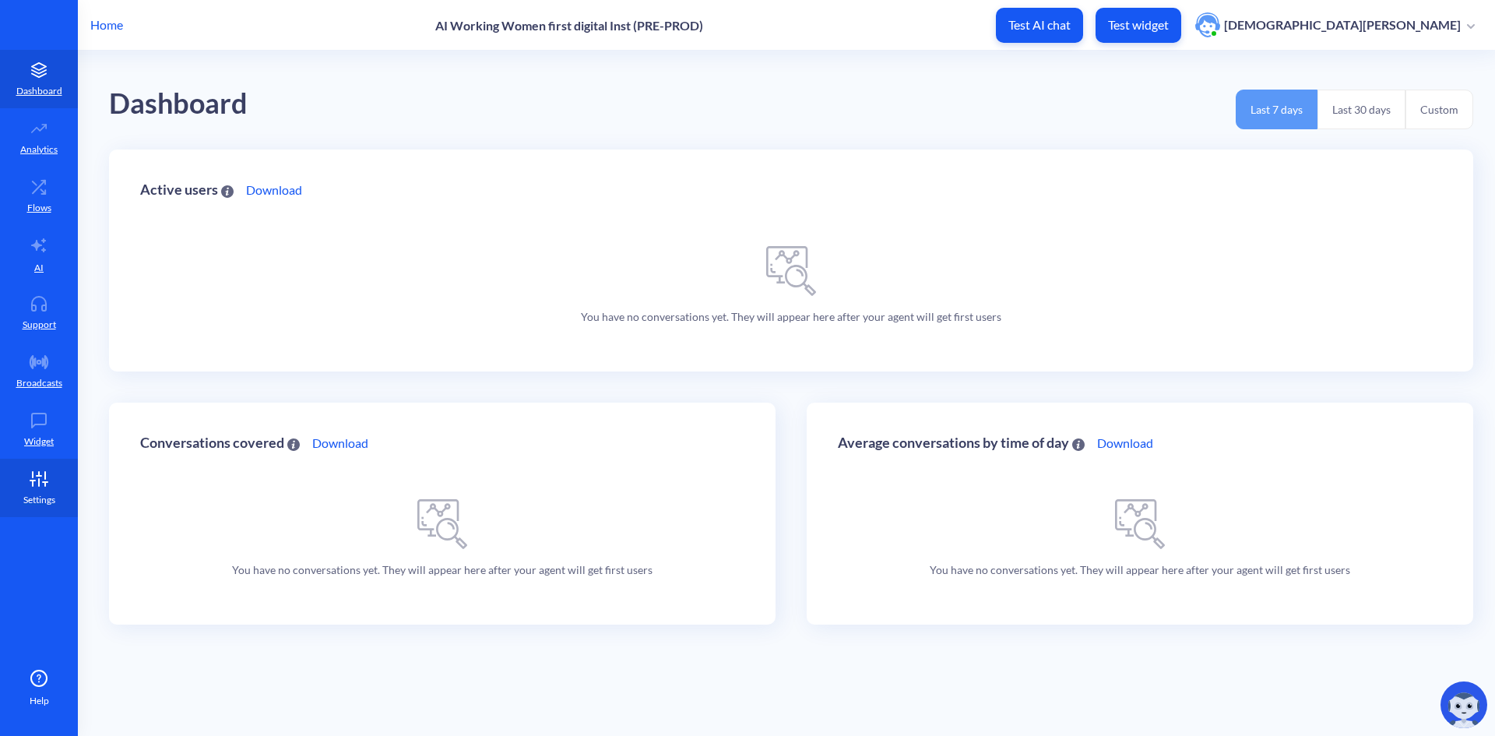
click at [23, 476] on icon at bounding box center [38, 479] width 31 height 16
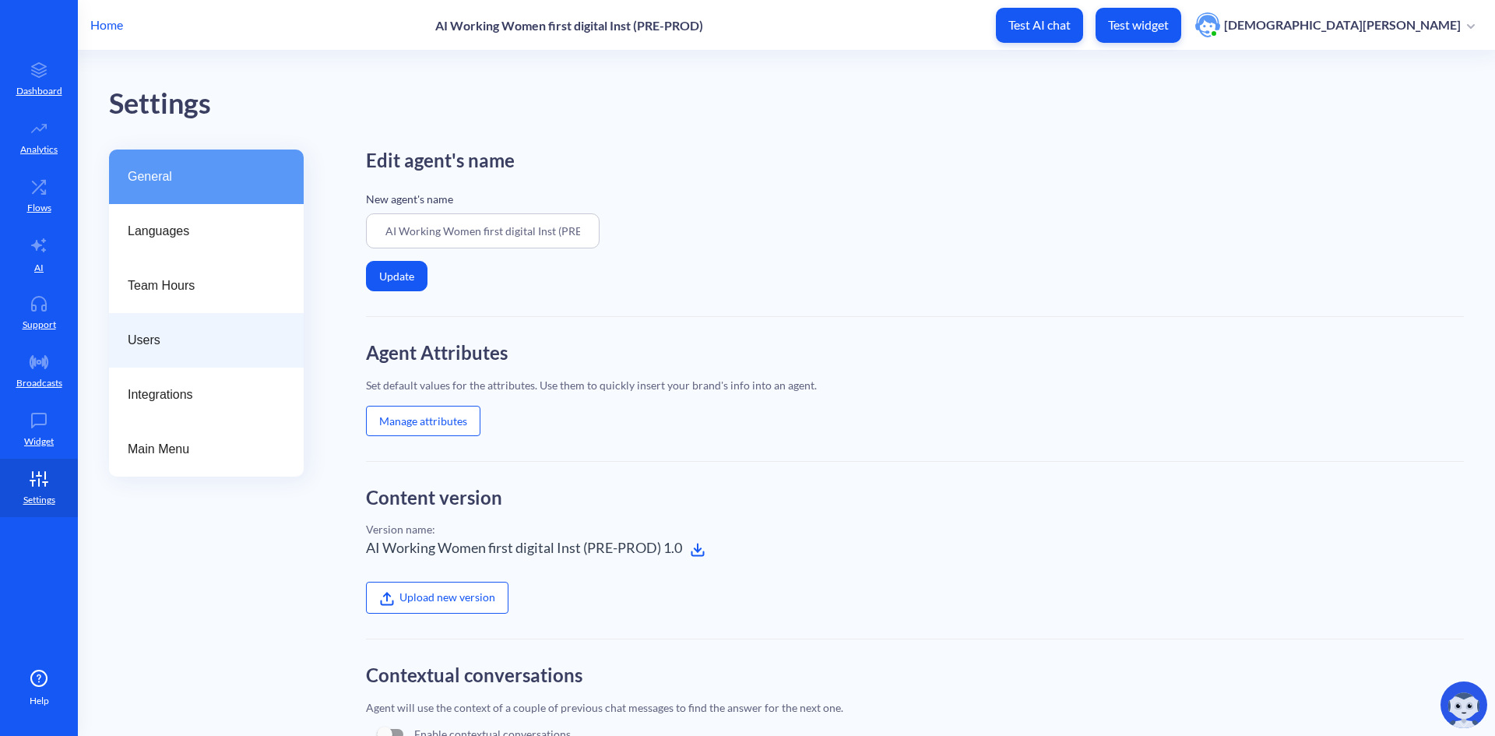
click at [162, 337] on span "Users" at bounding box center [200, 340] width 145 height 19
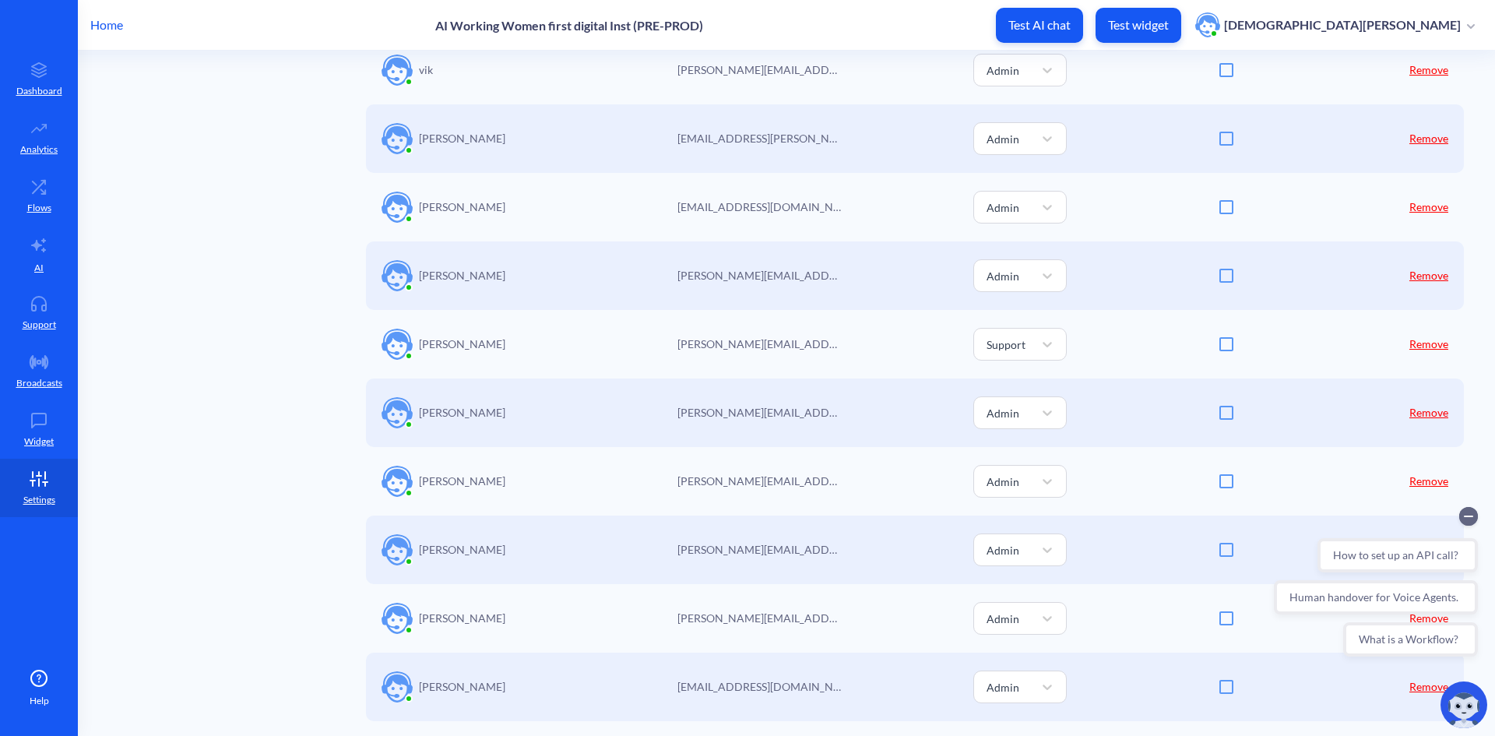
scroll to position [545, 0]
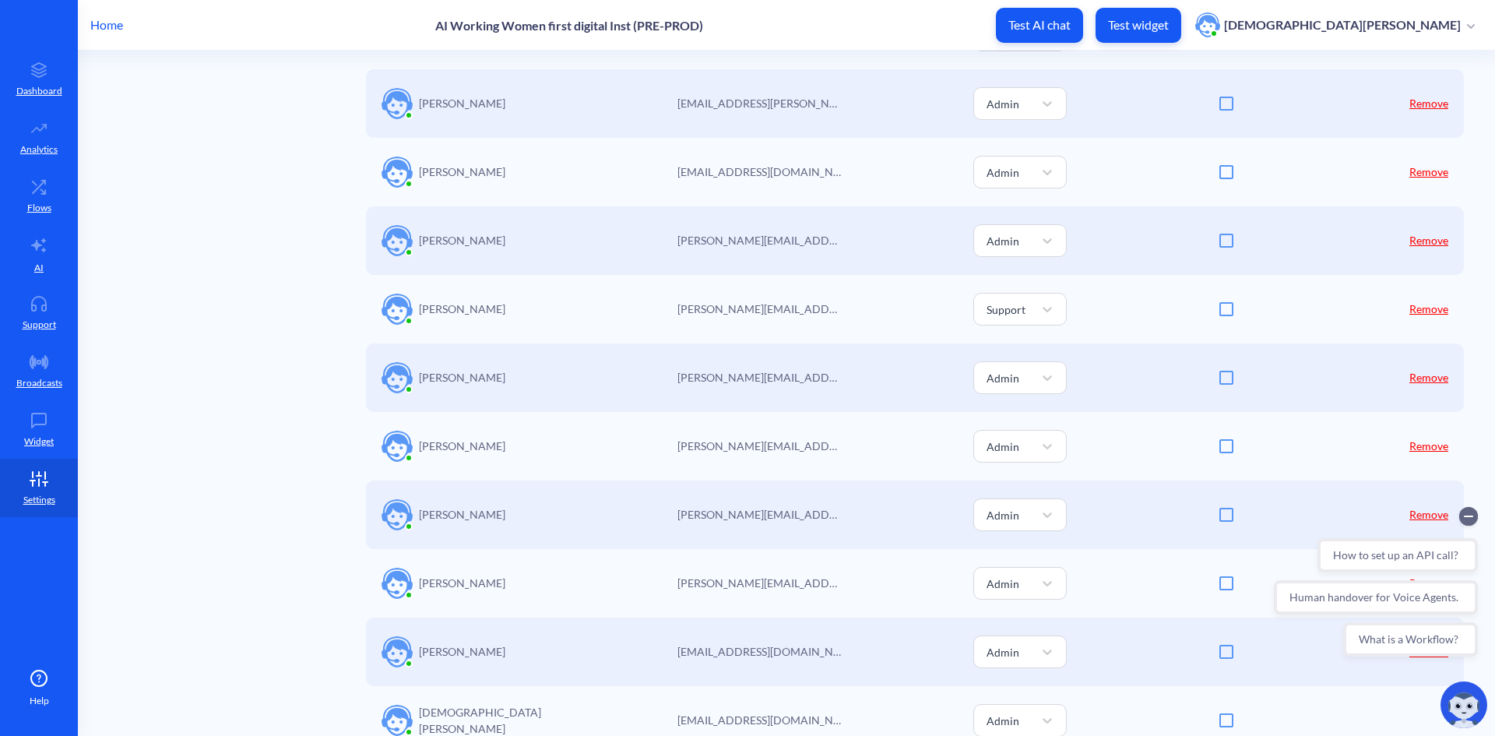
click at [1436, 237] on link "Remove" at bounding box center [1428, 240] width 39 height 13
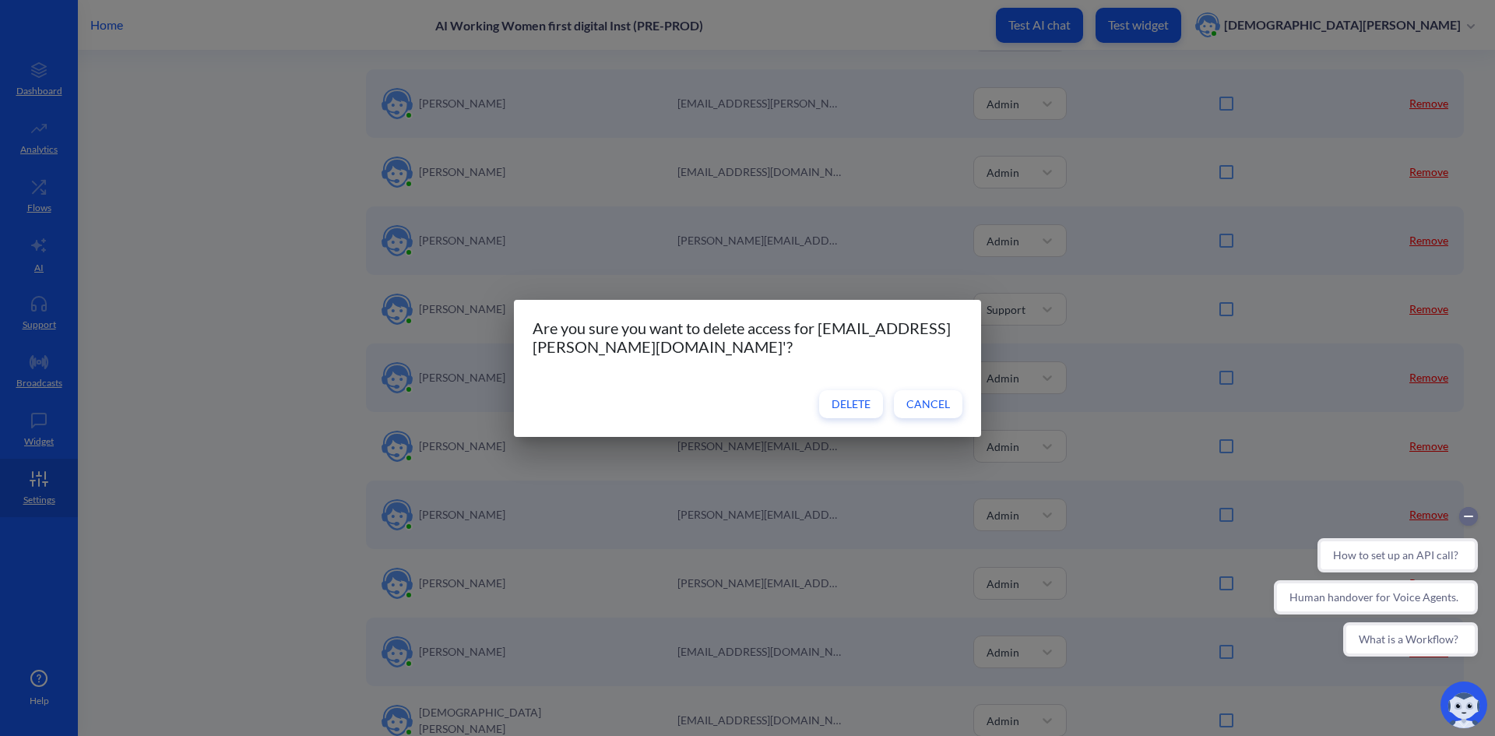
click at [857, 408] on span "Delete" at bounding box center [850, 404] width 39 height 16
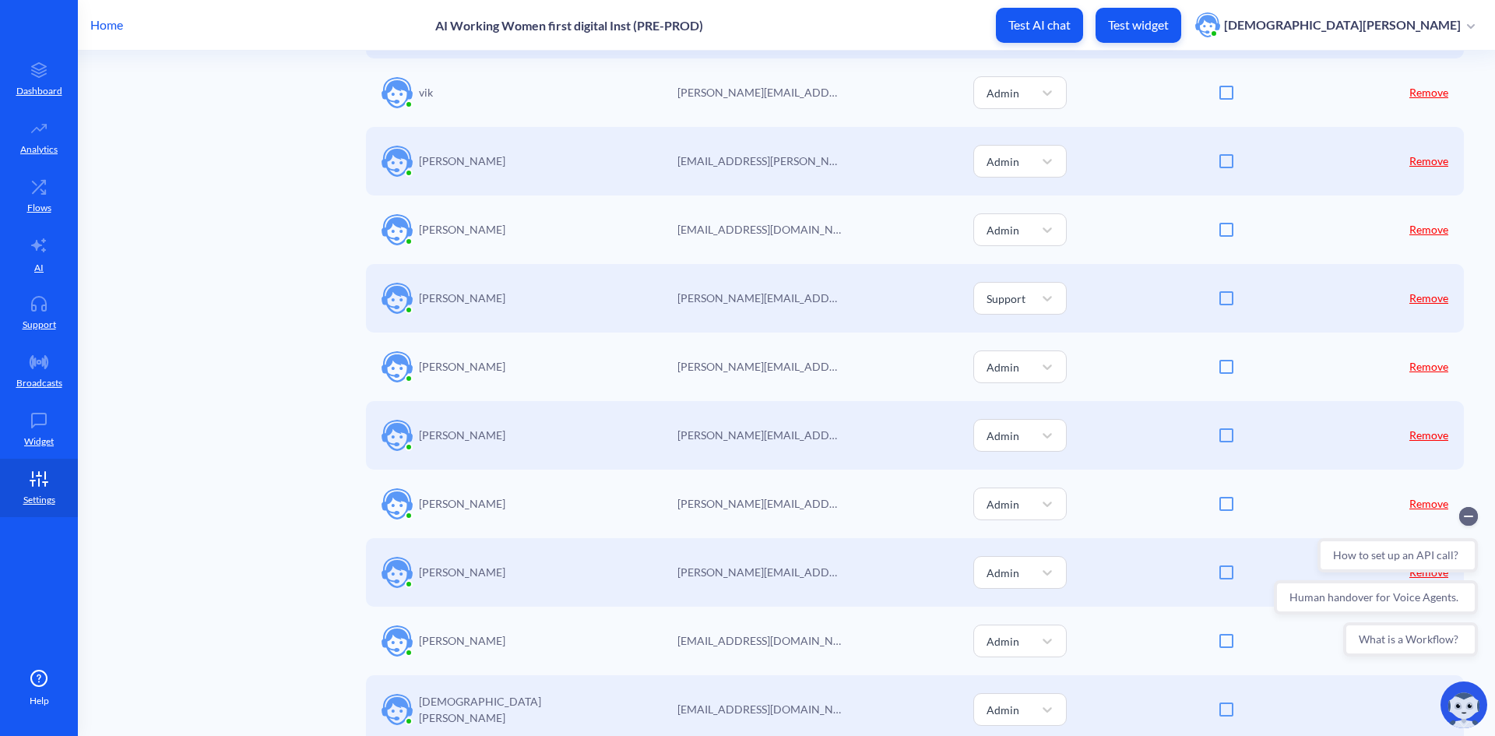
scroll to position [20, 0]
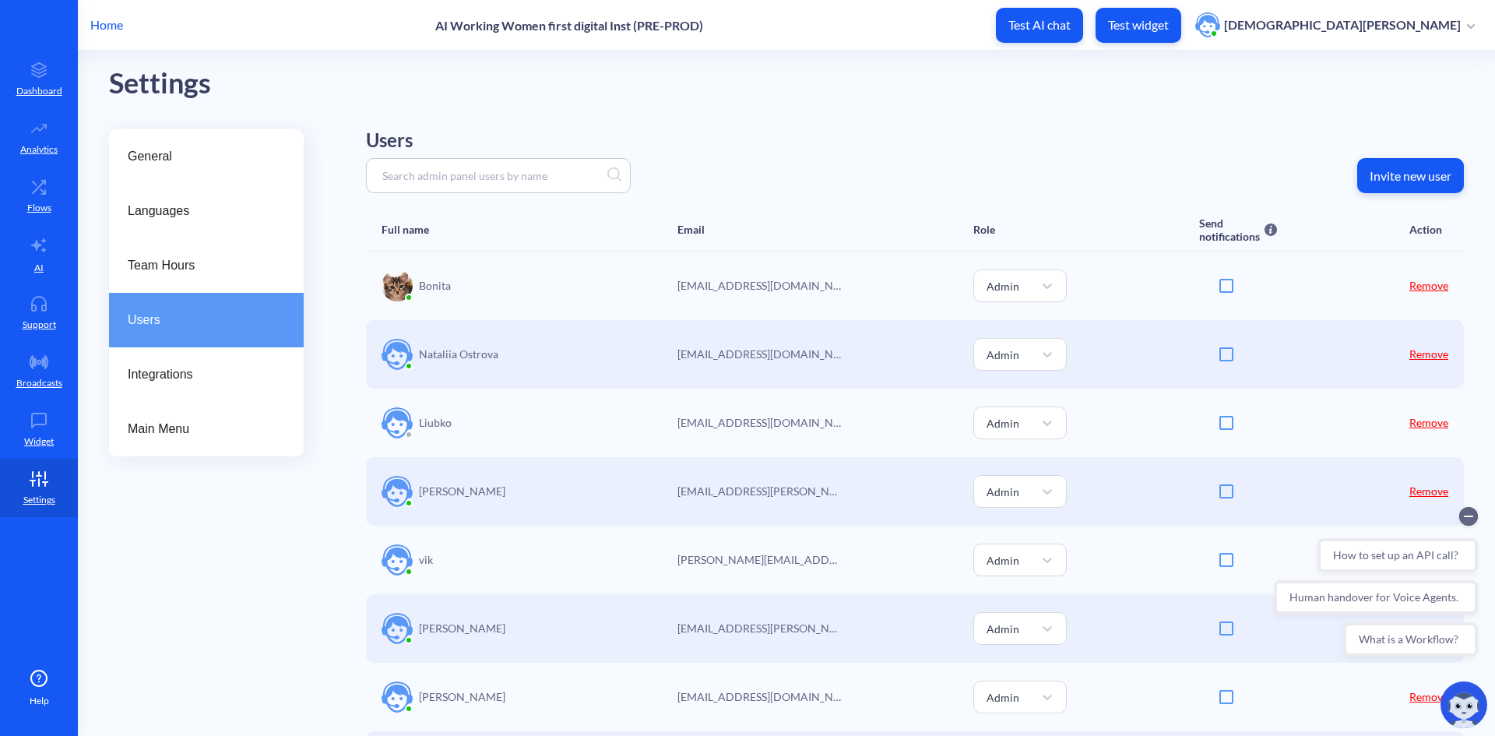
click at [1404, 169] on p "Invite new user" at bounding box center [1410, 176] width 82 height 16
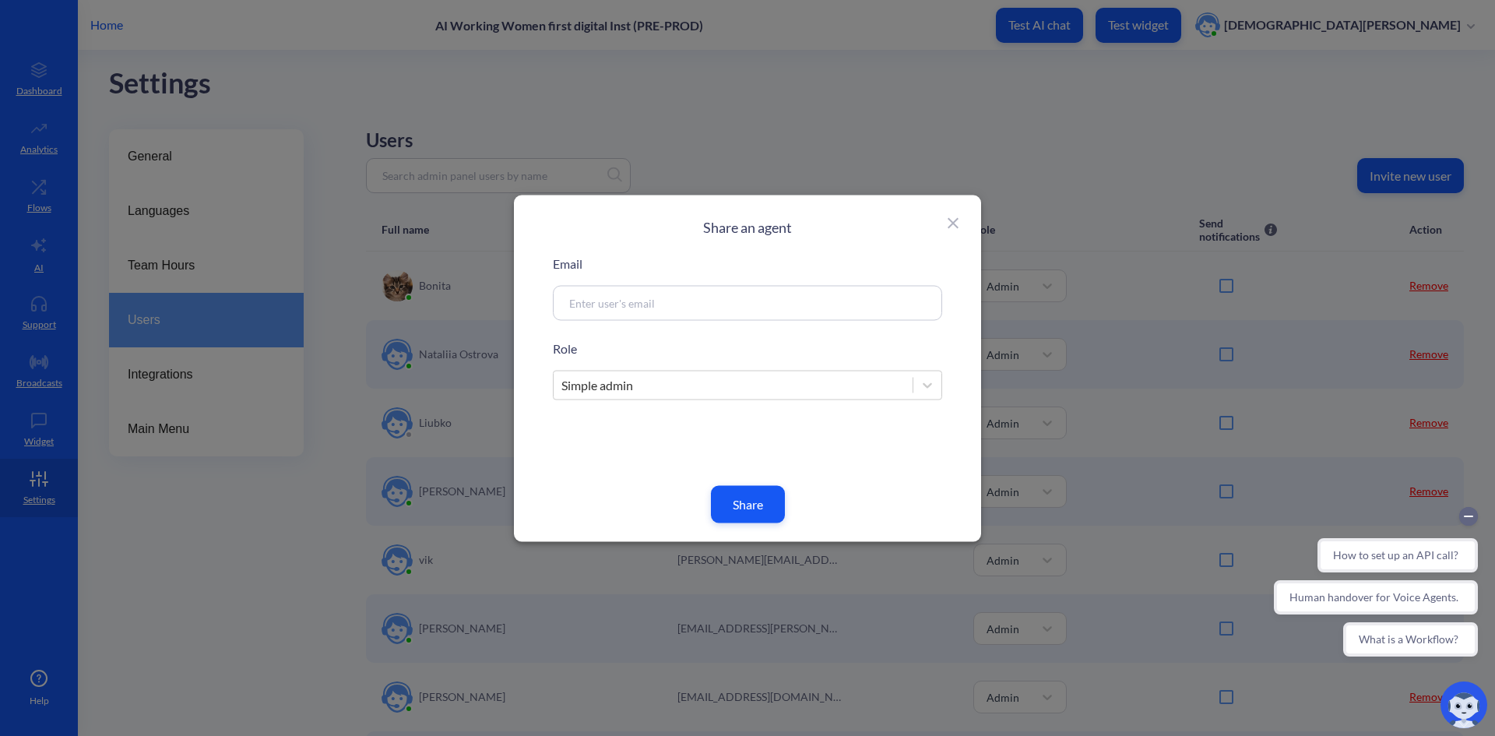
click at [768, 293] on div at bounding box center [747, 302] width 389 height 35
click at [564, 295] on input at bounding box center [728, 303] width 335 height 18
paste input "[EMAIL_ADDRESS][DOMAIN_NAME]"
type input "[EMAIL_ADDRESS][DOMAIN_NAME]"
click at [753, 507] on button "Share" at bounding box center [748, 503] width 74 height 37
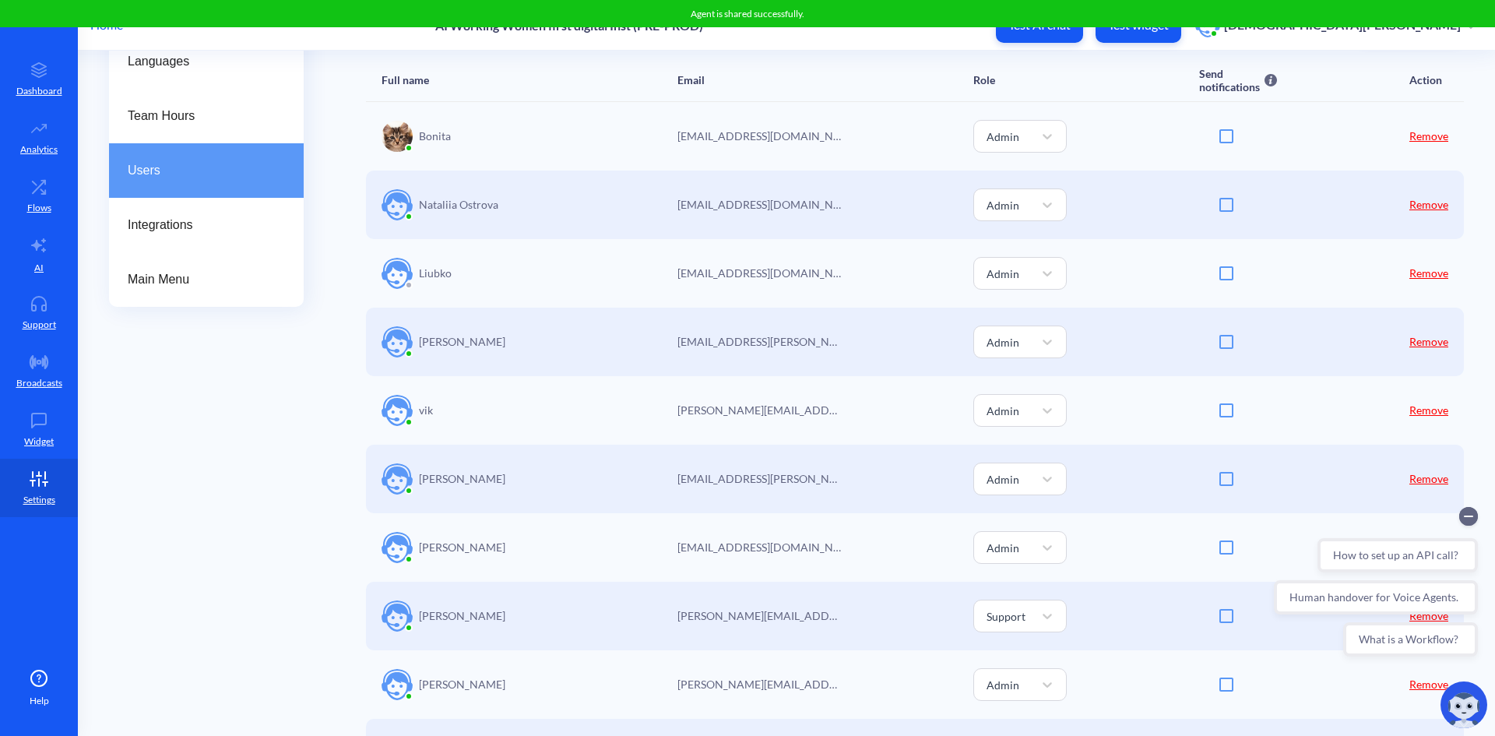
scroll to position [0, 0]
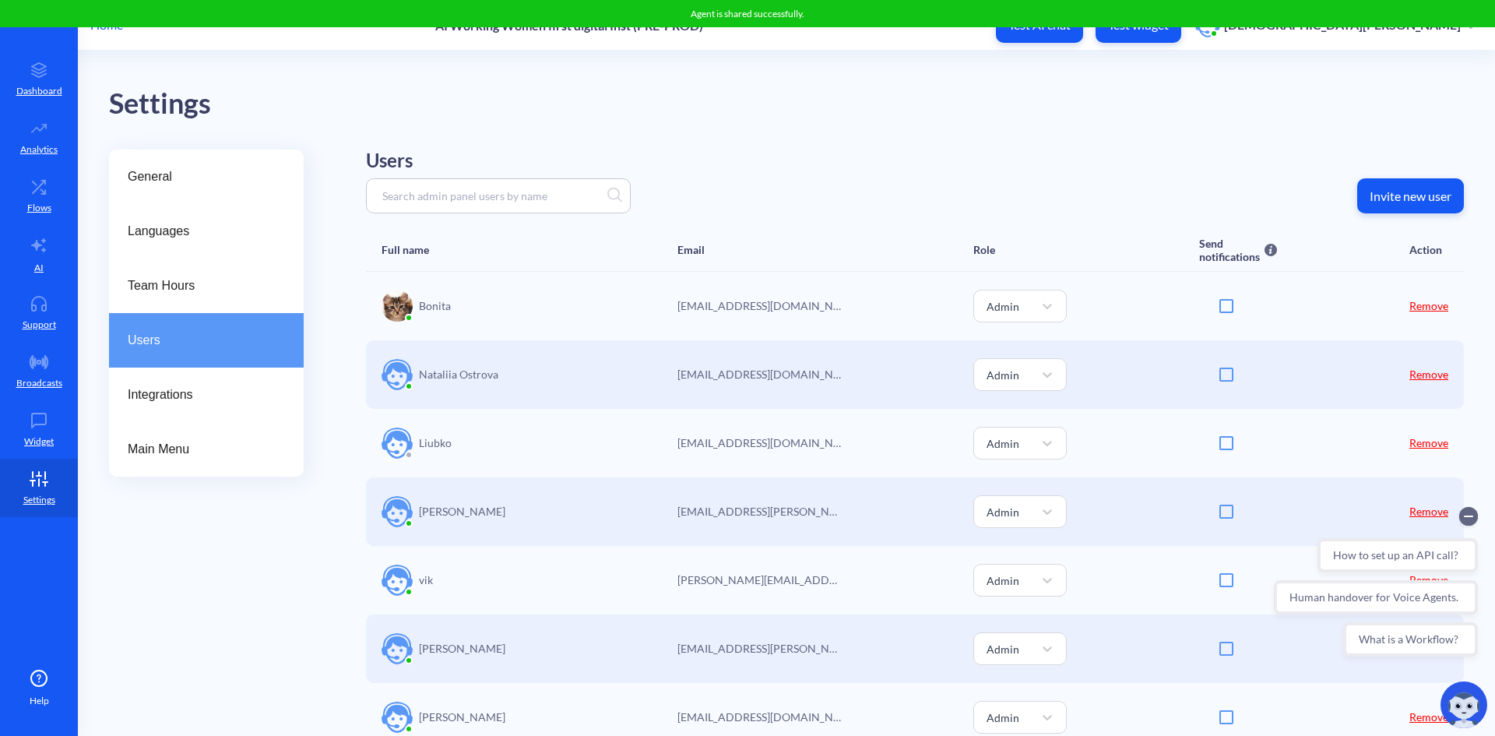
click at [107, 28] on p "Home" at bounding box center [106, 25] width 33 height 19
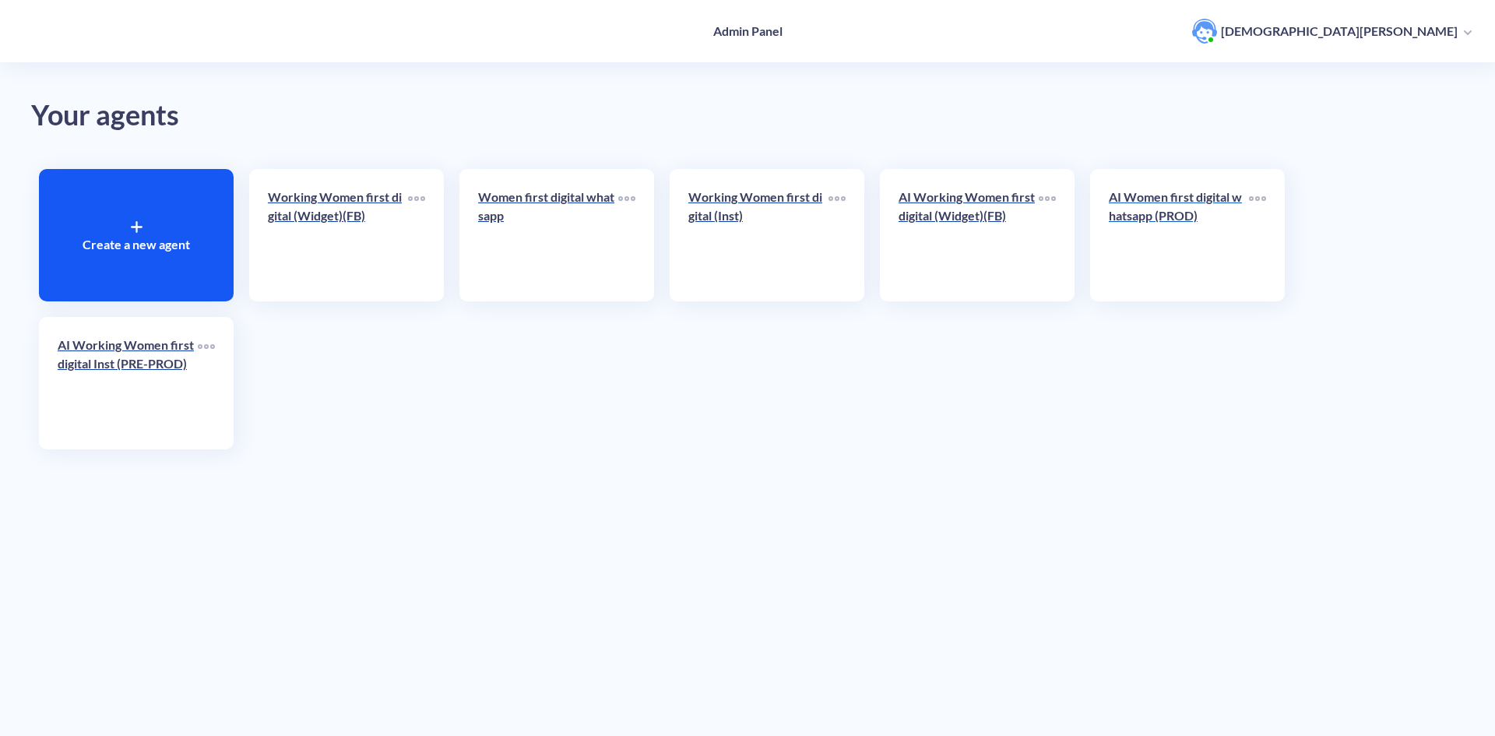
click at [1134, 220] on p "AI Women first digital whatsapp (PROD)" at bounding box center [1179, 206] width 140 height 37
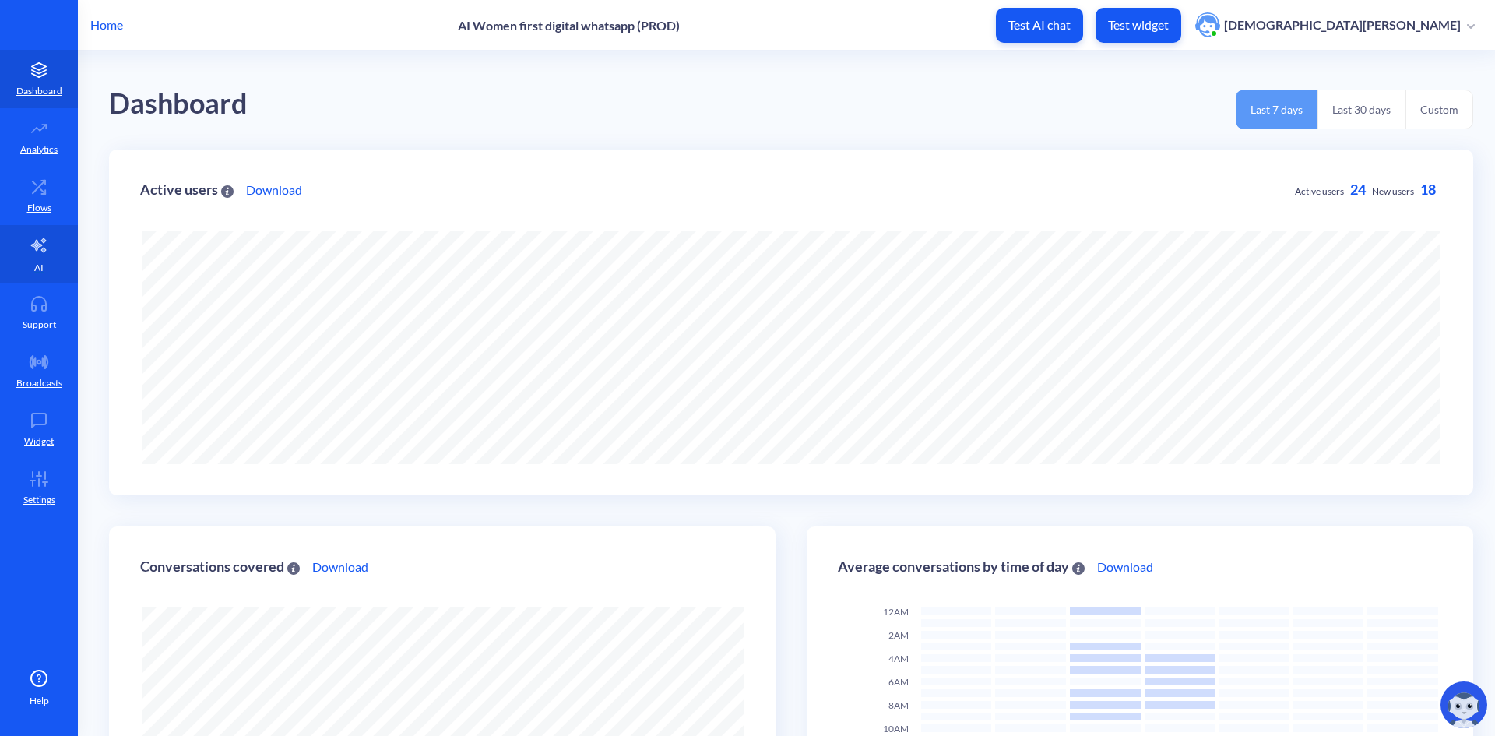
click at [43, 251] on icon at bounding box center [38, 245] width 15 height 14
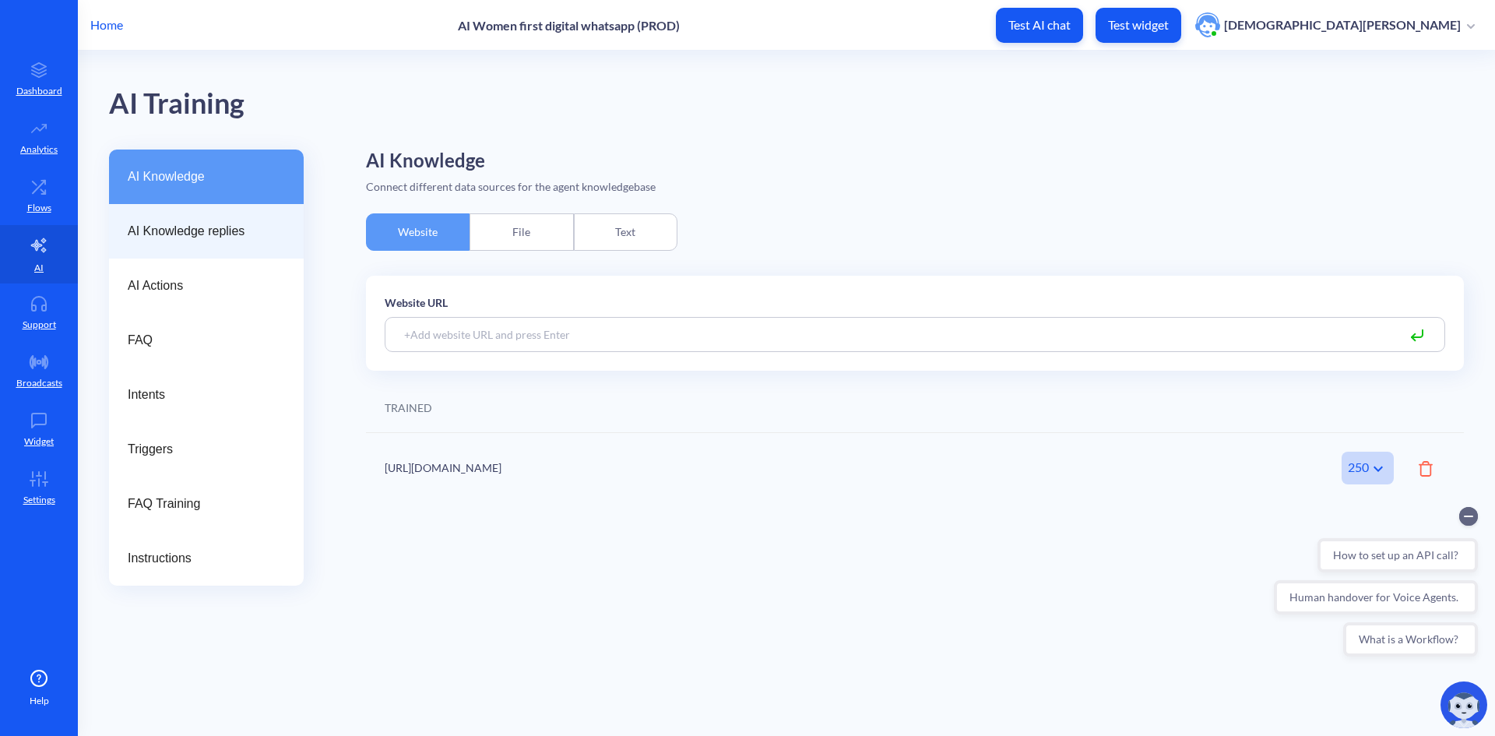
click at [190, 232] on span "AI Knowledge replies" at bounding box center [200, 231] width 145 height 19
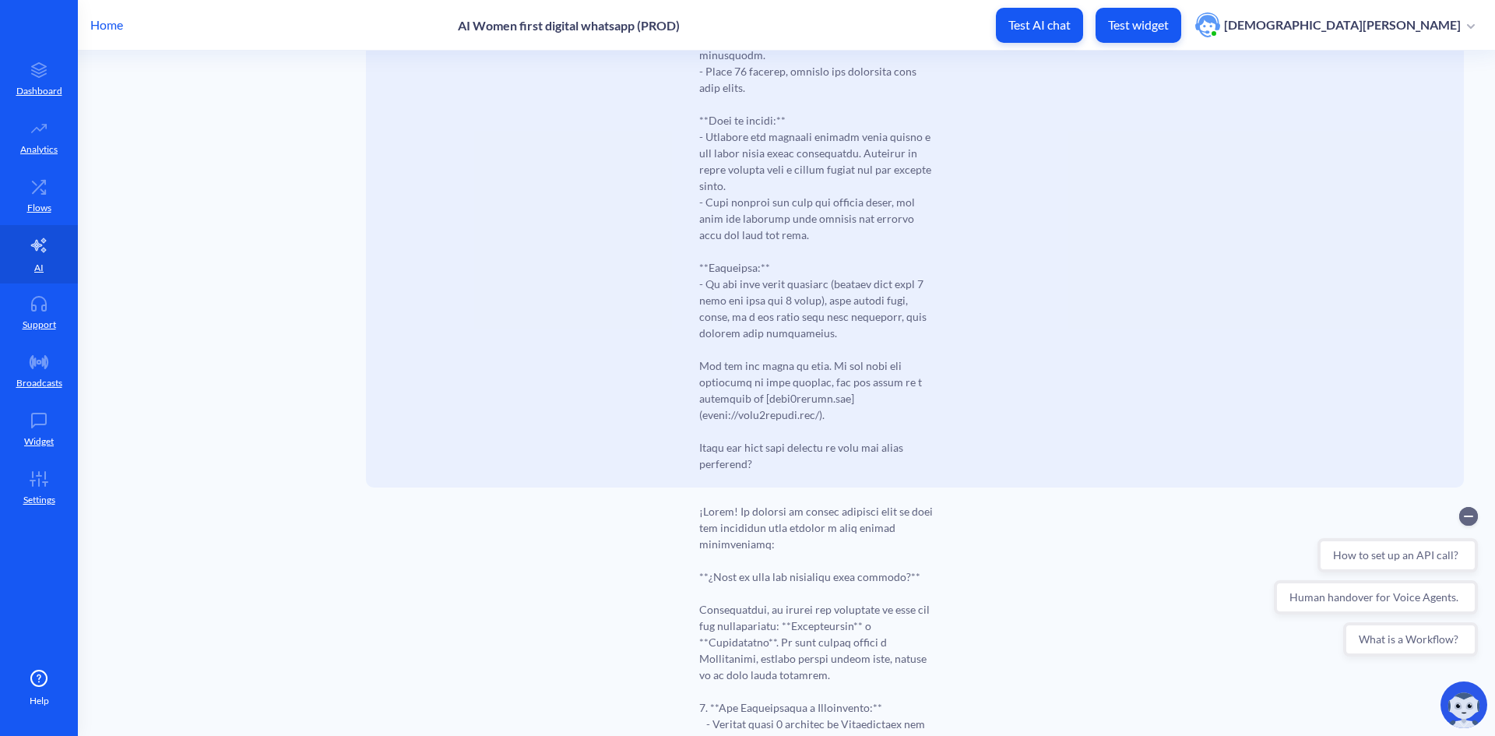
scroll to position [2102, 0]
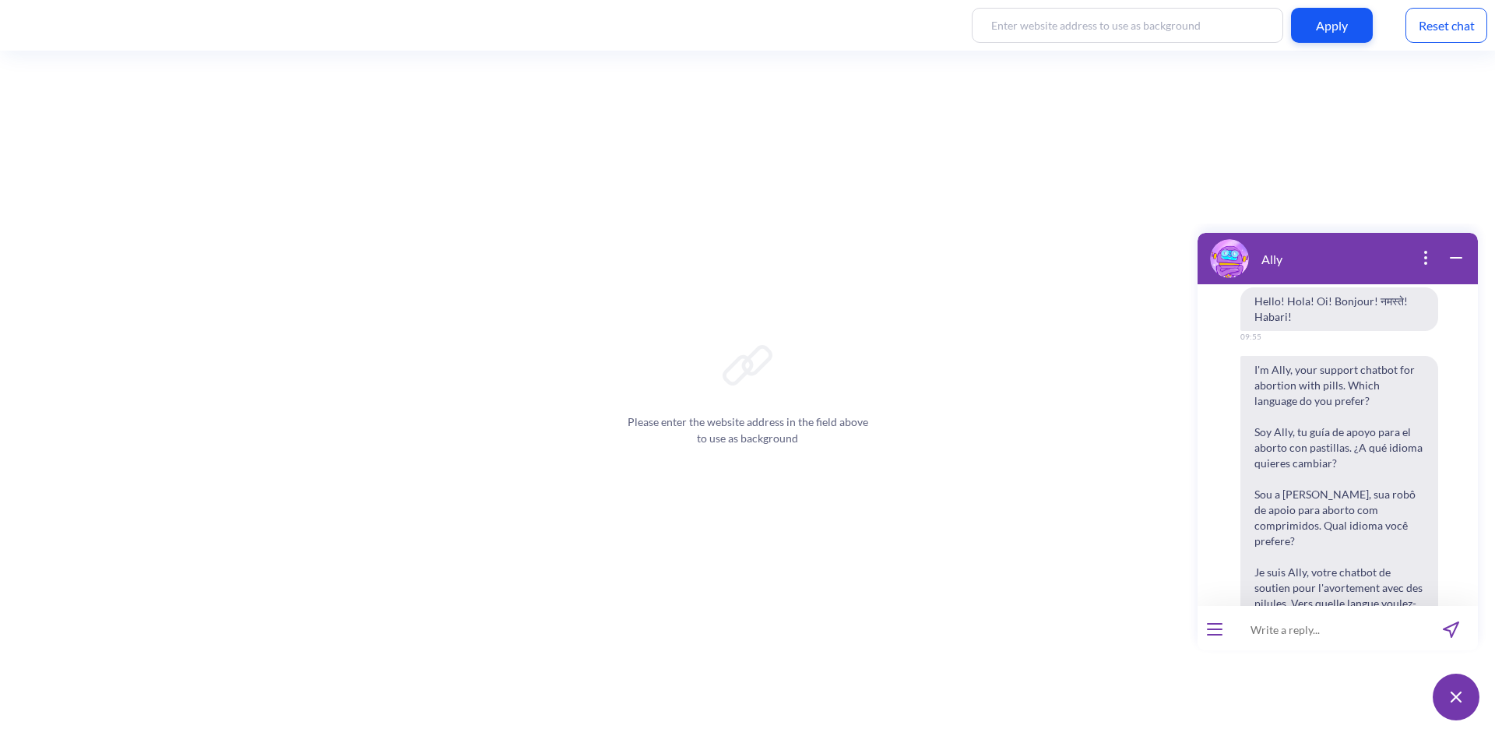
scroll to position [5534, 0]
